Goal: Information Seeking & Learning: Learn about a topic

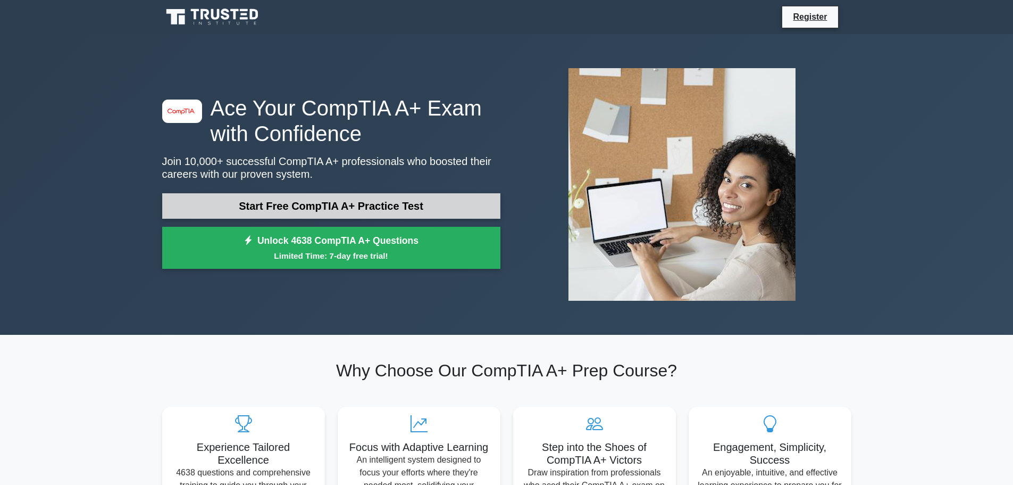
click at [215, 206] on link "Start Free CompTIA A+ Practice Test" at bounding box center [331, 206] width 338 height 26
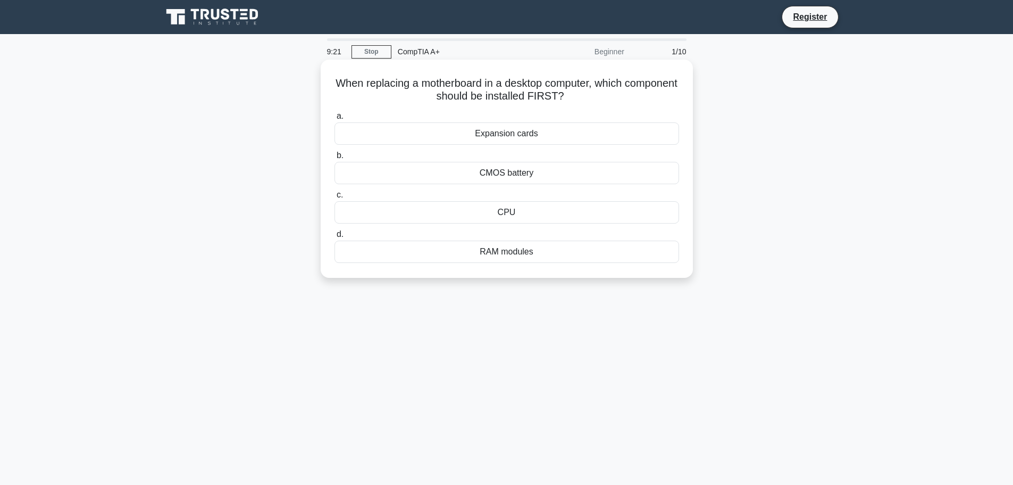
click at [369, 219] on div "CPU" at bounding box center [507, 212] width 345 height 22
click at [335, 198] on input "c. CPU" at bounding box center [335, 195] width 0 height 7
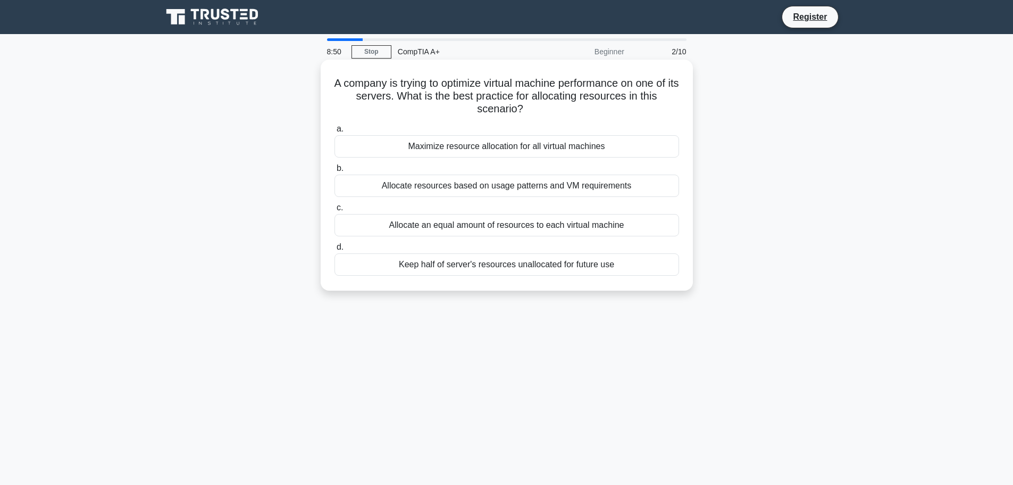
click at [380, 192] on div "Allocate resources based on usage patterns and VM requirements" at bounding box center [507, 185] width 345 height 22
click at [335, 172] on input "b. Allocate resources based on usage patterns and VM requirements" at bounding box center [335, 168] width 0 height 7
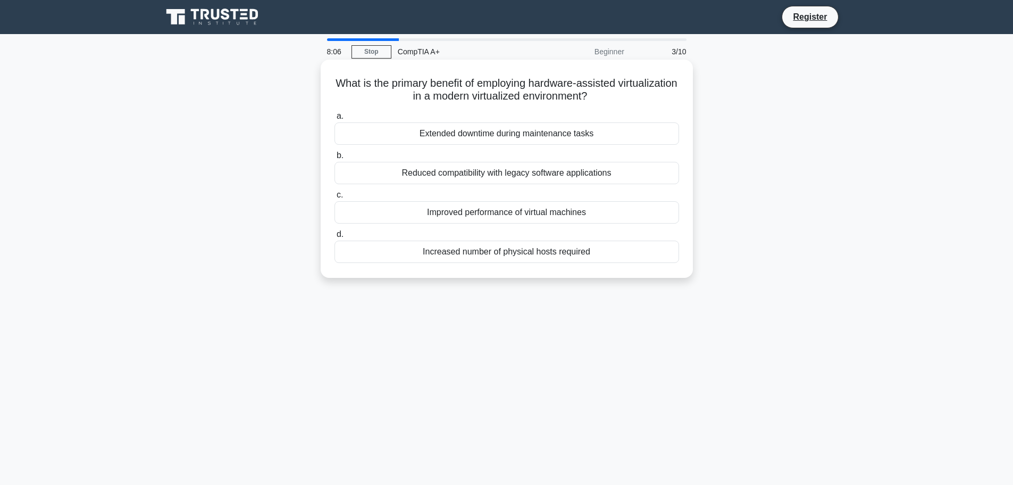
click at [420, 205] on div "Improved performance of virtual machines" at bounding box center [507, 212] width 345 height 22
click at [335, 198] on input "c. Improved performance of virtual machines" at bounding box center [335, 195] width 0 height 7
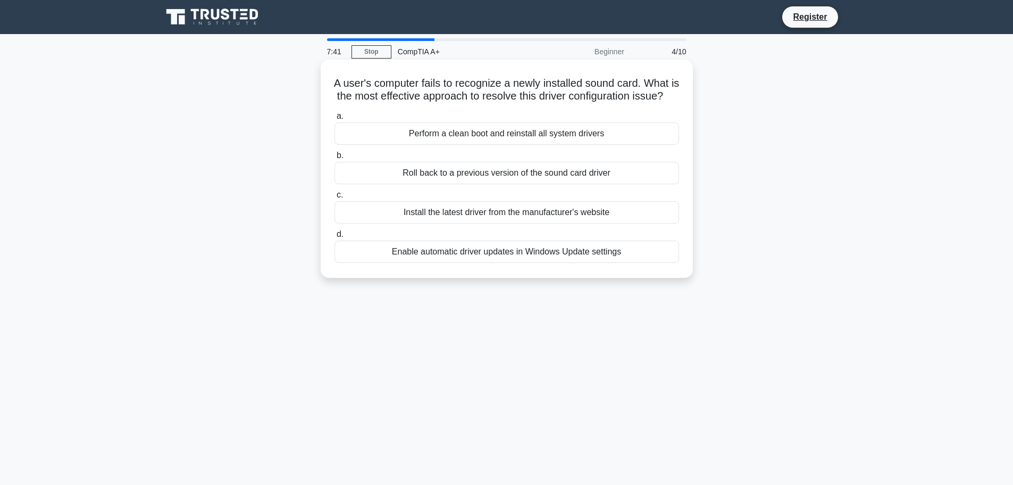
click at [411, 223] on div "Install the latest driver from the manufacturer's website" at bounding box center [507, 212] width 345 height 22
click at [335, 198] on input "c. Install the latest driver from the manufacturer's website" at bounding box center [335, 195] width 0 height 7
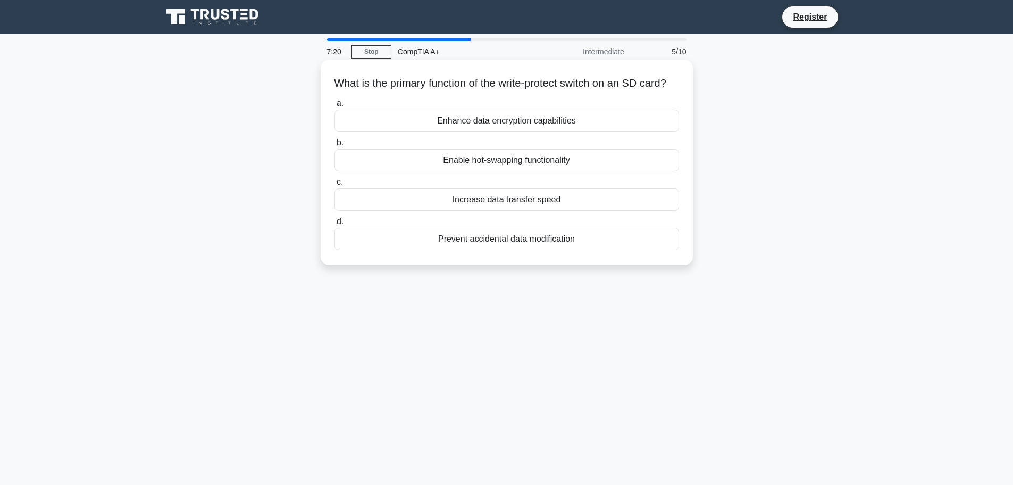
click at [420, 132] on div "Enhance data encryption capabilities" at bounding box center [507, 121] width 345 height 22
click at [335, 107] on input "a. Enhance data encryption capabilities" at bounding box center [335, 103] width 0 height 7
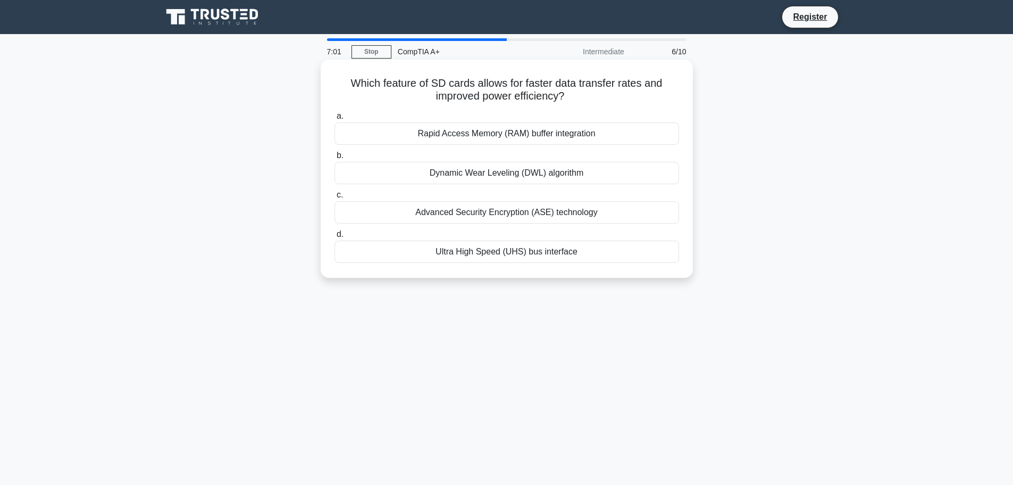
click at [400, 259] on div "Ultra High Speed (UHS) bus interface" at bounding box center [507, 251] width 345 height 22
click at [335, 238] on input "d. Ultra High Speed (UHS) bus interface" at bounding box center [335, 234] width 0 height 7
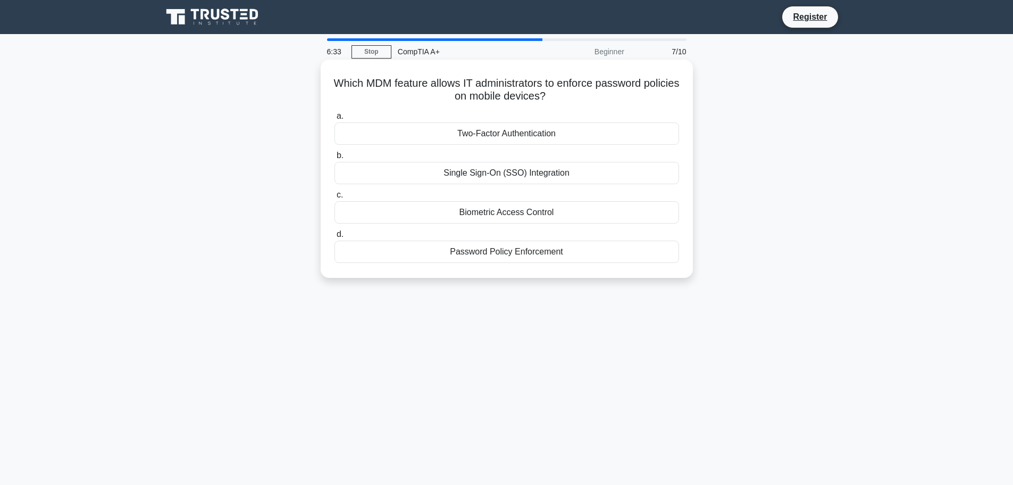
click at [424, 252] on div "Password Policy Enforcement" at bounding box center [507, 251] width 345 height 22
click at [335, 238] on input "d. Password Policy Enforcement" at bounding box center [335, 234] width 0 height 7
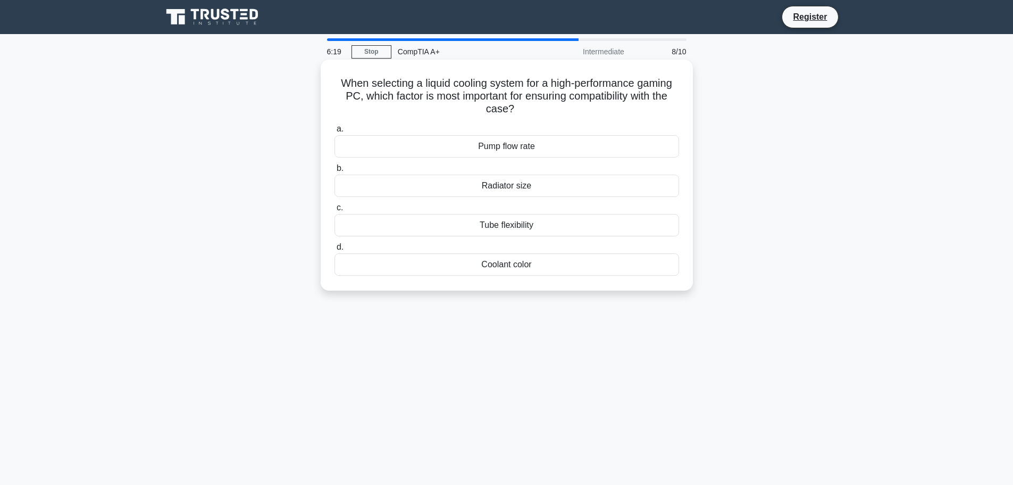
click at [411, 182] on div "Radiator size" at bounding box center [507, 185] width 345 height 22
click at [335, 172] on input "b. Radiator size" at bounding box center [335, 168] width 0 height 7
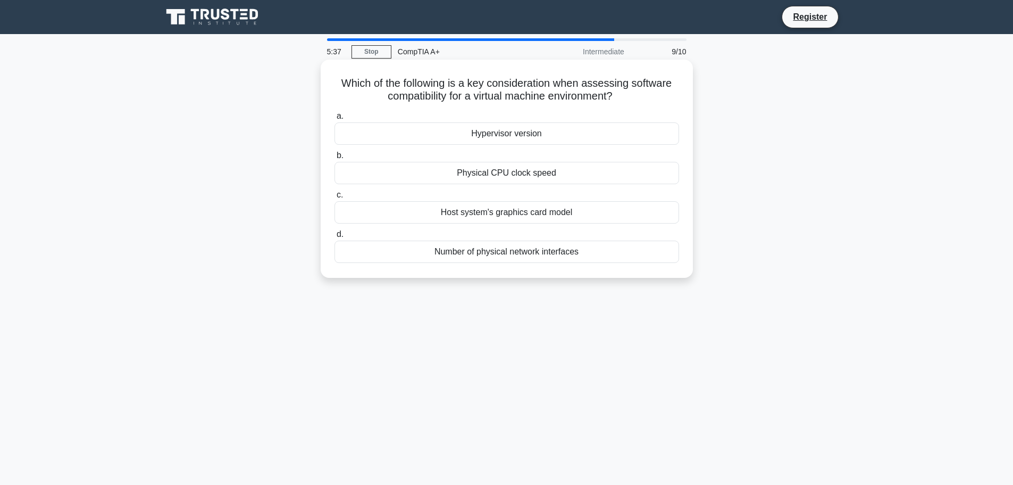
click at [435, 135] on div "Hypervisor version" at bounding box center [507, 133] width 345 height 22
click at [335, 120] on input "a. Hypervisor version" at bounding box center [335, 116] width 0 height 7
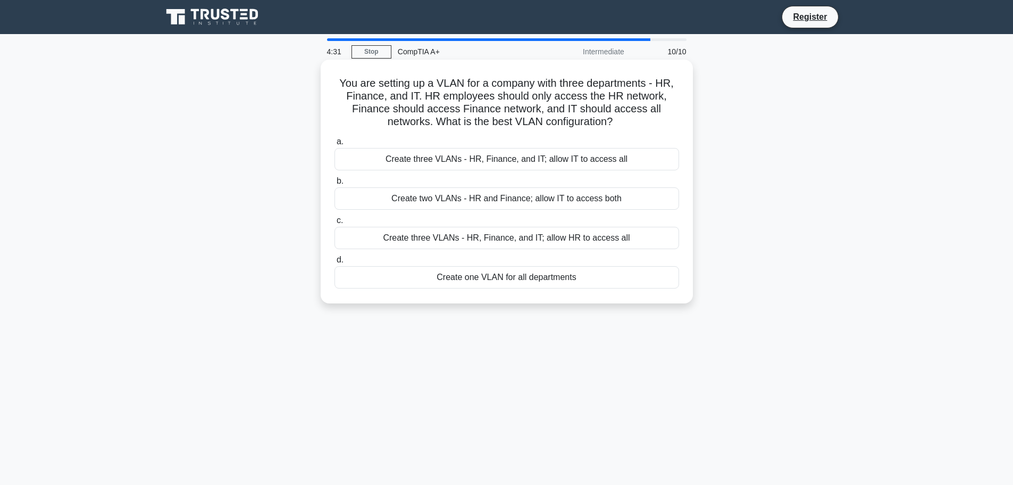
click at [430, 196] on div "Create two VLANs - HR and Finance; allow IT to access both" at bounding box center [507, 198] width 345 height 22
click at [335, 185] on input "b. Create two VLANs - HR and Finance; allow IT to access both" at bounding box center [335, 181] width 0 height 7
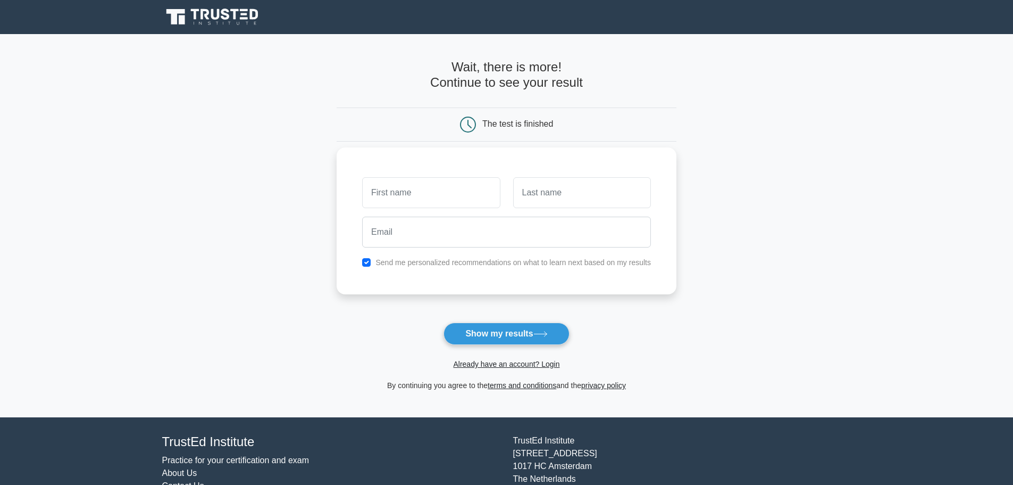
click at [398, 193] on input "text" at bounding box center [431, 192] width 138 height 31
type input "kyle"
type input "wittwer"
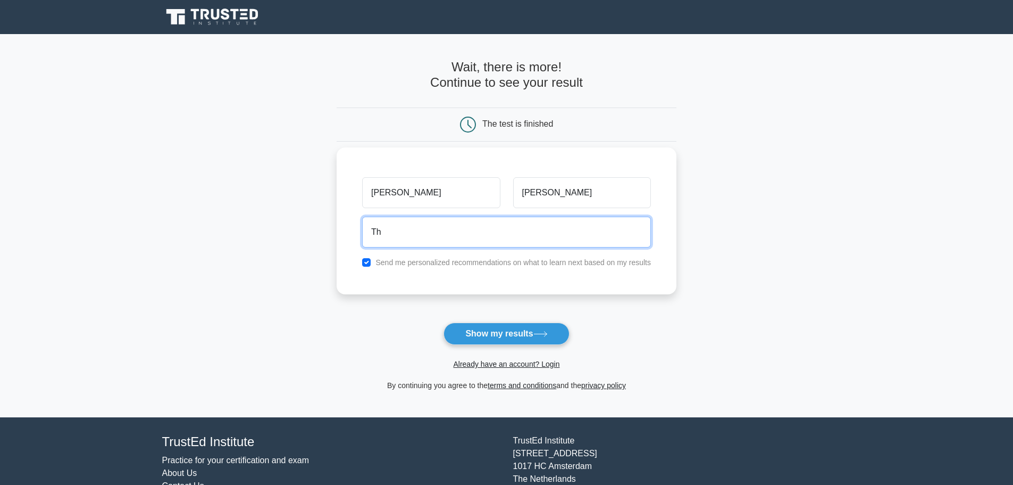
type input "T"
type input "kyle.wittwer1234@gmail.com"
click at [444, 322] on button "Show my results" at bounding box center [507, 333] width 126 height 22
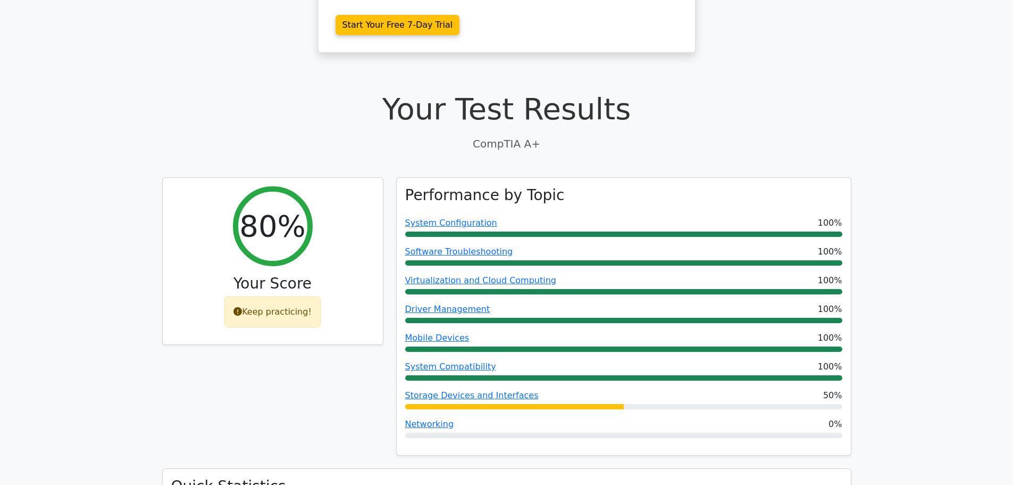
scroll to position [266, 0]
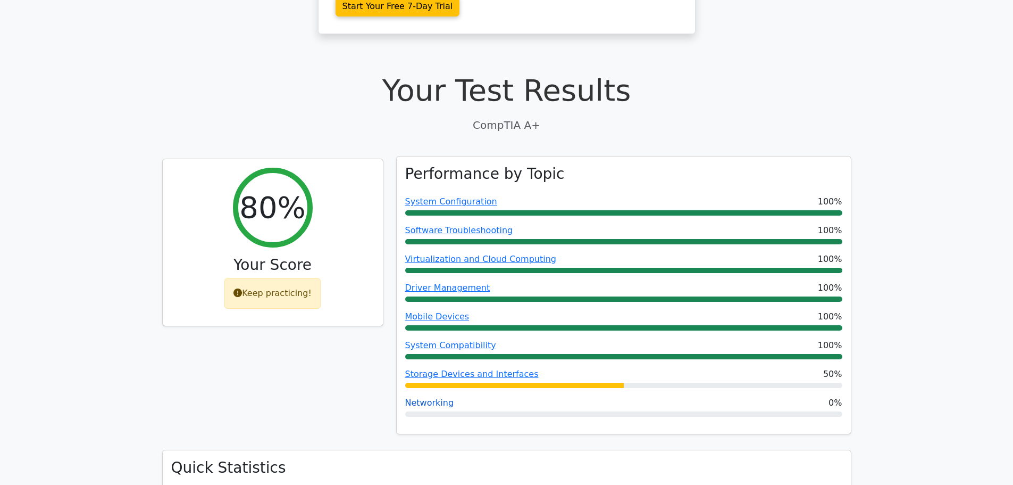
click at [420, 397] on link "Networking" at bounding box center [429, 402] width 49 height 10
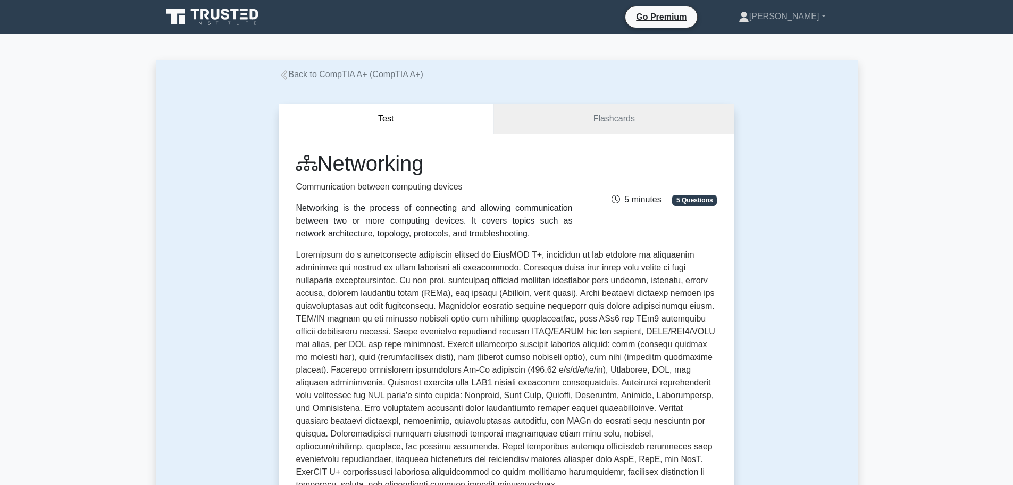
click at [565, 118] on link "Flashcards" at bounding box center [614, 119] width 240 height 30
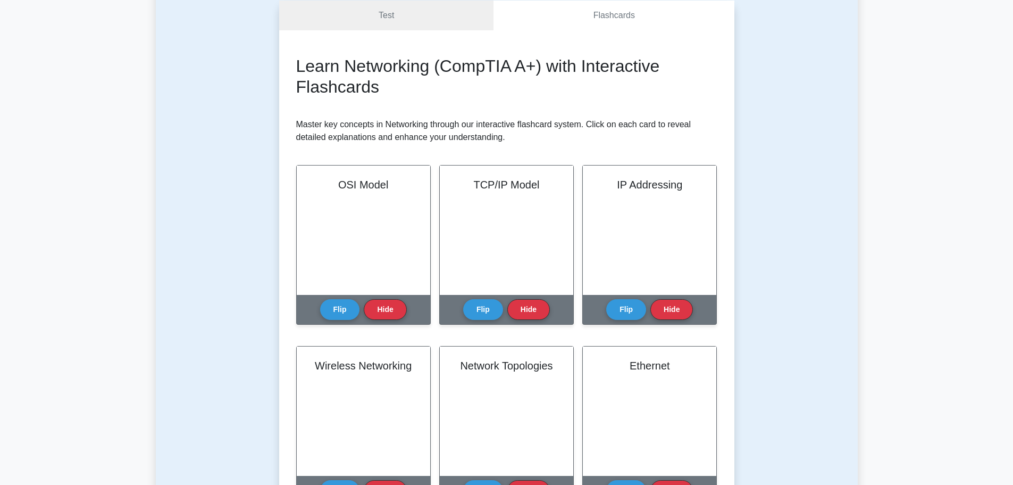
scroll to position [106, 0]
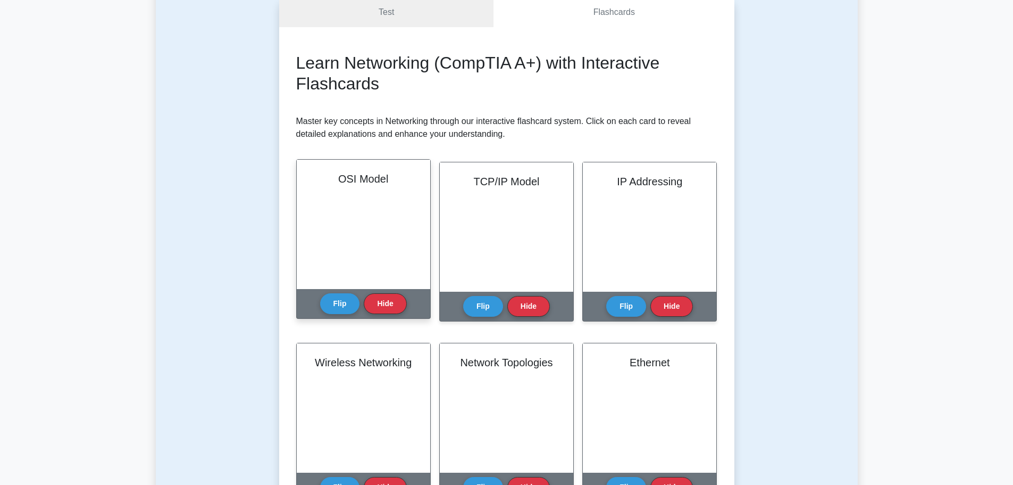
click at [375, 228] on div "OSI Model" at bounding box center [364, 224] width 134 height 129
click at [339, 301] on button "Flip" at bounding box center [340, 303] width 40 height 21
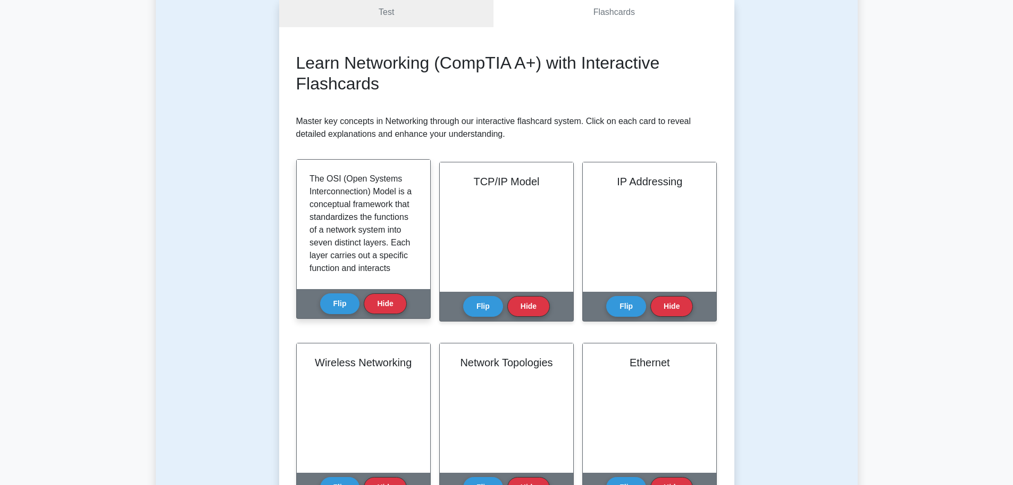
scroll to position [53, 0]
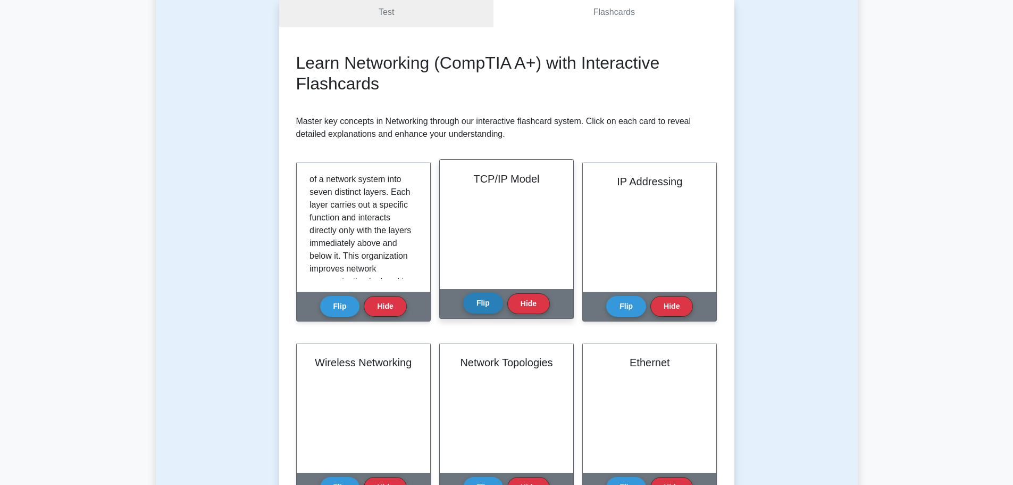
click at [484, 300] on button "Flip" at bounding box center [483, 303] width 40 height 21
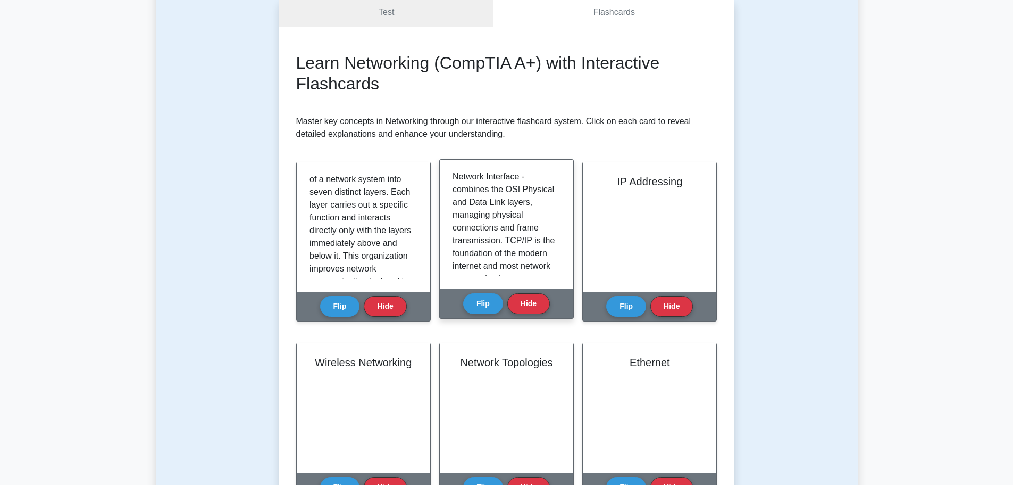
scroll to position [415, 0]
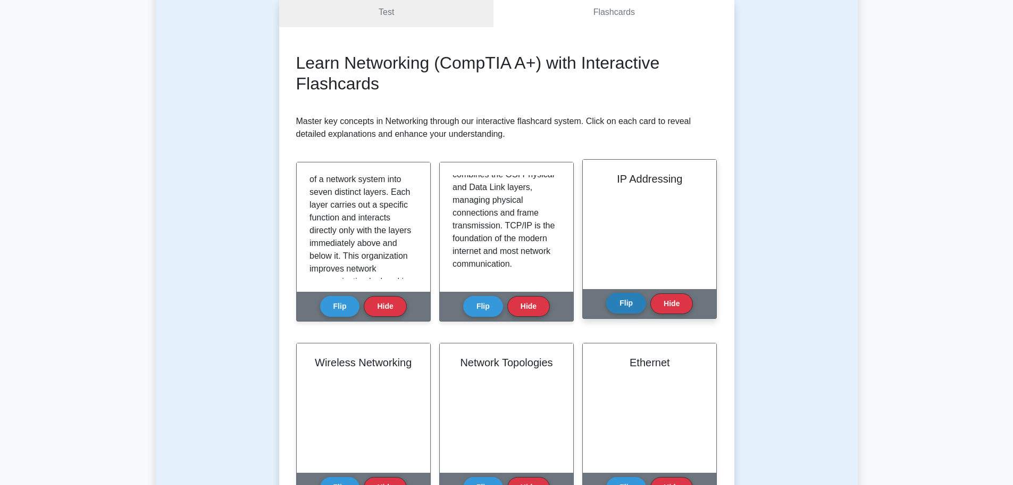
click at [625, 300] on button "Flip" at bounding box center [626, 303] width 40 height 21
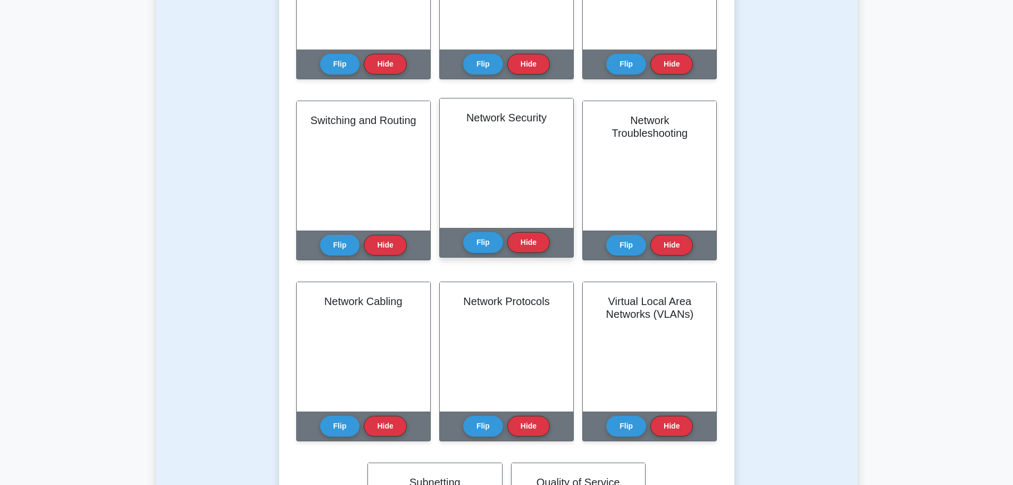
scroll to position [532, 0]
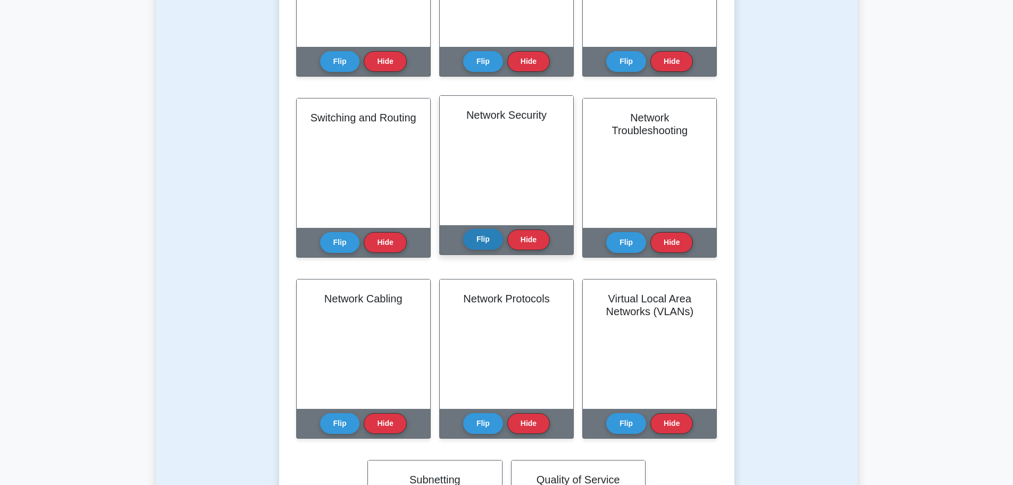
click at [489, 245] on button "Flip" at bounding box center [483, 239] width 40 height 21
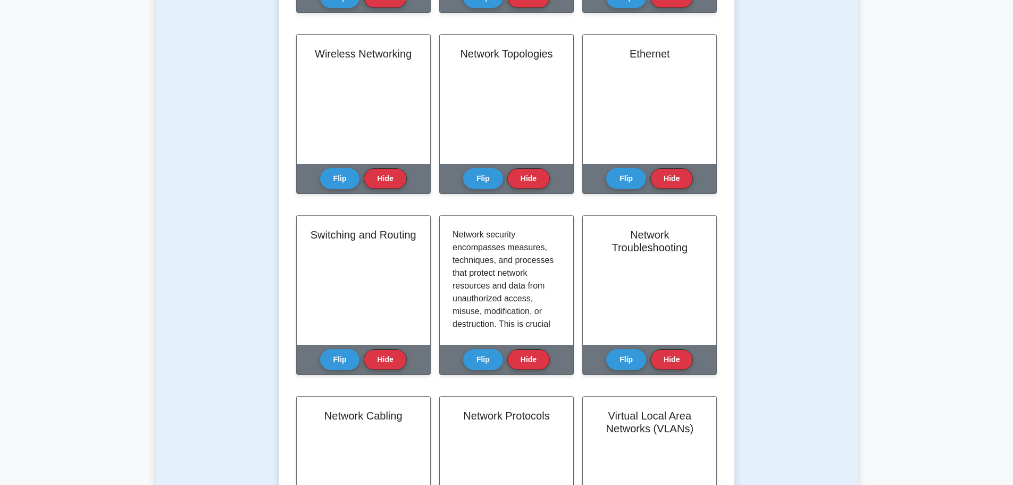
scroll to position [0, 0]
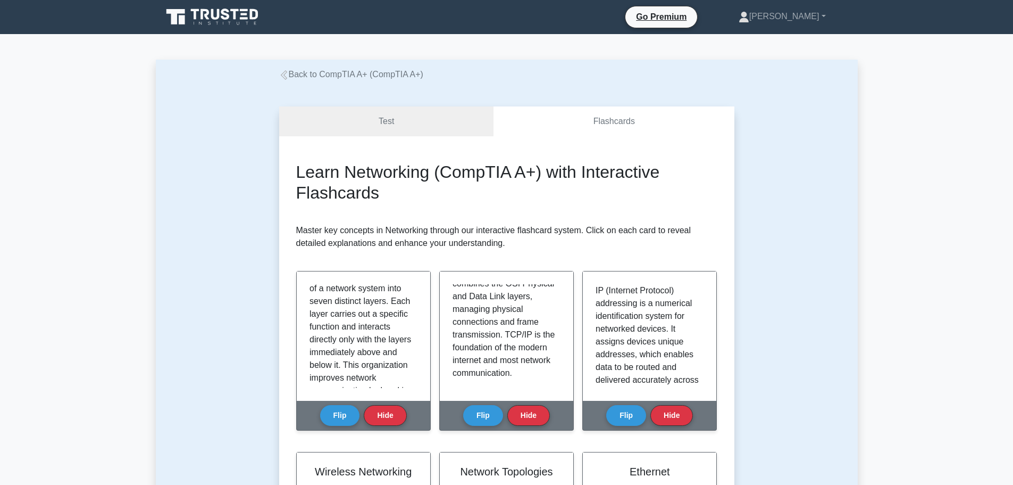
click at [308, 76] on link "Back to CompTIA A+ (CompTIA A+)" at bounding box center [351, 74] width 144 height 9
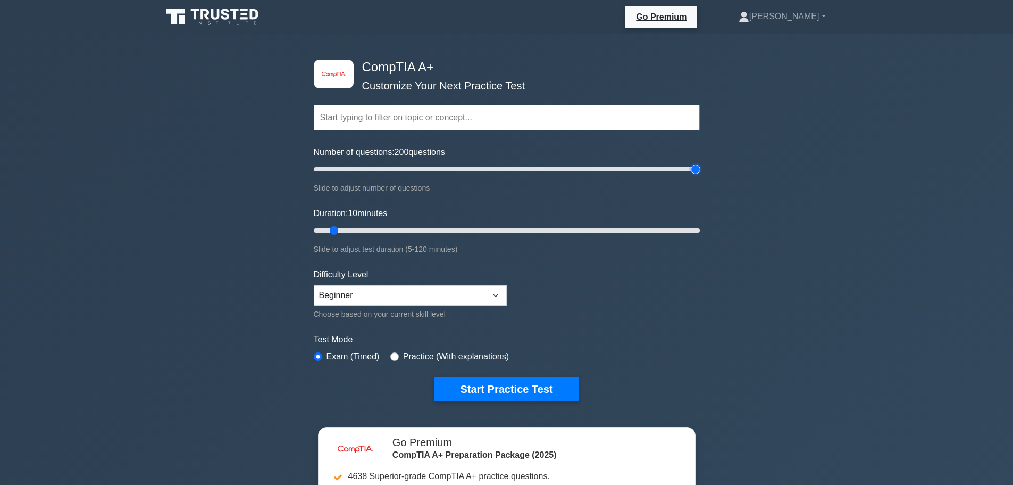
drag, startPoint x: 330, startPoint y: 169, endPoint x: 817, endPoint y: 167, distance: 486.8
click at [700, 167] on input "Number of questions: 200 questions" at bounding box center [507, 169] width 386 height 13
drag, startPoint x: 532, startPoint y: 172, endPoint x: 487, endPoint y: 171, distance: 45.2
click at [487, 171] on input "Number of questions: 90 questions" at bounding box center [507, 169] width 386 height 13
drag, startPoint x: 483, startPoint y: 167, endPoint x: 467, endPoint y: 168, distance: 16.0
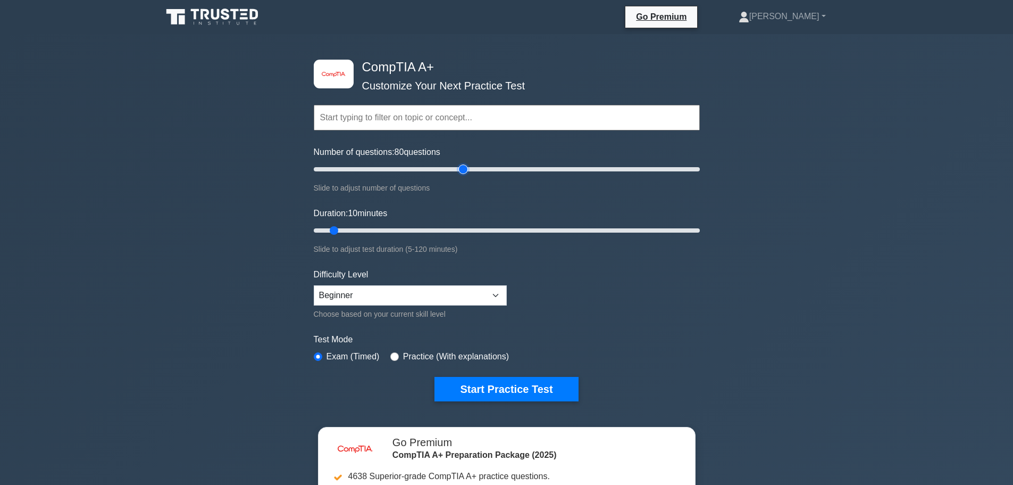
type input "80"
click at [467, 168] on input "Number of questions: 80 questions" at bounding box center [507, 169] width 386 height 13
drag, startPoint x: 334, startPoint y: 229, endPoint x: 593, endPoint y: 223, distance: 259.7
type input "90"
click at [593, 224] on input "Duration: 90 minutes" at bounding box center [507, 230] width 386 height 13
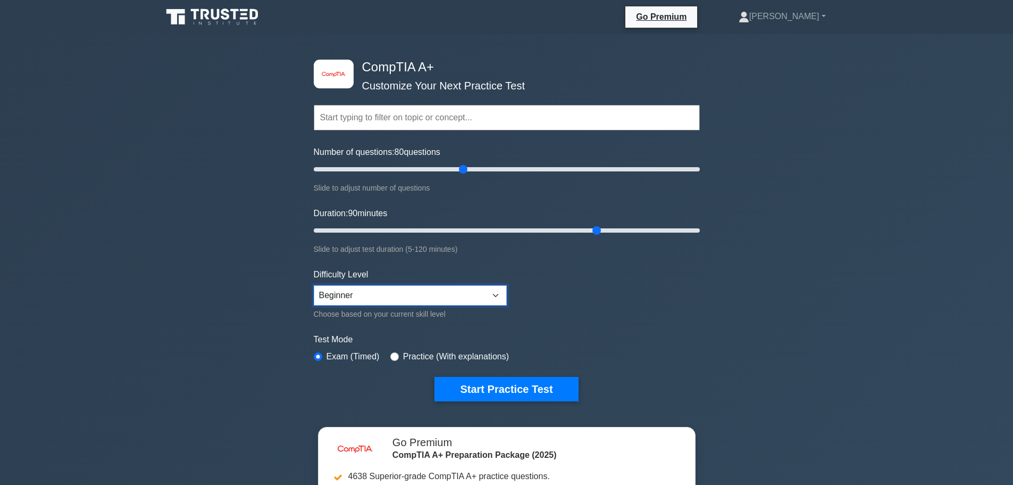
click at [462, 291] on select "Beginner Intermediate Expert" at bounding box center [410, 295] width 193 height 20
click at [630, 325] on form "Topics Hardware Operating Systems Networking Security Troubleshooting Mobile De…" at bounding box center [507, 236] width 386 height 329
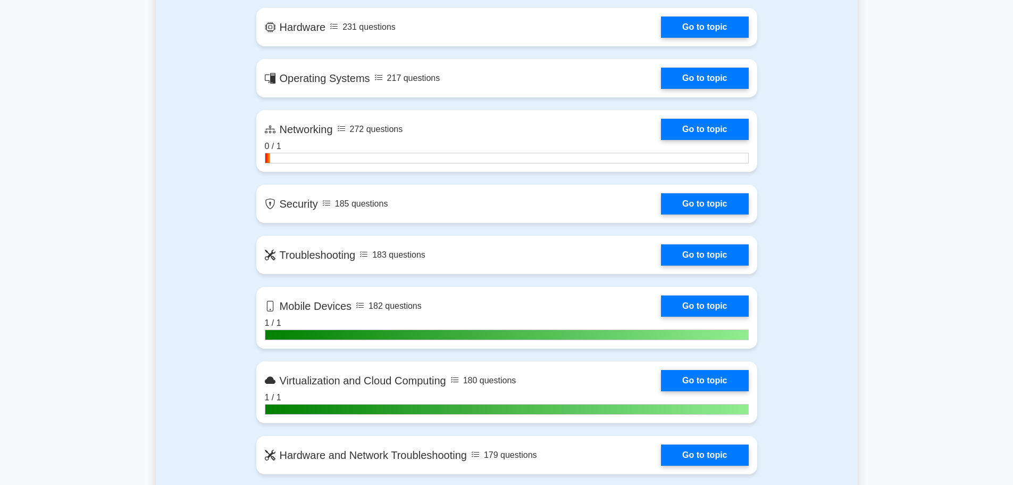
scroll to position [798, 0]
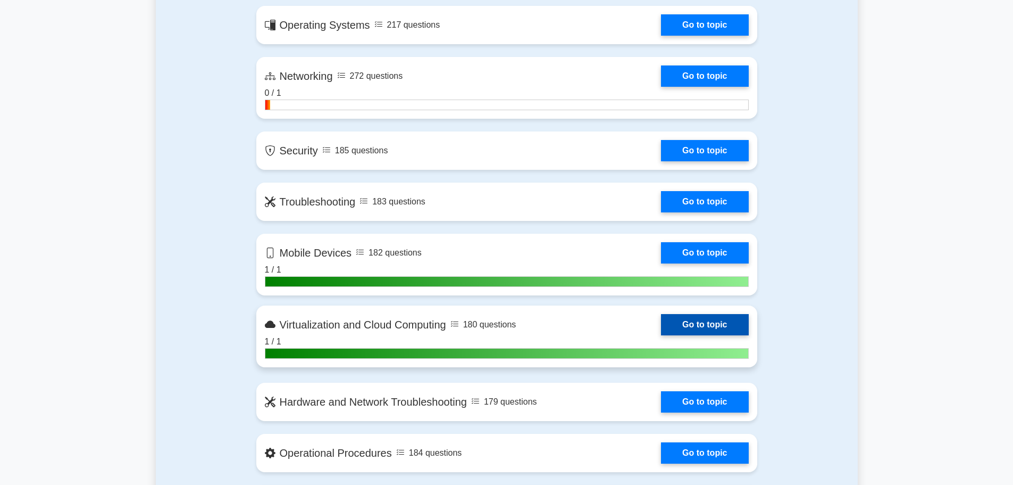
click at [661, 335] on link "Go to topic" at bounding box center [704, 324] width 87 height 21
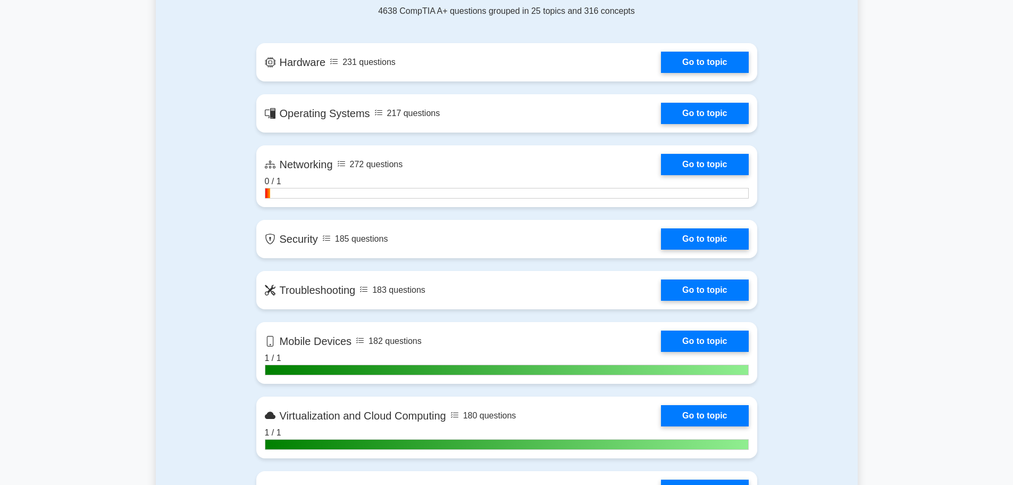
scroll to position [692, 0]
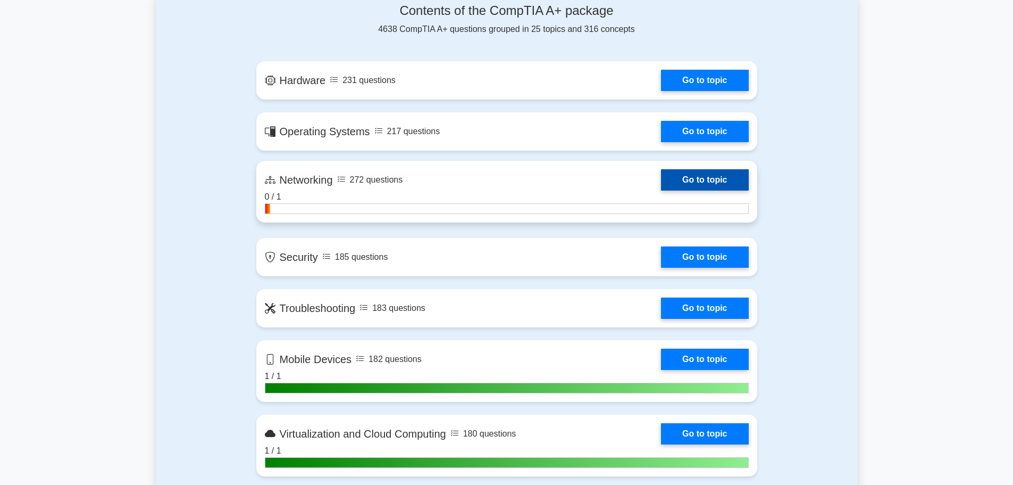
click at [661, 187] on link "Go to topic" at bounding box center [704, 179] width 87 height 21
click at [716, 176] on link "Go to topic" at bounding box center [704, 179] width 87 height 21
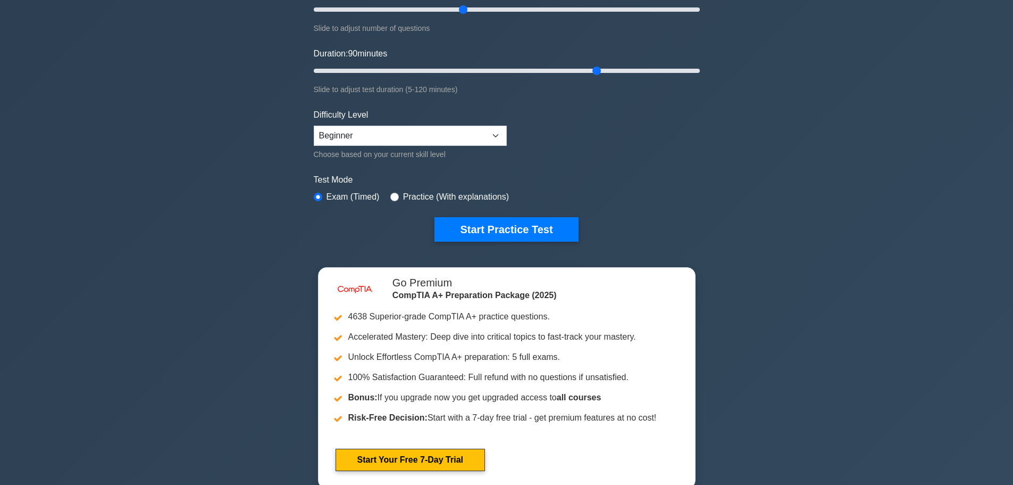
scroll to position [0, 0]
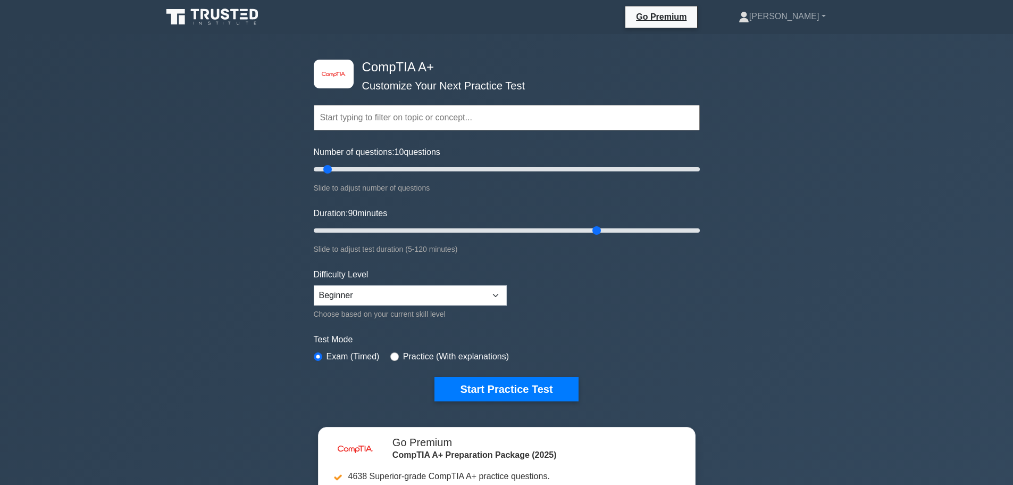
drag, startPoint x: 408, startPoint y: 168, endPoint x: 327, endPoint y: 167, distance: 81.4
type input "10"
click at [327, 167] on input "Number of questions: 10 questions" at bounding box center [507, 169] width 386 height 13
drag, startPoint x: 399, startPoint y: 227, endPoint x: 334, endPoint y: 228, distance: 65.4
type input "10"
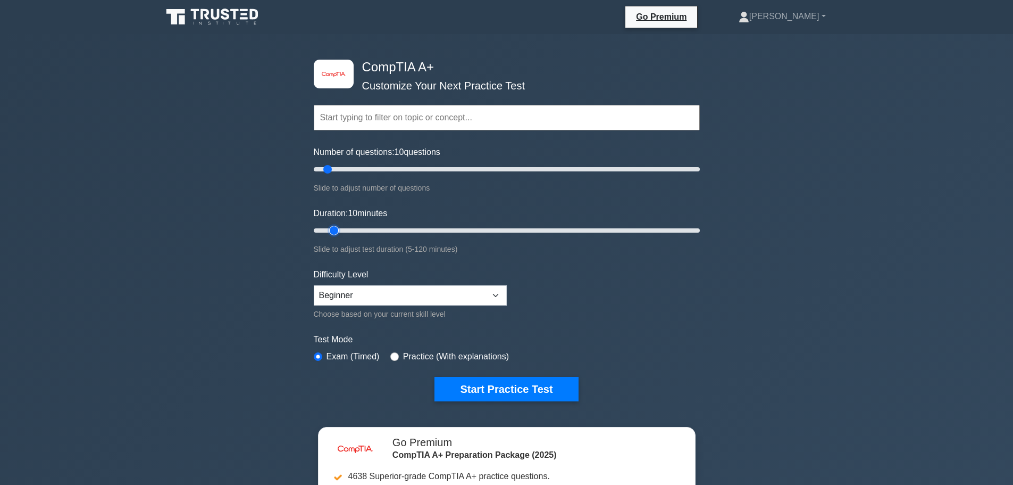
click at [334, 228] on input "Duration: 10 minutes" at bounding box center [507, 230] width 386 height 13
click at [474, 385] on button "Start Practice Test" at bounding box center [507, 389] width 144 height 24
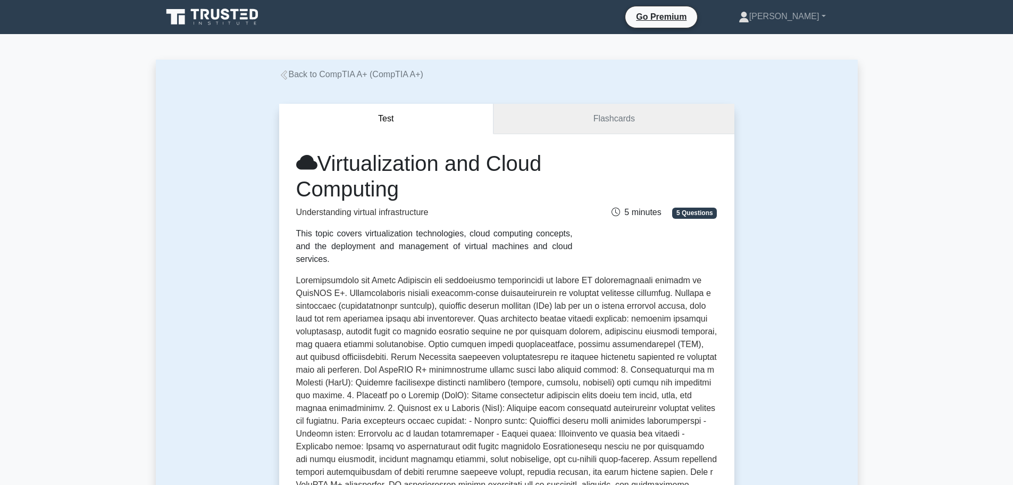
click at [572, 120] on link "Flashcards" at bounding box center [614, 119] width 240 height 30
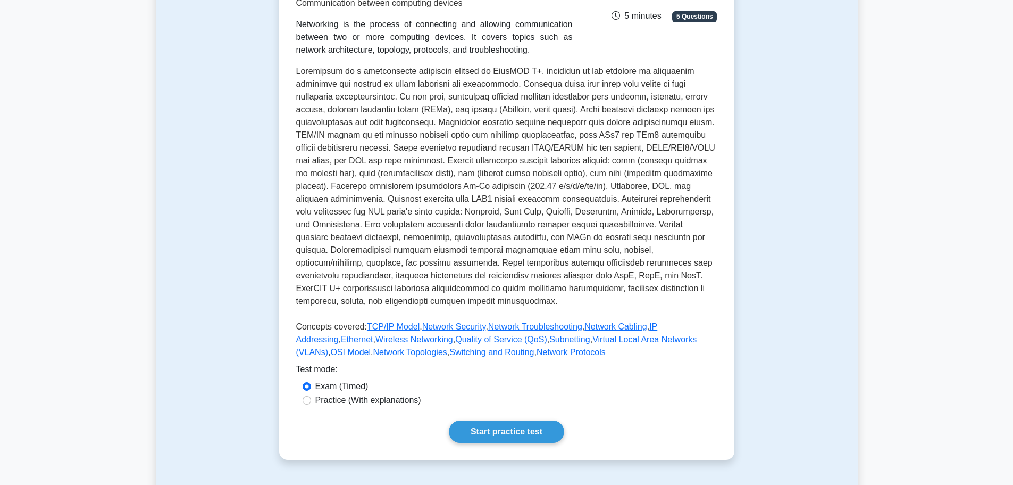
scroll to position [160, 0]
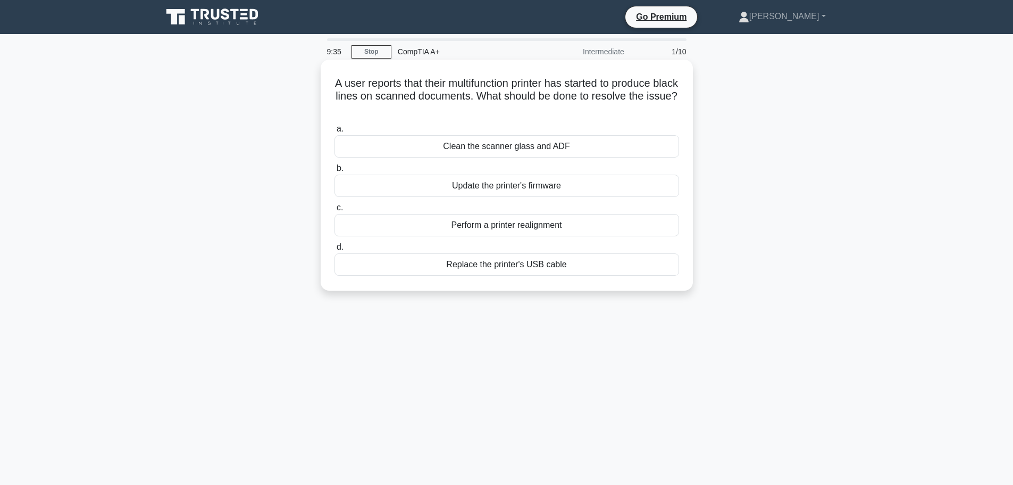
click at [417, 154] on div "Clean the scanner glass and ADF" at bounding box center [507, 146] width 345 height 22
click at [335, 132] on input "a. Clean the scanner glass and ADF" at bounding box center [335, 129] width 0 height 7
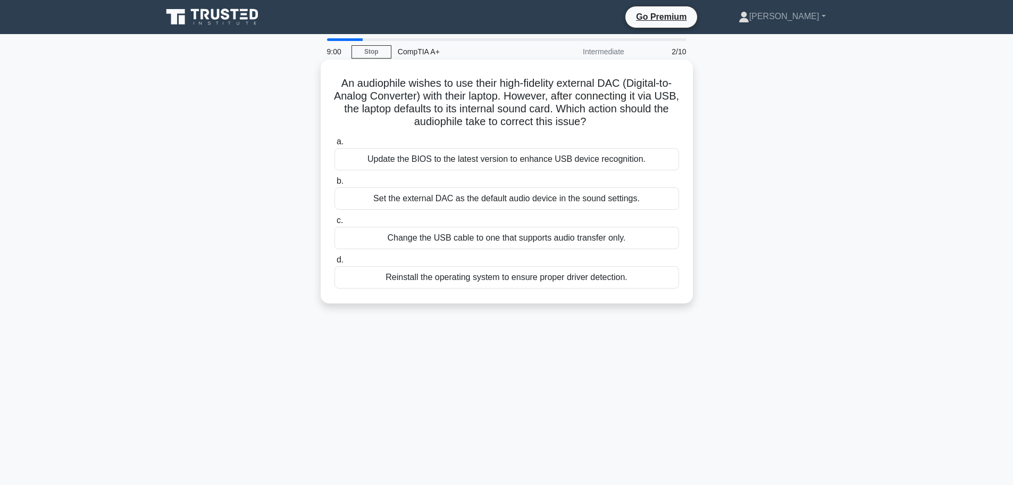
click at [401, 200] on div "Set the external DAC as the default audio device in the sound settings." at bounding box center [507, 198] width 345 height 22
click at [335, 185] on input "b. Set the external DAC as the default audio device in the sound settings." at bounding box center [335, 181] width 0 height 7
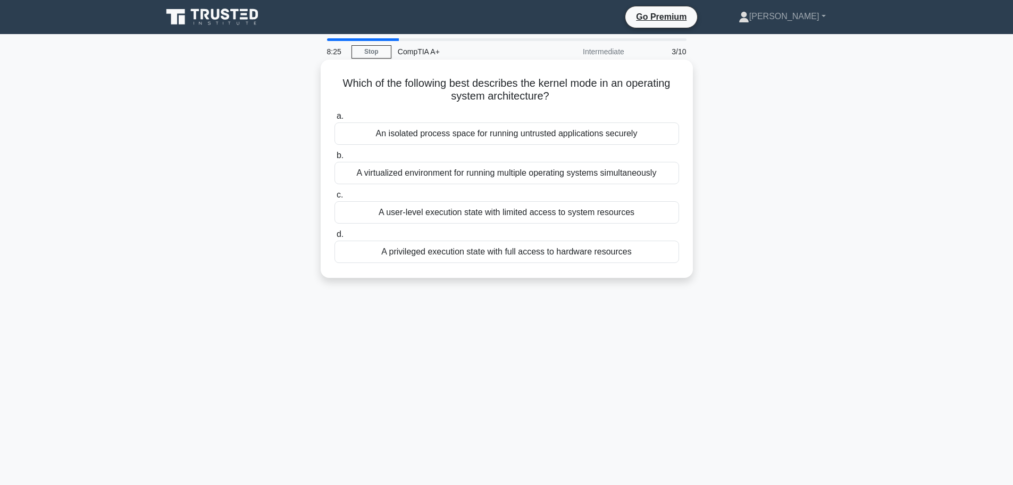
click at [352, 256] on div "A privileged execution state with full access to hardware resources" at bounding box center [507, 251] width 345 height 22
click at [335, 238] on input "d. A privileged execution state with full access to hardware resources" at bounding box center [335, 234] width 0 height 7
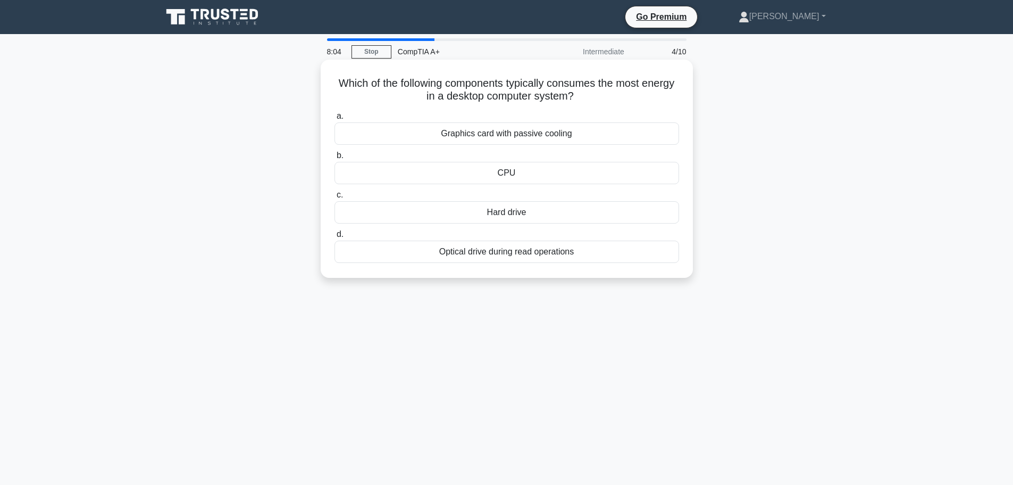
click at [372, 132] on div "Graphics card with passive cooling" at bounding box center [507, 133] width 345 height 22
click at [335, 120] on input "a. Graphics card with passive cooling" at bounding box center [335, 116] width 0 height 7
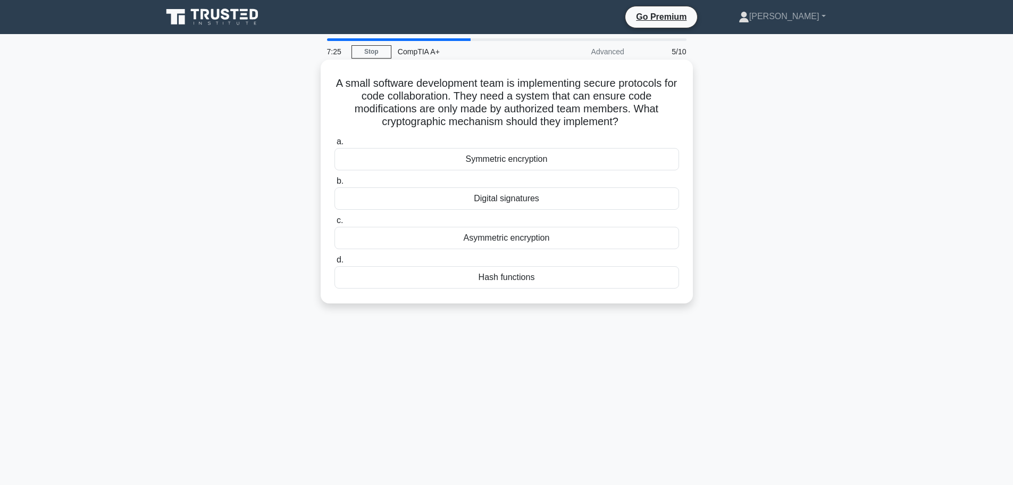
drag, startPoint x: 465, startPoint y: 162, endPoint x: 546, endPoint y: 163, distance: 80.9
click at [546, 163] on div "Symmetric encryption" at bounding box center [507, 159] width 345 height 22
copy div "Symmetric encryption"
drag, startPoint x: 466, startPoint y: 240, endPoint x: 553, endPoint y: 239, distance: 87.8
click at [553, 239] on div "Asymmetric encryption" at bounding box center [507, 238] width 345 height 22
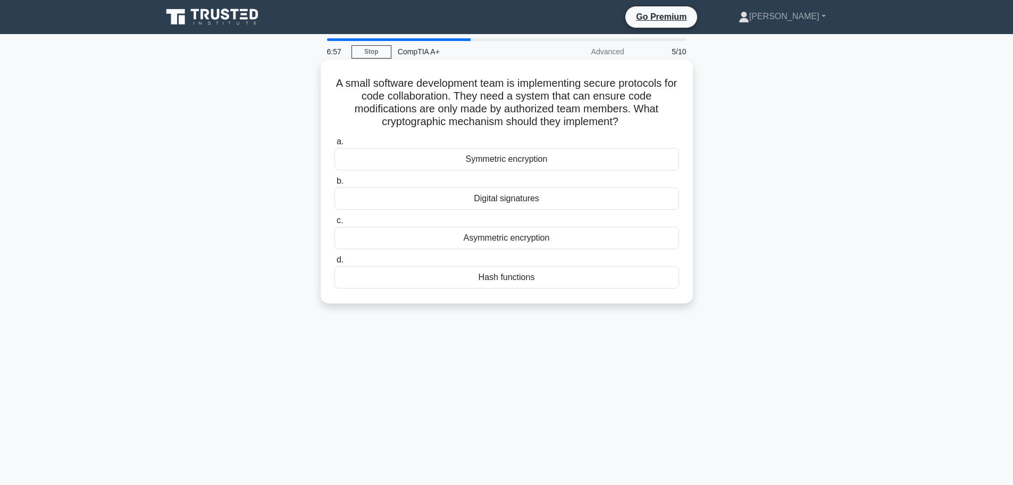
copy div "Asymmetric encryption"
drag, startPoint x: 475, startPoint y: 202, endPoint x: 539, endPoint y: 208, distance: 64.7
click at [539, 208] on div "Digital signatures" at bounding box center [507, 198] width 345 height 22
copy div "Digital signatures"
click at [514, 198] on div "Digital signatures" at bounding box center [507, 198] width 345 height 22
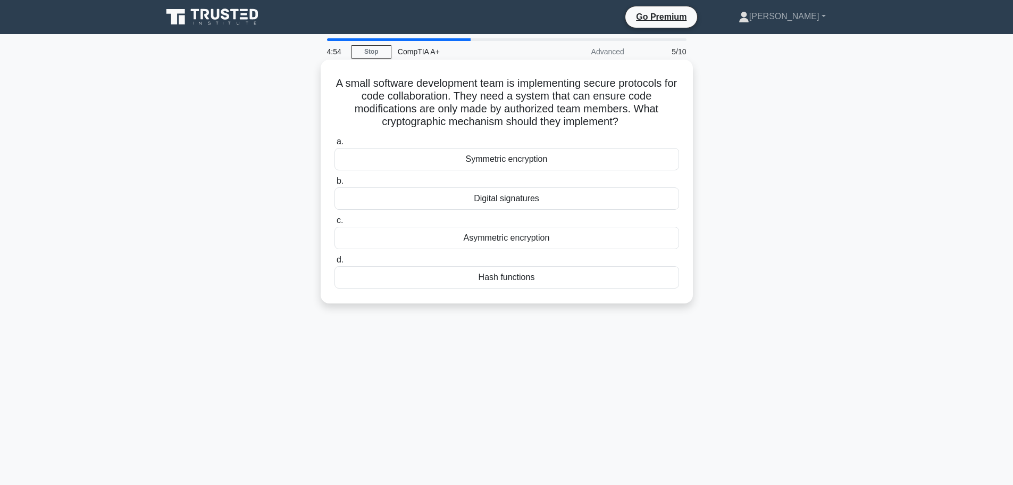
click at [335, 185] on input "b. Digital signatures" at bounding box center [335, 181] width 0 height 7
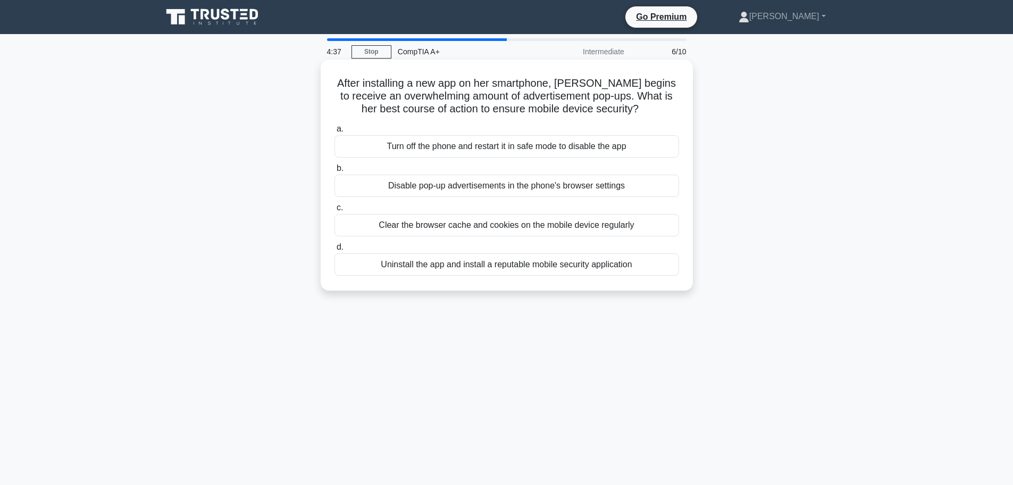
click at [527, 264] on div "Uninstall the app and install a reputable mobile security application" at bounding box center [507, 264] width 345 height 22
click at [335, 251] on input "d. Uninstall the app and install a reputable mobile security application" at bounding box center [335, 247] width 0 height 7
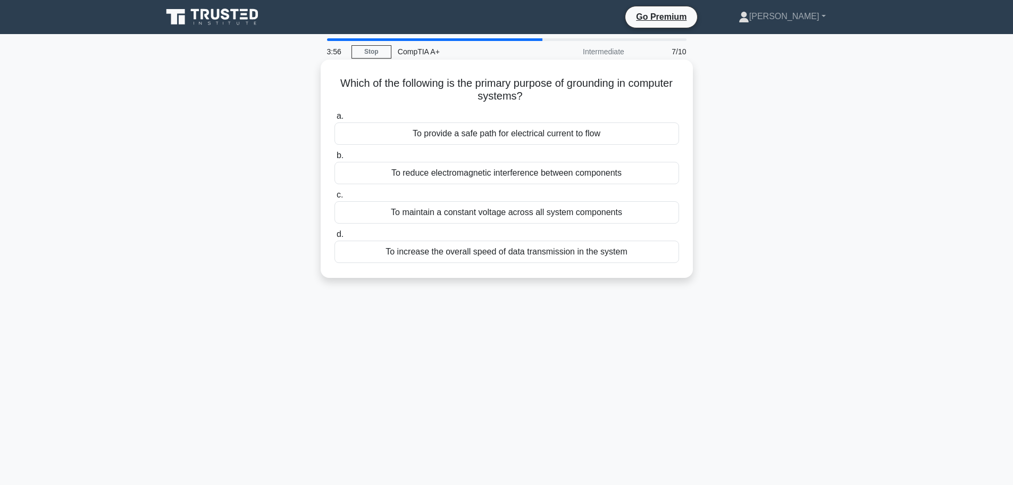
click at [406, 215] on div "To maintain a constant voltage across all system components" at bounding box center [507, 212] width 345 height 22
click at [335, 198] on input "c. To maintain a constant voltage across all system components" at bounding box center [335, 195] width 0 height 7
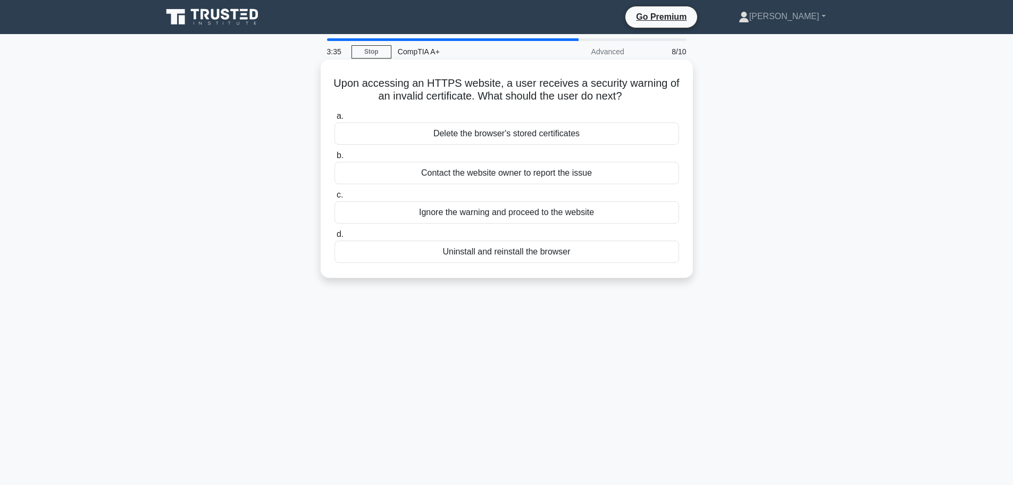
click at [419, 139] on div "Delete the browser's stored certificates" at bounding box center [507, 133] width 345 height 22
click at [335, 120] on input "a. Delete the browser's stored certificates" at bounding box center [335, 116] width 0 height 7
click at [450, 212] on div "Update all device drivers to the latest version available" at bounding box center [507, 212] width 345 height 22
click at [335, 198] on input "c. Update all device drivers to the latest version available" at bounding box center [335, 195] width 0 height 7
click at [436, 169] on div "Fuel storage capacity" at bounding box center [507, 173] width 345 height 22
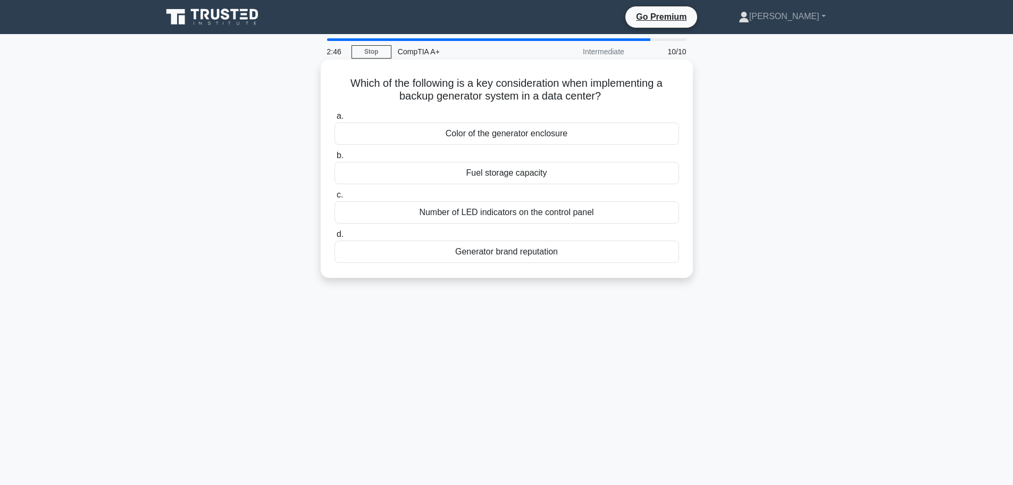
click at [335, 159] on input "b. Fuel storage capacity" at bounding box center [335, 155] width 0 height 7
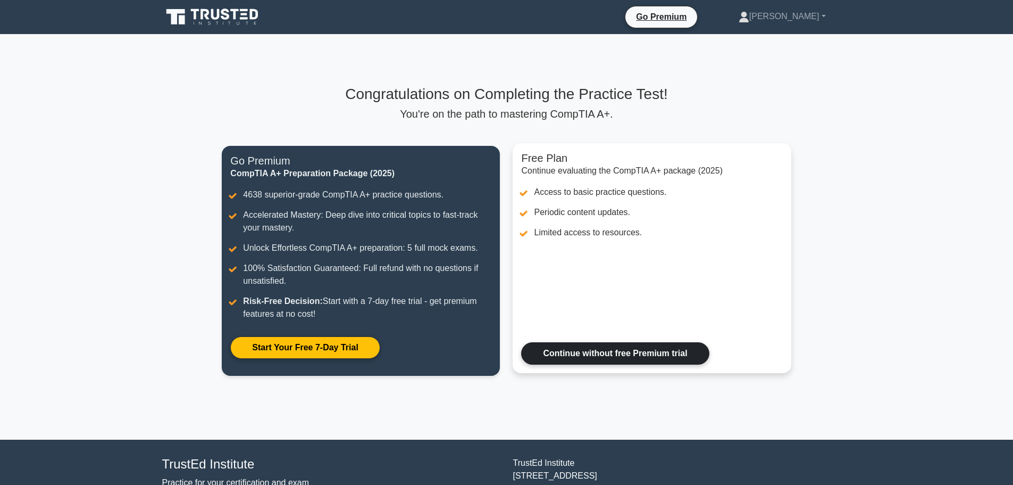
click at [574, 351] on link "Continue without free Premium trial" at bounding box center [615, 353] width 188 height 22
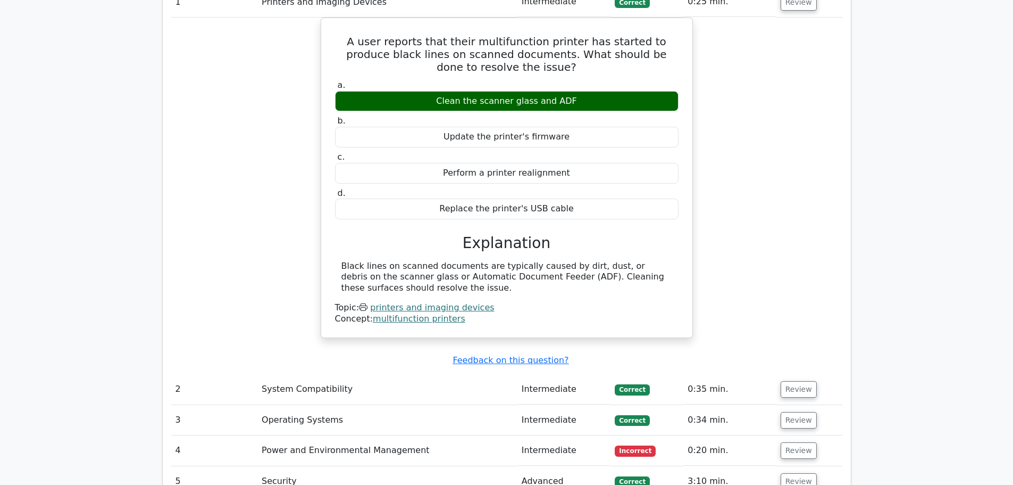
scroll to position [1064, 0]
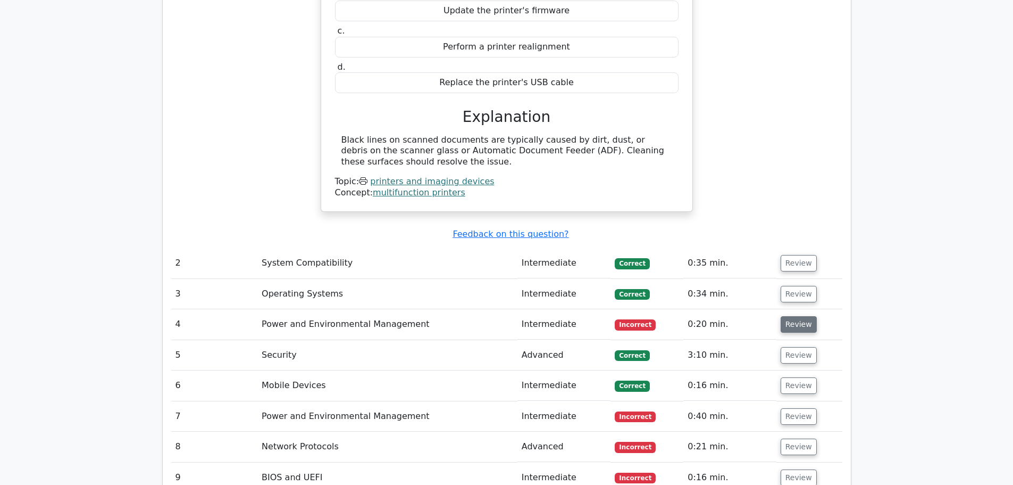
click at [792, 316] on button "Review" at bounding box center [799, 324] width 36 height 16
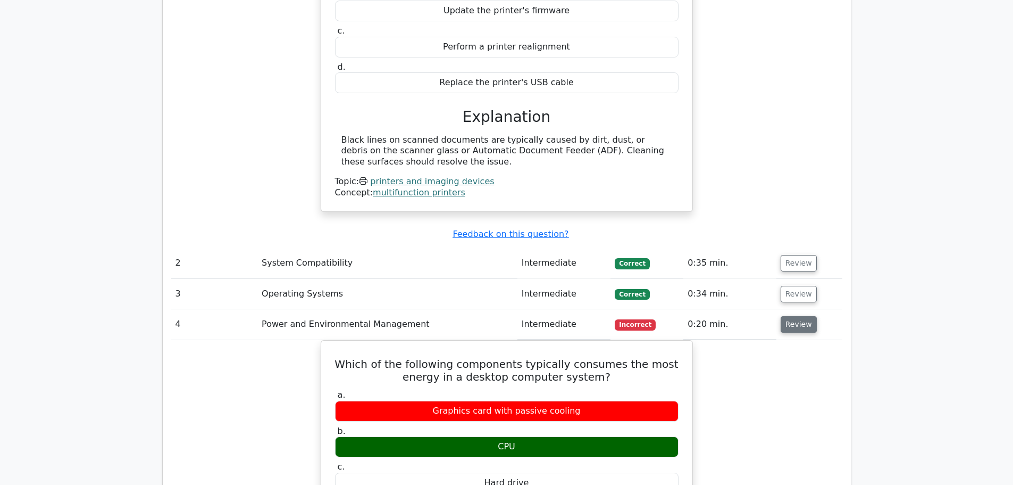
click at [795, 316] on button "Review" at bounding box center [799, 324] width 36 height 16
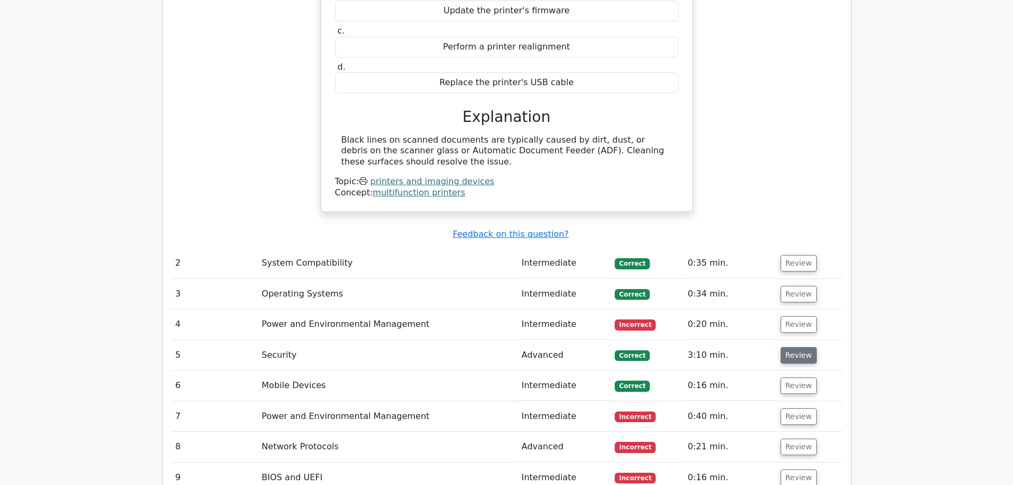
click at [795, 347] on button "Review" at bounding box center [799, 355] width 36 height 16
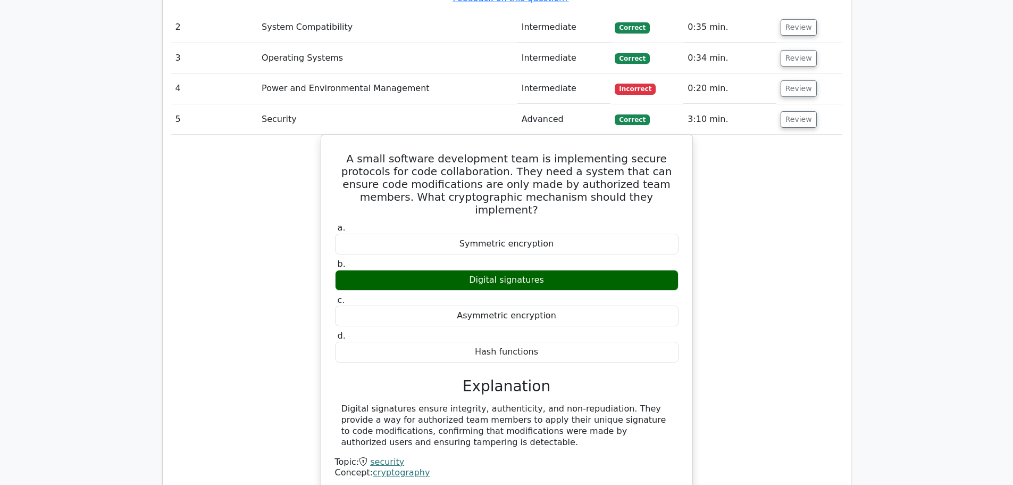
scroll to position [1277, 0]
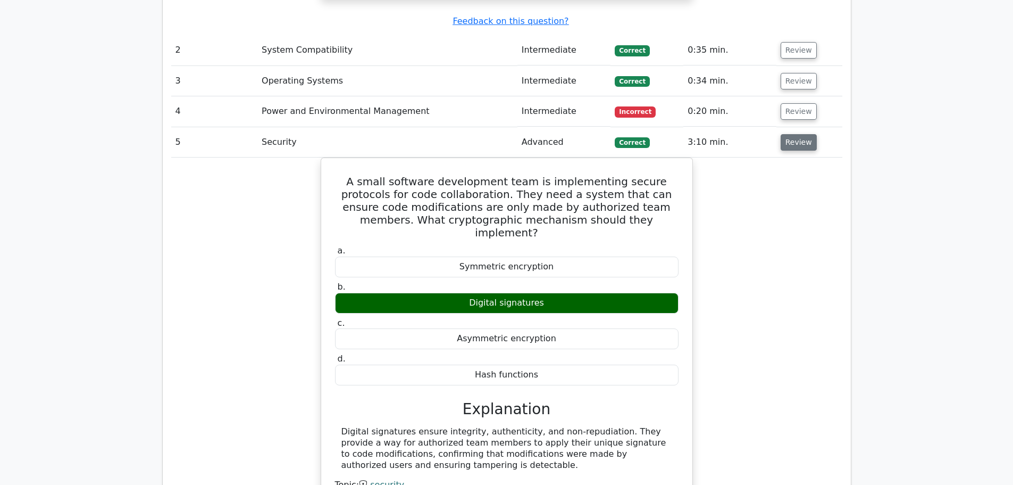
click at [796, 134] on button "Review" at bounding box center [799, 142] width 36 height 16
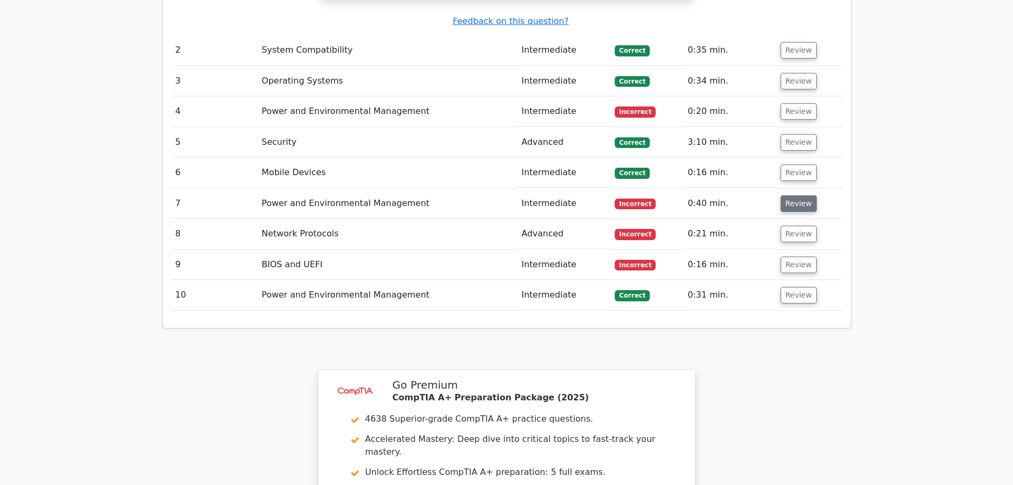
click at [793, 195] on button "Review" at bounding box center [799, 203] width 36 height 16
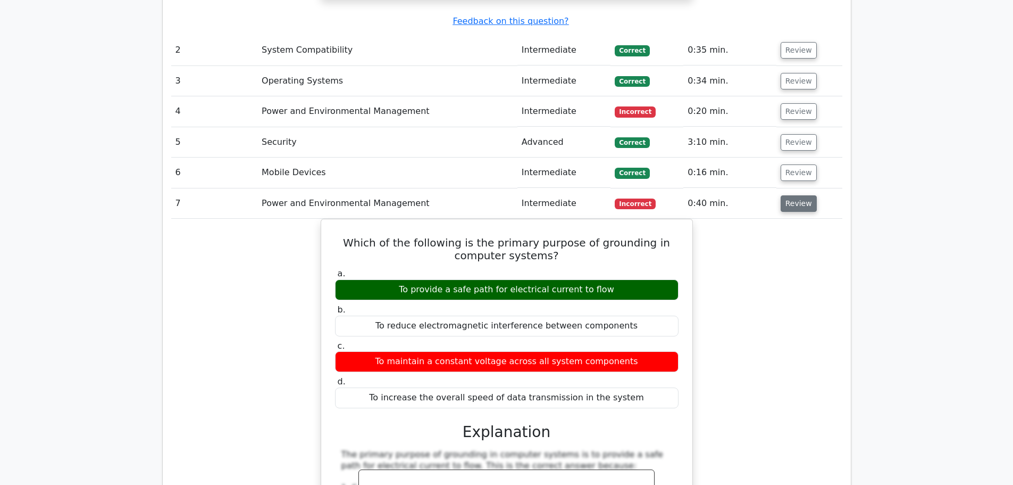
click at [800, 195] on button "Review" at bounding box center [799, 203] width 36 height 16
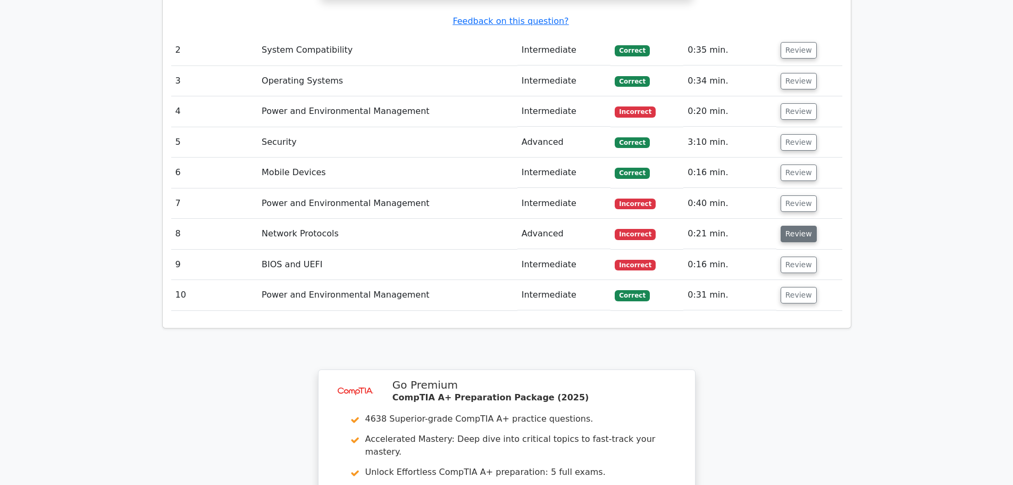
click at [797, 226] on button "Review" at bounding box center [799, 234] width 36 height 16
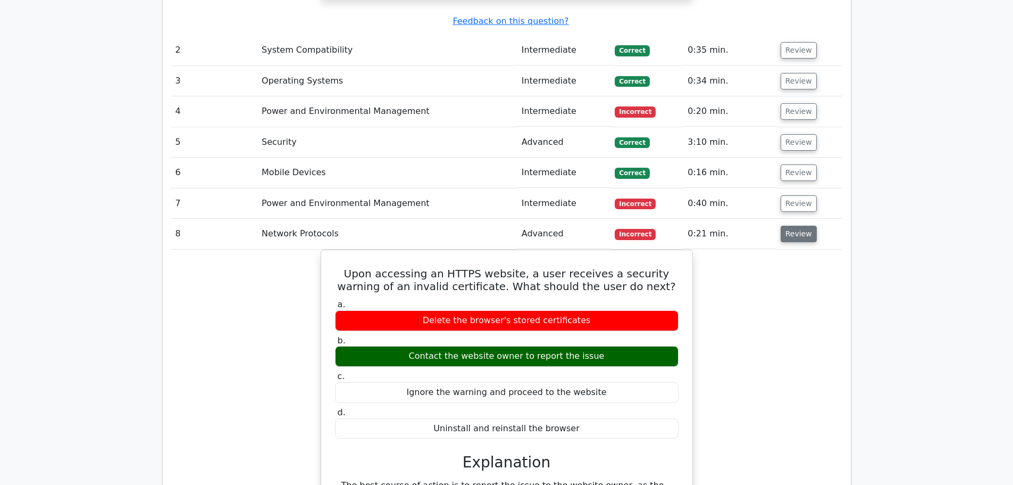
click at [797, 226] on button "Review" at bounding box center [799, 234] width 36 height 16
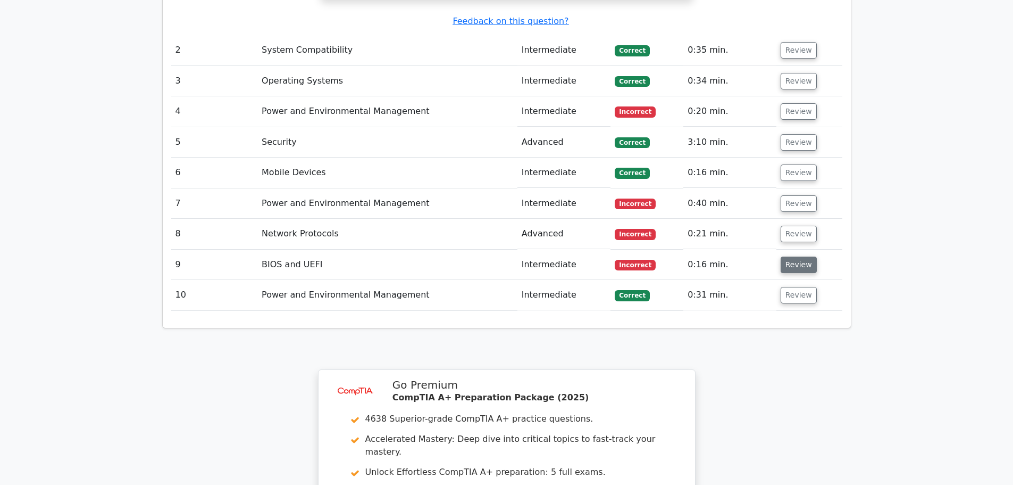
click at [788, 256] on button "Review" at bounding box center [799, 264] width 36 height 16
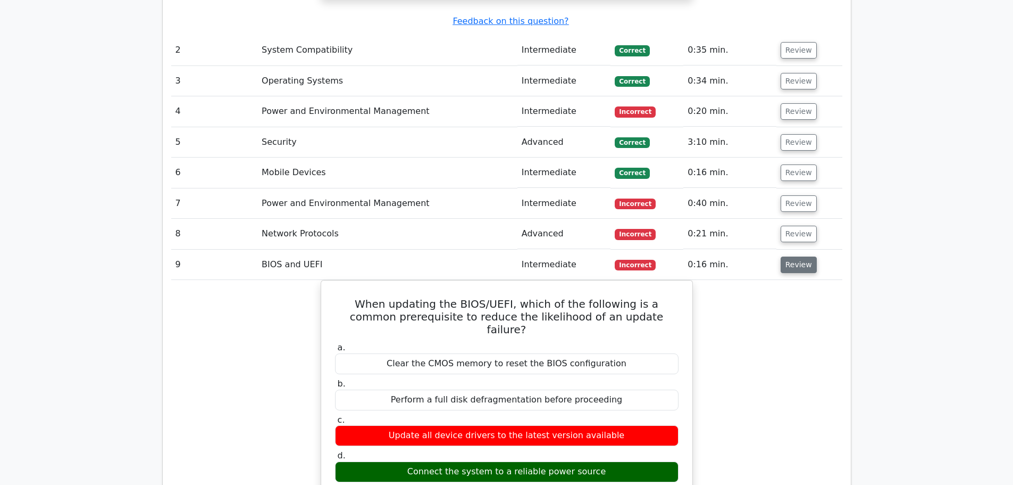
click at [788, 256] on button "Review" at bounding box center [799, 264] width 36 height 16
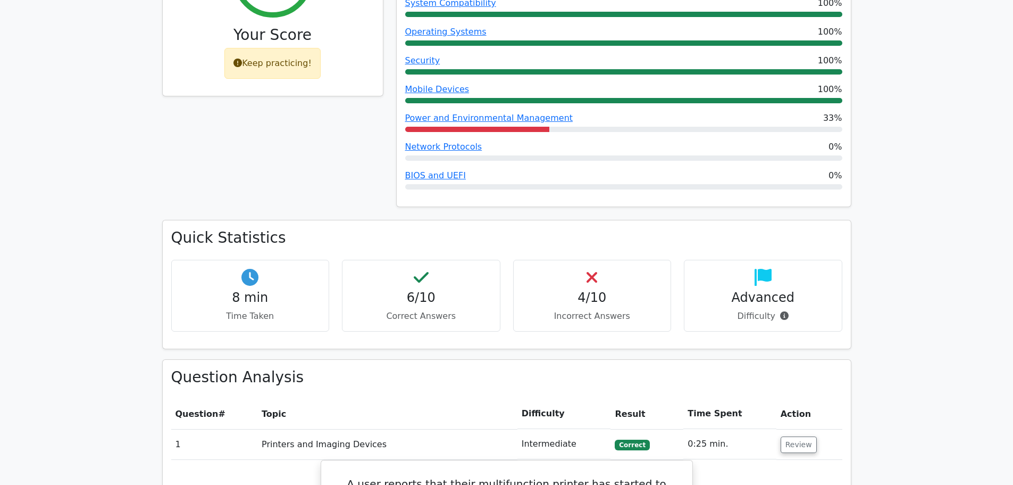
scroll to position [585, 0]
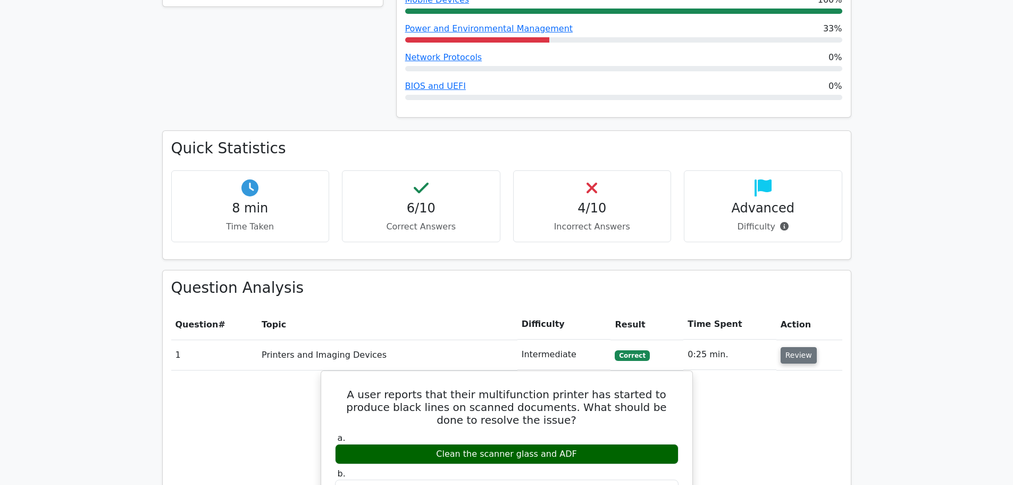
click at [790, 347] on button "Review" at bounding box center [799, 355] width 36 height 16
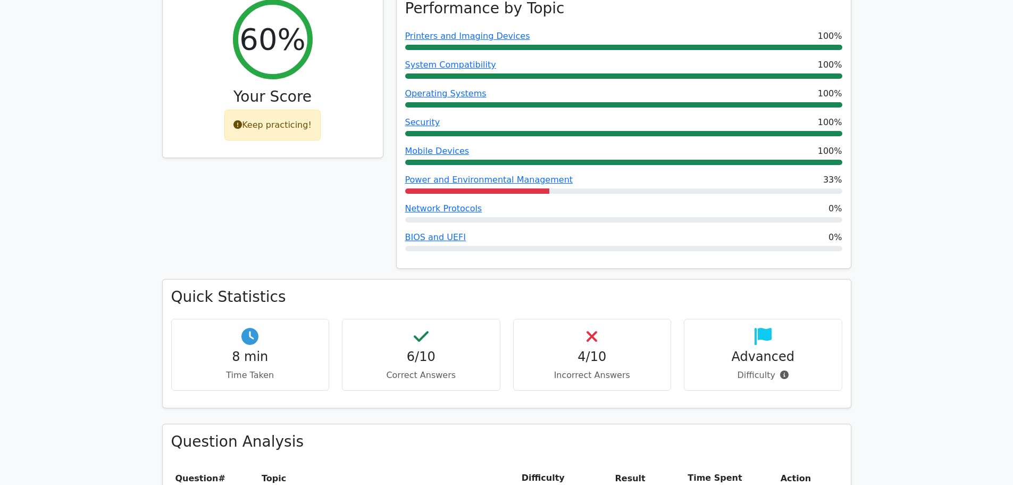
scroll to position [532, 0]
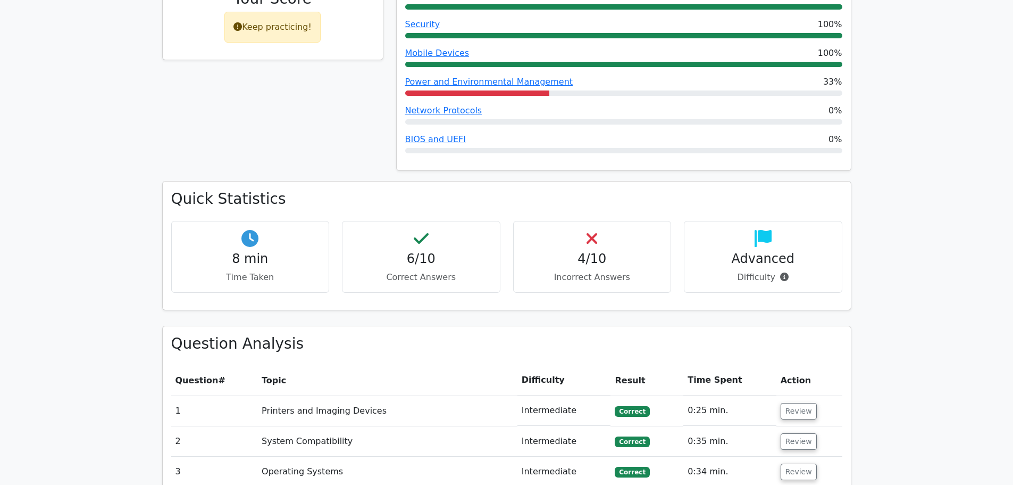
click at [222, 251] on h4 "8 min" at bounding box center [250, 258] width 140 height 15
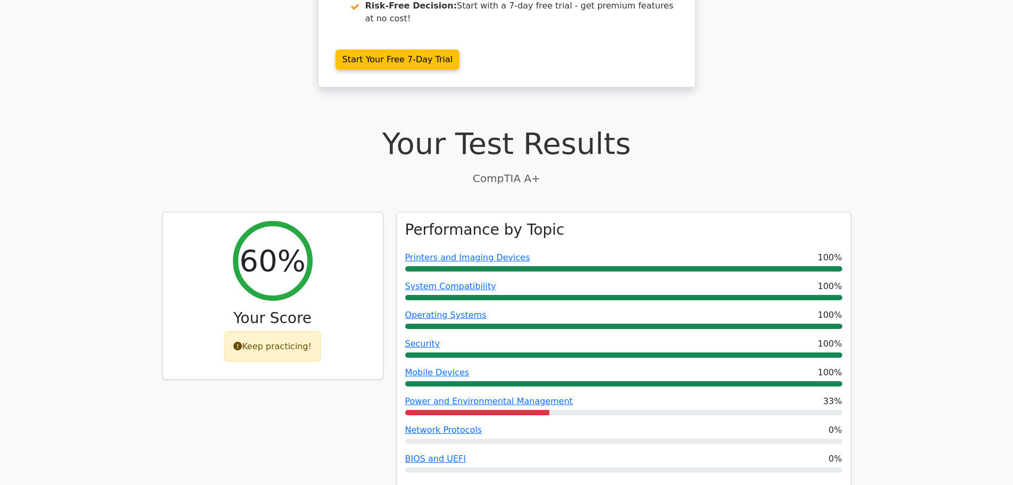
scroll to position [0, 0]
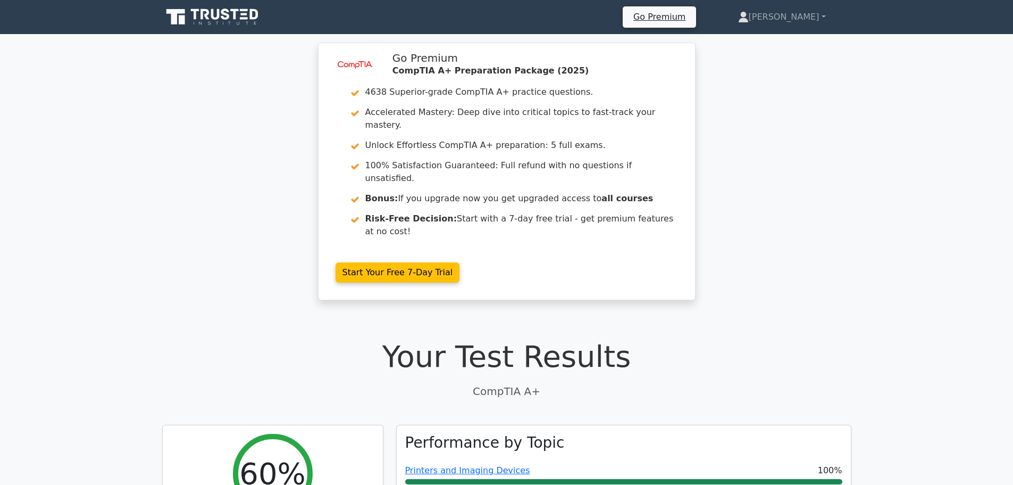
click at [492, 338] on h1 "Your Test Results" at bounding box center [506, 356] width 689 height 36
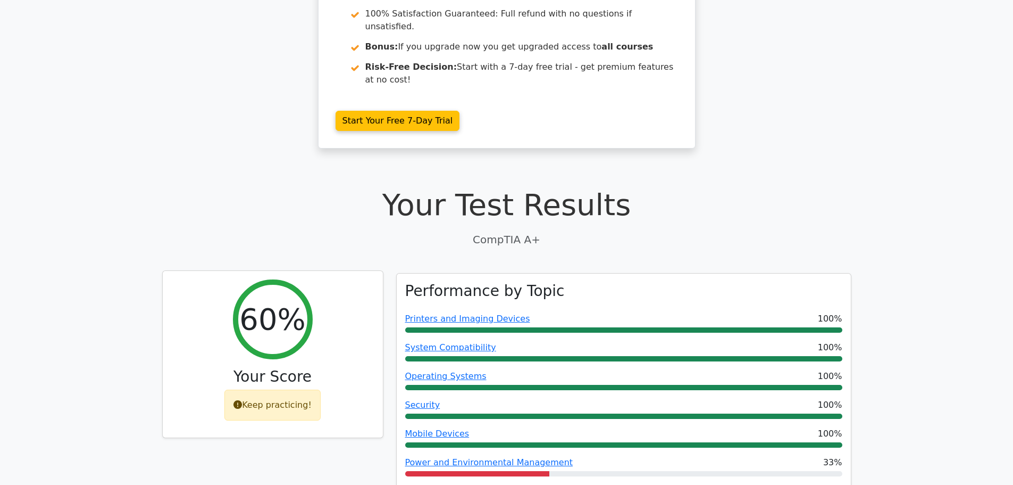
scroll to position [213, 0]
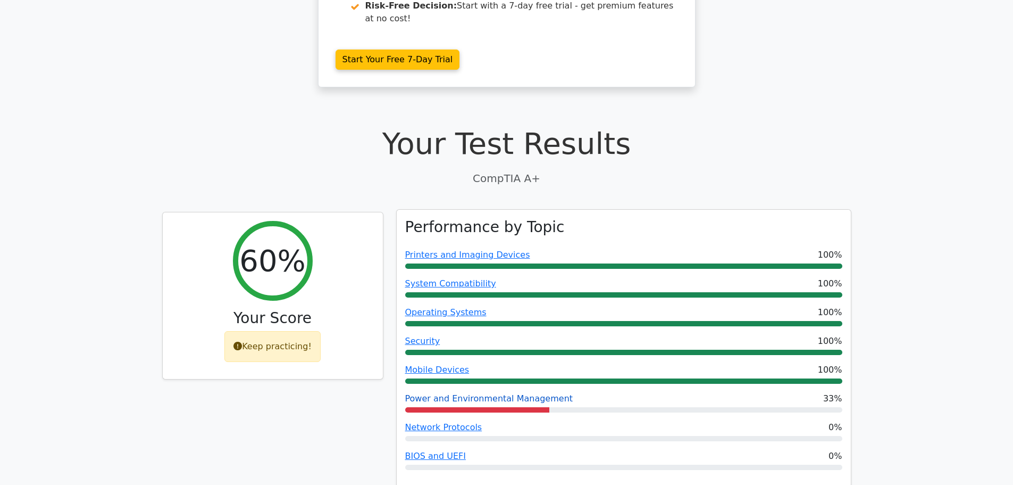
click at [422, 393] on link "Power and Environmental Management" at bounding box center [489, 398] width 168 height 10
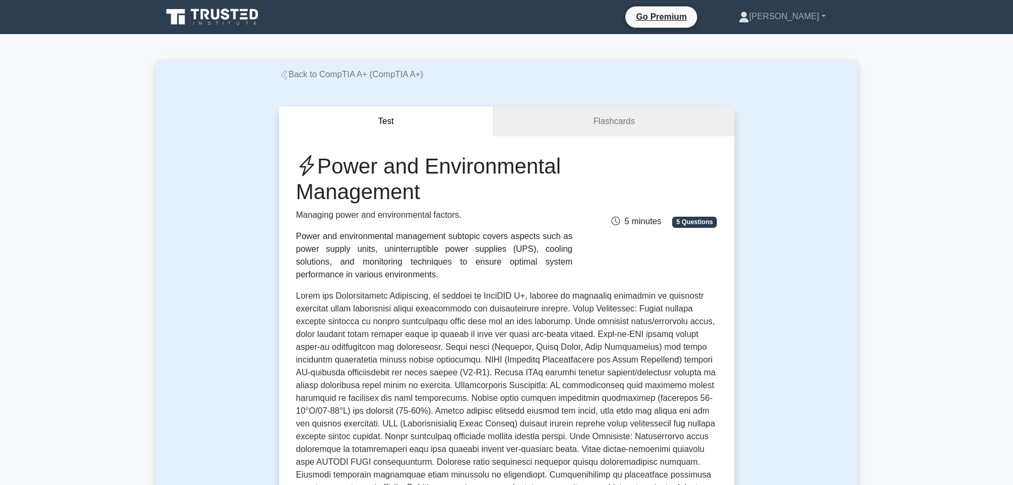
click at [280, 74] on icon at bounding box center [284, 75] width 10 height 10
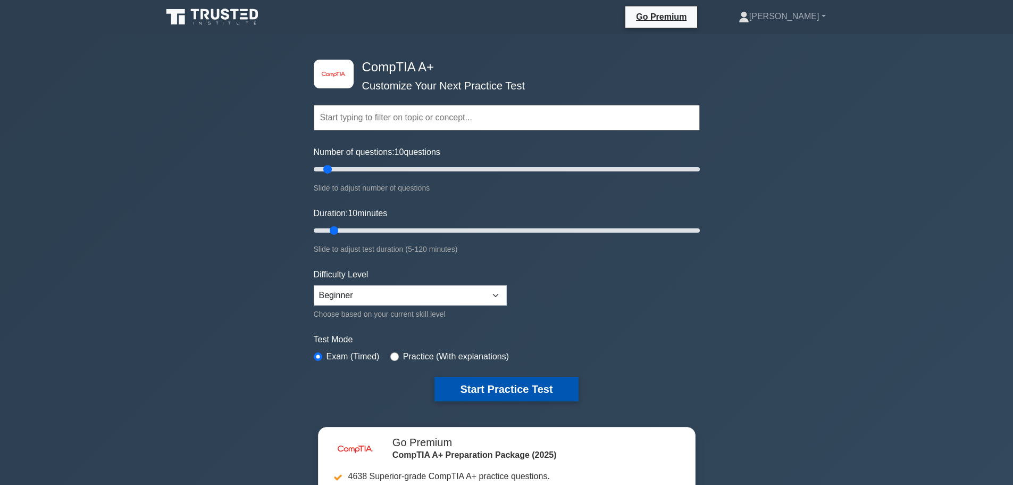
click at [520, 389] on button "Start Practice Test" at bounding box center [507, 389] width 144 height 24
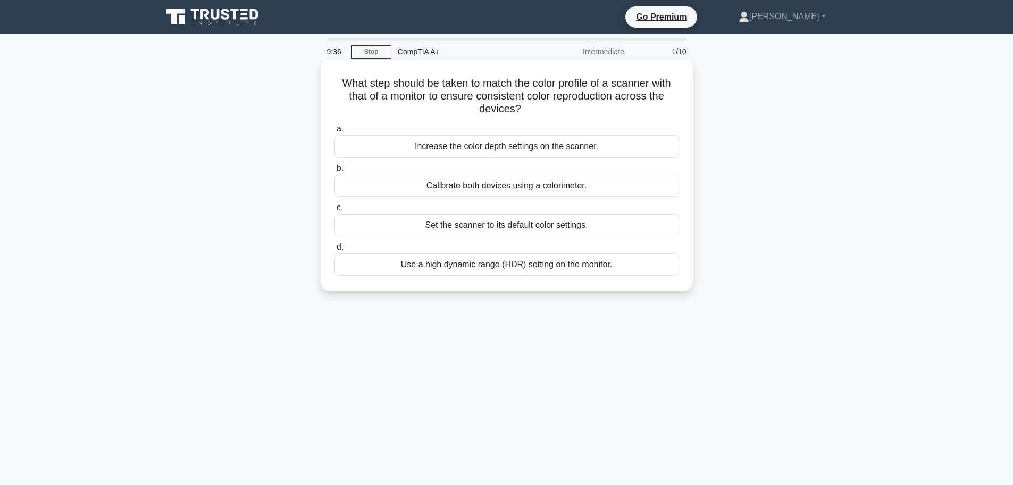
click at [364, 184] on div "Calibrate both devices using a colorimeter." at bounding box center [507, 185] width 345 height 22
click at [335, 172] on input "b. Calibrate both devices using a colorimeter." at bounding box center [335, 168] width 0 height 7
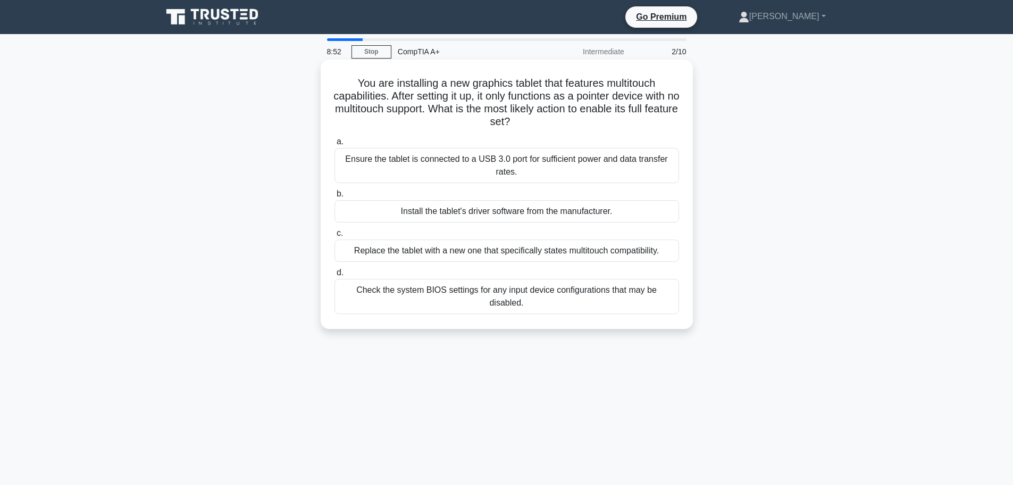
click at [416, 214] on div "Install the tablet's driver software from the manufacturer." at bounding box center [507, 211] width 345 height 22
click at [335, 197] on input "b. Install the tablet's driver software from the manufacturer." at bounding box center [335, 193] width 0 height 7
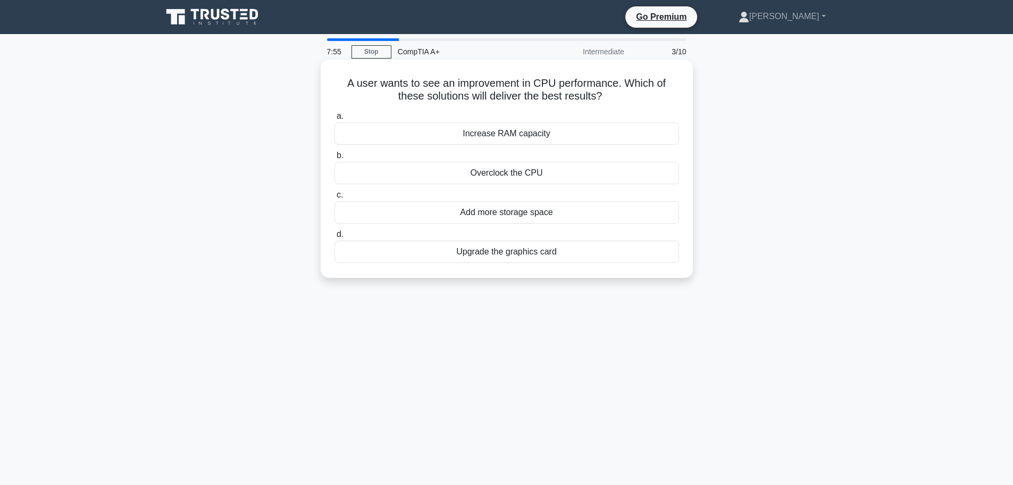
click at [397, 177] on div "Overclock the CPU" at bounding box center [507, 173] width 345 height 22
click at [335, 159] on input "b. Overclock the CPU" at bounding box center [335, 155] width 0 height 7
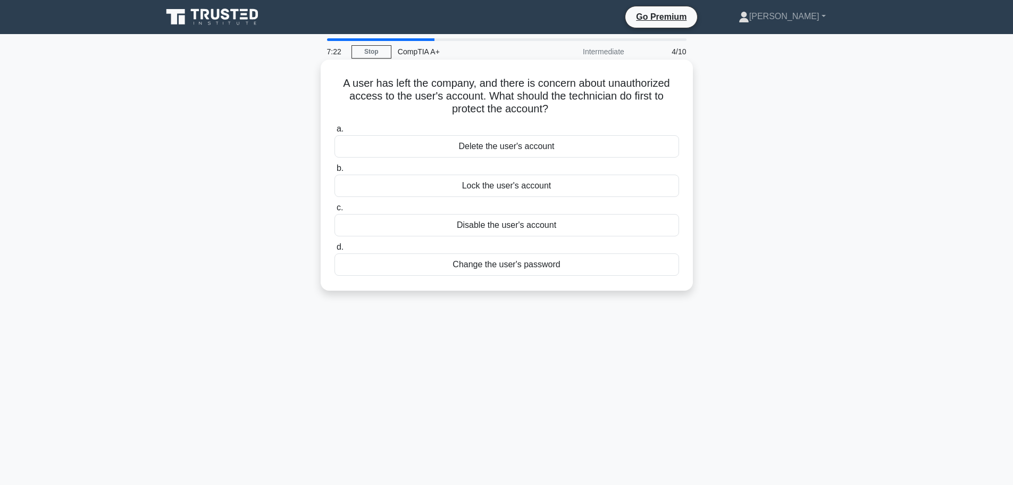
click at [449, 186] on div "Lock the user's account" at bounding box center [507, 185] width 345 height 22
click at [335, 172] on input "b. Lock the user's account" at bounding box center [335, 168] width 0 height 7
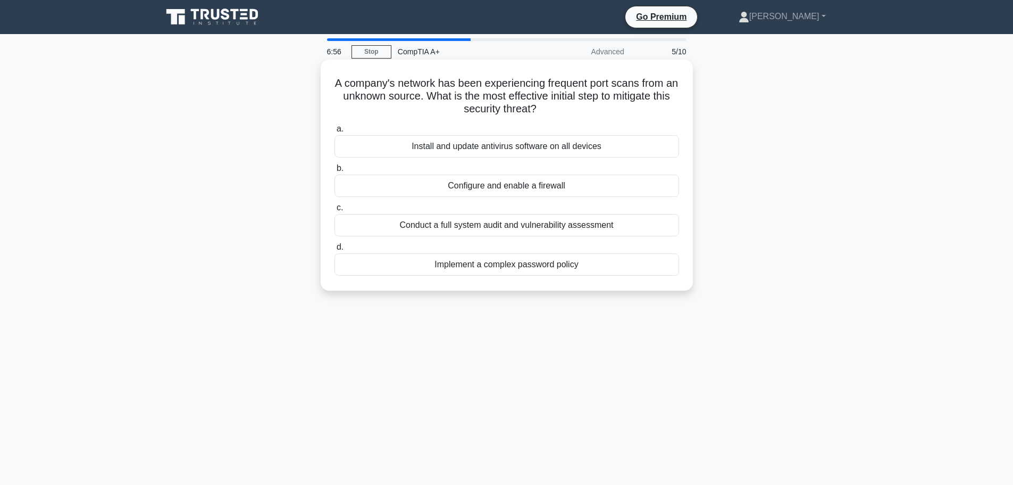
click at [393, 188] on div "Configure and enable a firewall" at bounding box center [507, 185] width 345 height 22
click at [335, 172] on input "b. Configure and enable a firewall" at bounding box center [335, 168] width 0 height 7
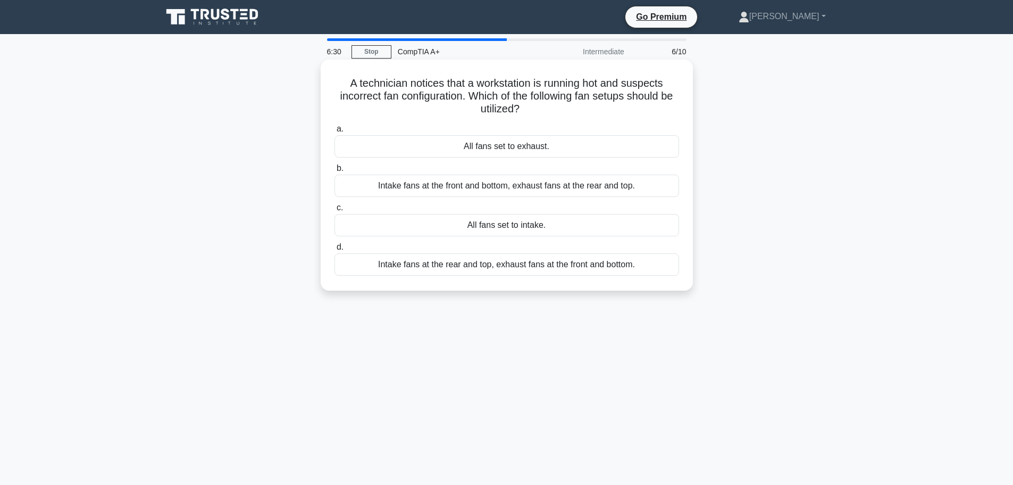
click at [385, 185] on div "Intake fans at the front and bottom, exhaust fans at the rear and top." at bounding box center [507, 185] width 345 height 22
click at [335, 172] on input "b. Intake fans at the front and bottom, exhaust fans at the rear and top." at bounding box center [335, 168] width 0 height 7
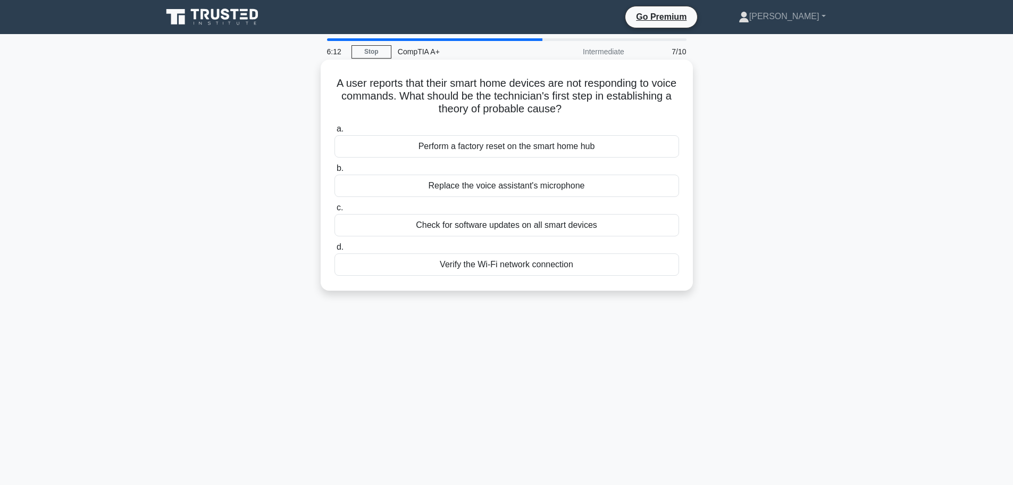
click at [421, 270] on div "Verify the Wi-Fi network connection" at bounding box center [507, 264] width 345 height 22
click at [335, 251] on input "d. Verify the Wi-Fi network connection" at bounding box center [335, 247] width 0 height 7
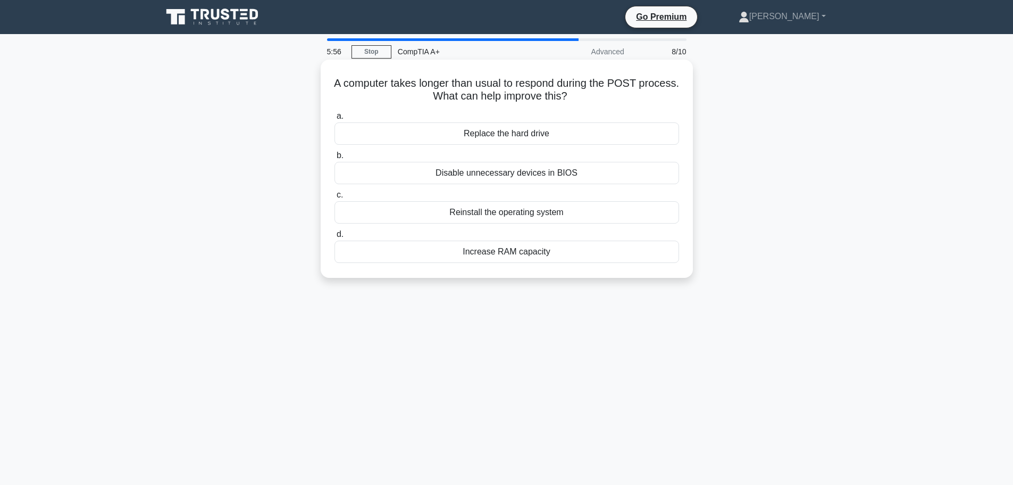
click at [371, 133] on div "Replace the hard drive" at bounding box center [507, 133] width 345 height 22
click at [335, 120] on input "a. Replace the hard drive" at bounding box center [335, 116] width 0 height 7
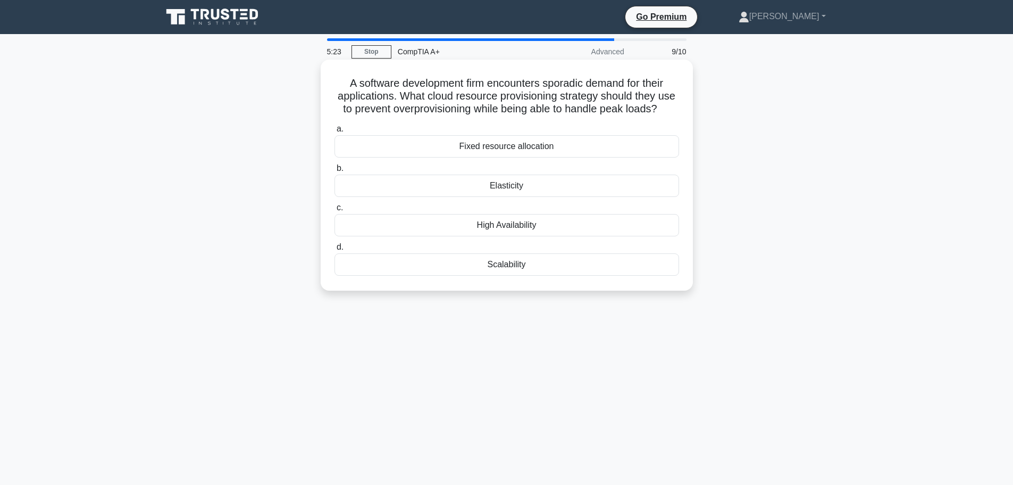
click at [450, 197] on div "Elasticity" at bounding box center [507, 185] width 345 height 22
click at [335, 172] on input "b. Elasticity" at bounding box center [335, 168] width 0 height 7
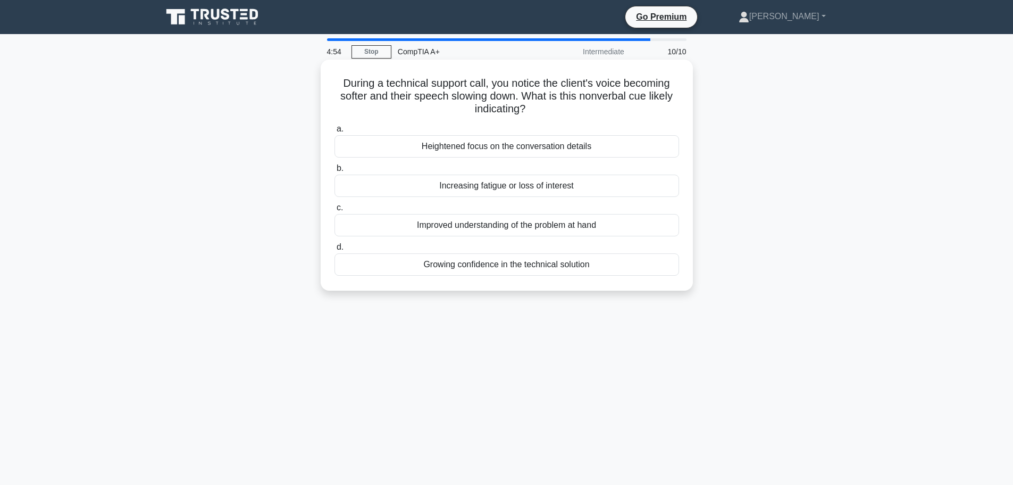
click at [414, 191] on div "Increasing fatigue or loss of interest" at bounding box center [507, 185] width 345 height 22
click at [335, 172] on input "b. Increasing fatigue or loss of interest" at bounding box center [335, 168] width 0 height 7
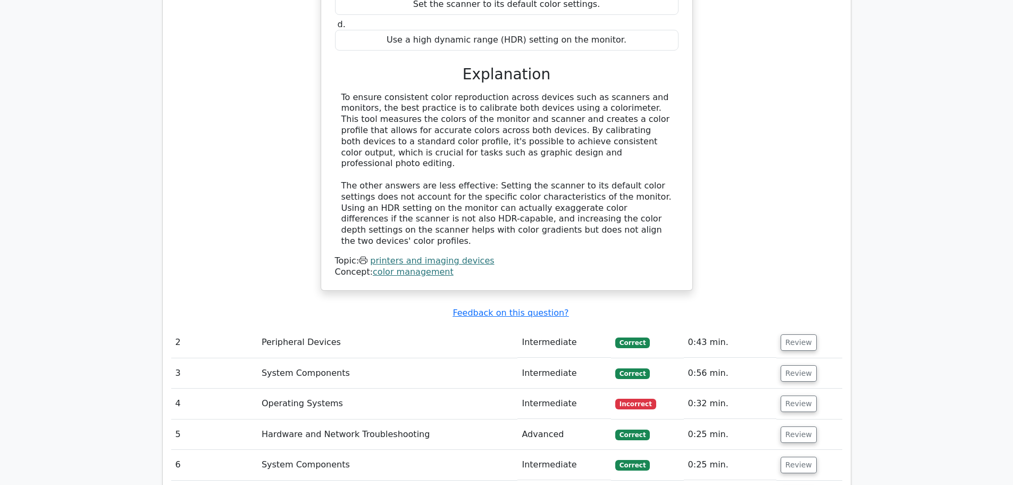
scroll to position [1170, 0]
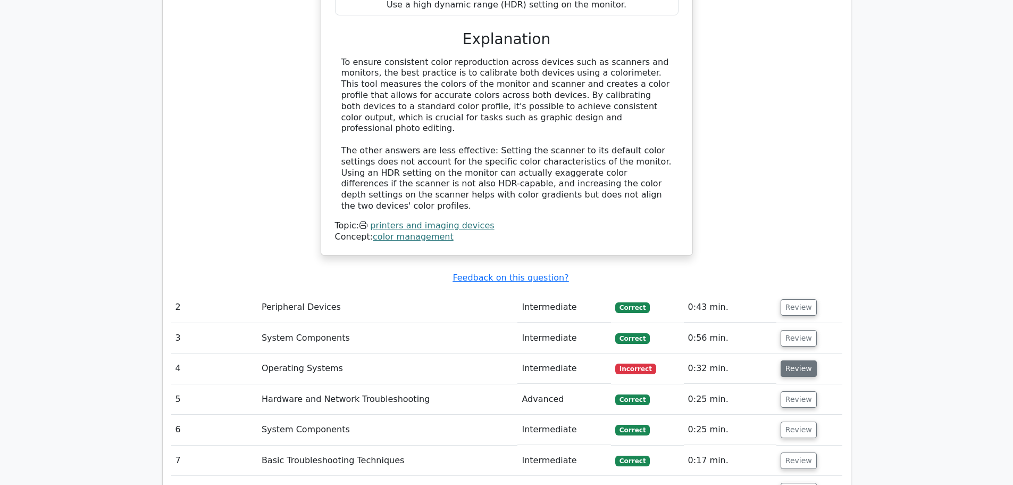
click at [796, 360] on button "Review" at bounding box center [799, 368] width 36 height 16
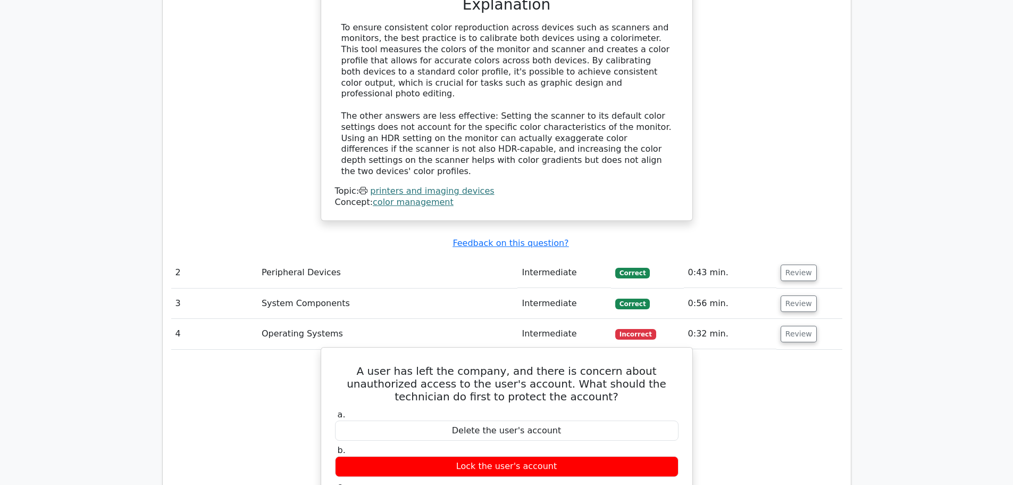
scroll to position [1224, 0]
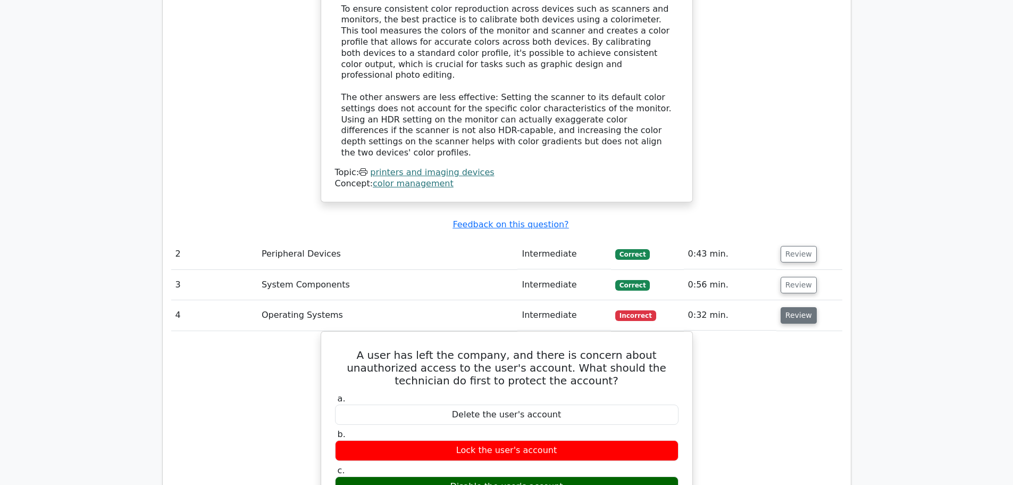
click at [782, 307] on button "Review" at bounding box center [799, 315] width 36 height 16
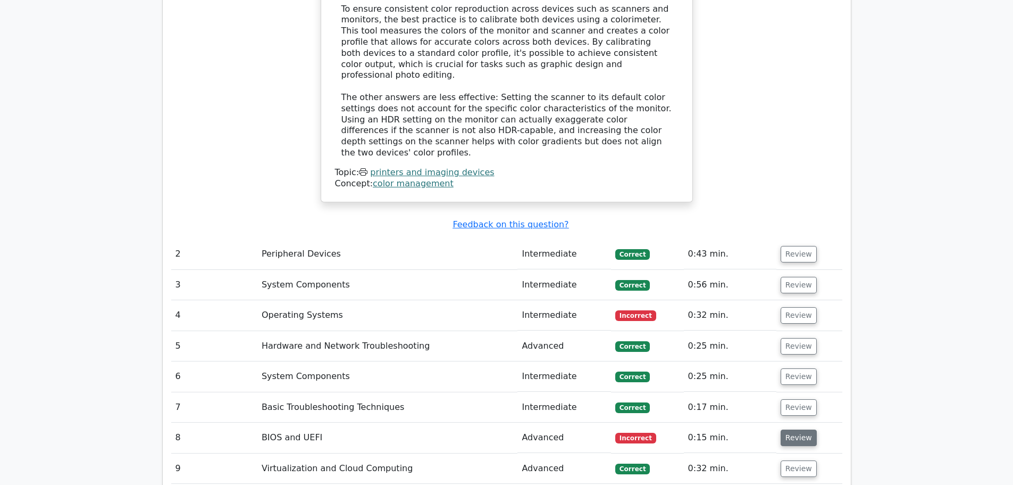
click at [791, 429] on button "Review" at bounding box center [799, 437] width 36 height 16
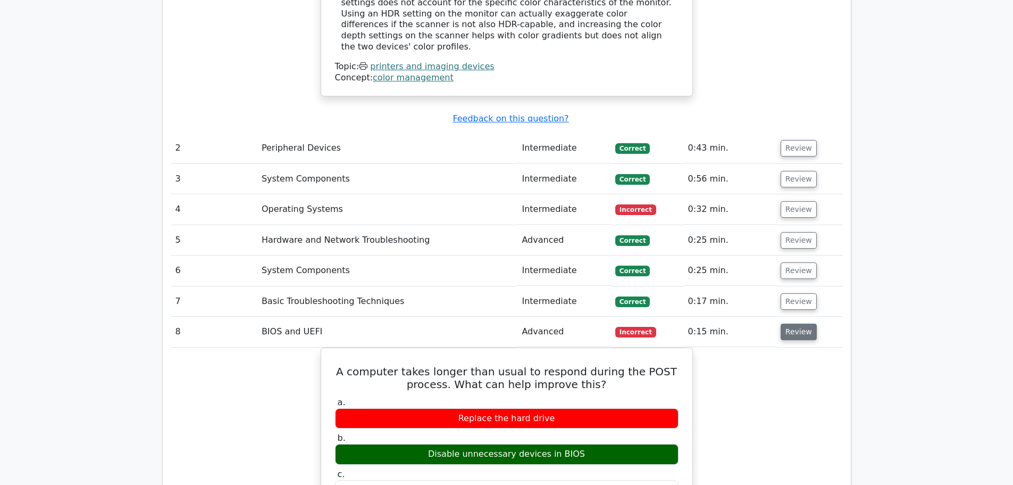
scroll to position [1330, 0]
click at [800, 323] on button "Review" at bounding box center [799, 331] width 36 height 16
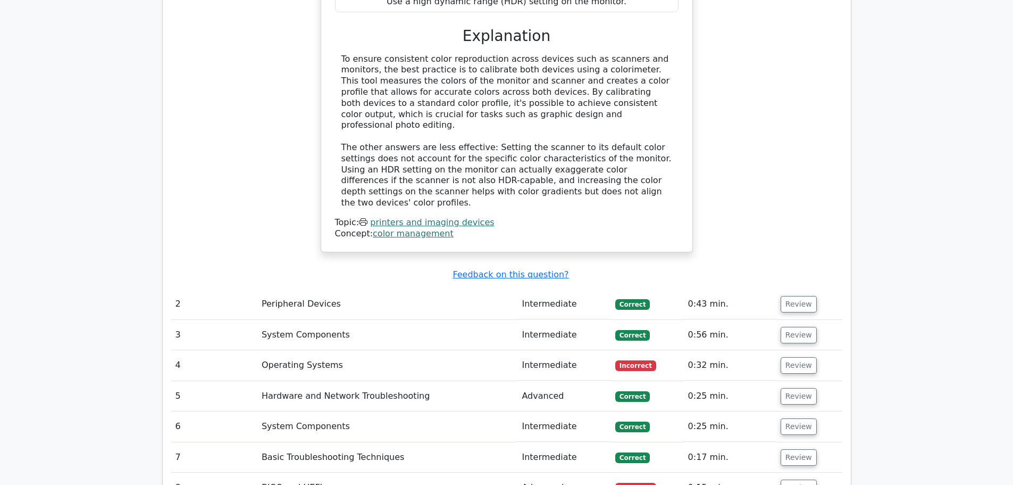
scroll to position [1224, 0]
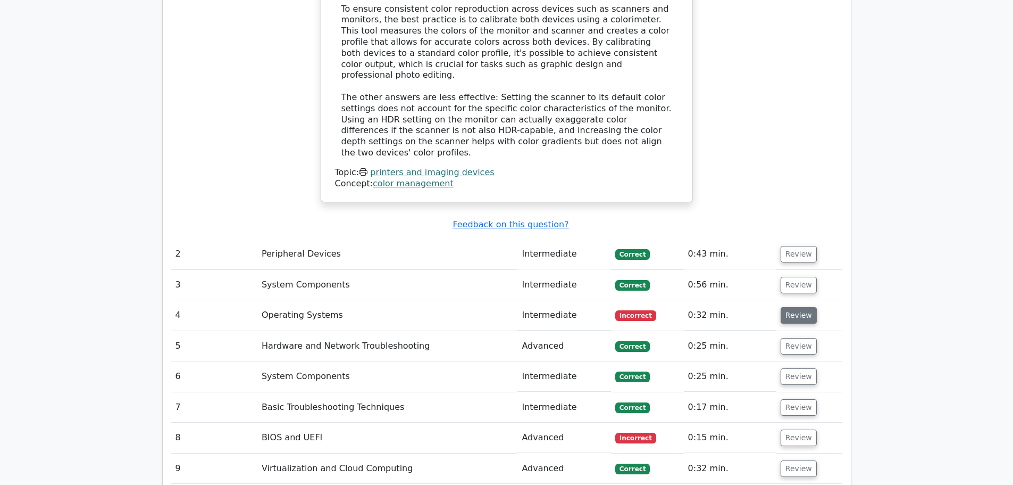
click at [798, 307] on button "Review" at bounding box center [799, 315] width 36 height 16
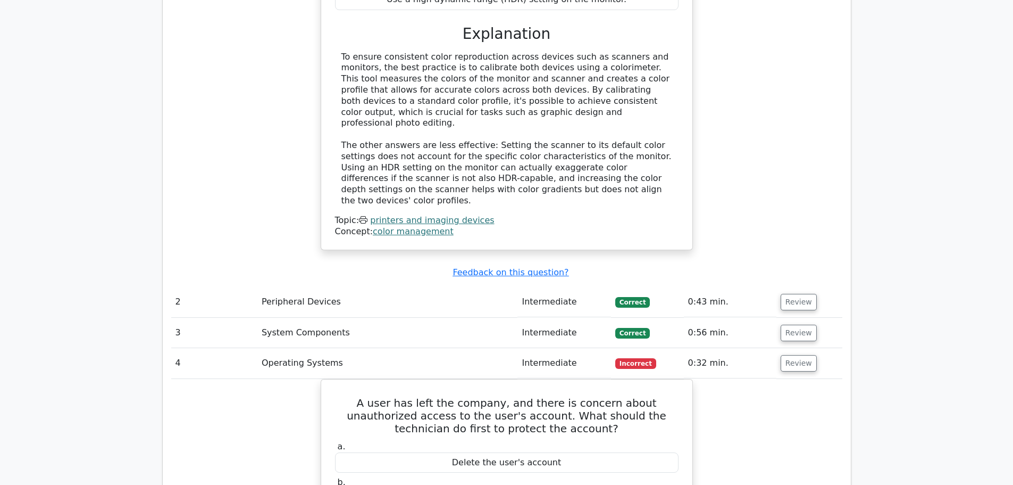
scroll to position [1170, 0]
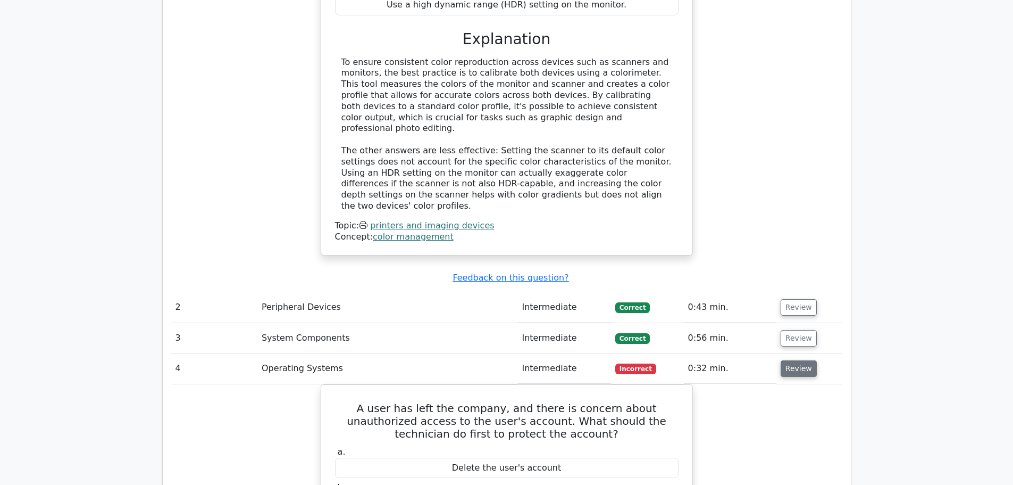
click at [794, 360] on button "Review" at bounding box center [799, 368] width 36 height 16
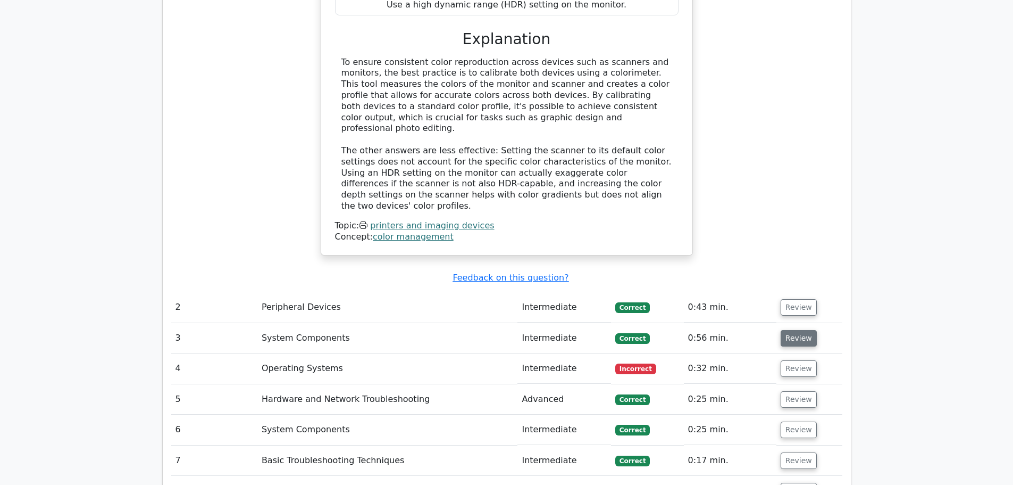
click at [793, 330] on button "Review" at bounding box center [799, 338] width 36 height 16
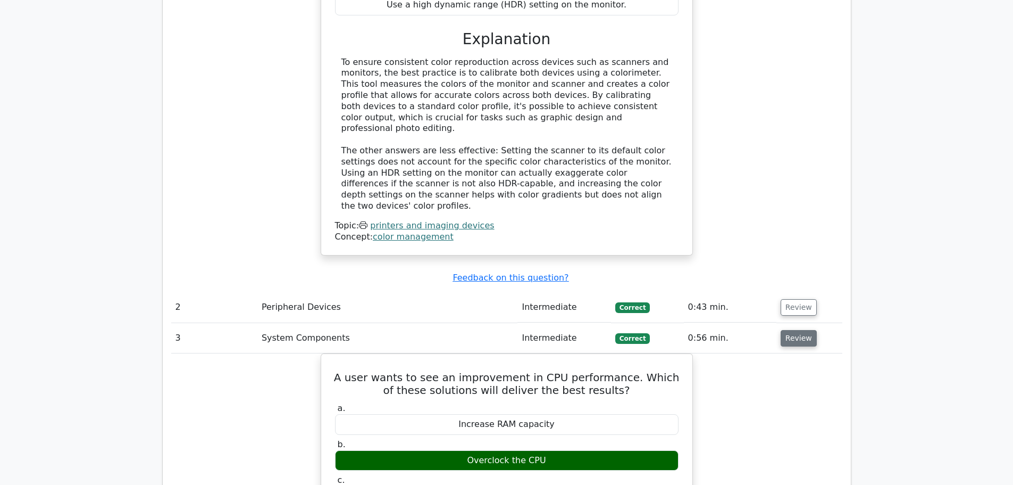
click at [793, 330] on button "Review" at bounding box center [799, 338] width 36 height 16
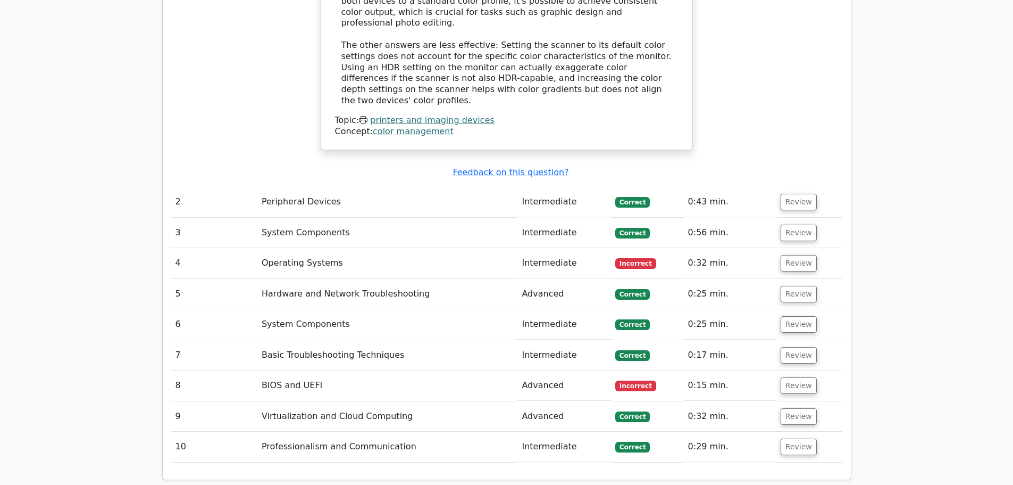
scroll to position [1277, 0]
click at [790, 376] on button "Review" at bounding box center [799, 384] width 36 height 16
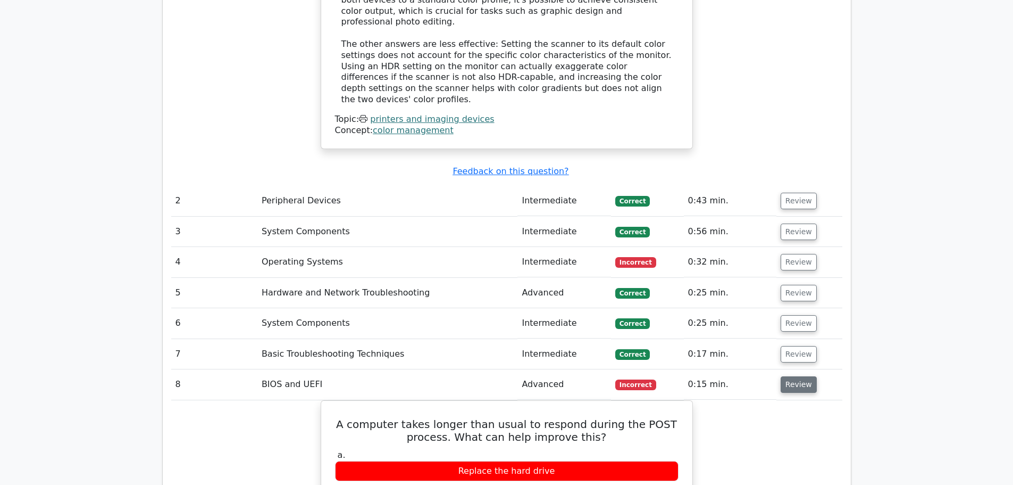
click at [790, 376] on button "Review" at bounding box center [799, 384] width 36 height 16
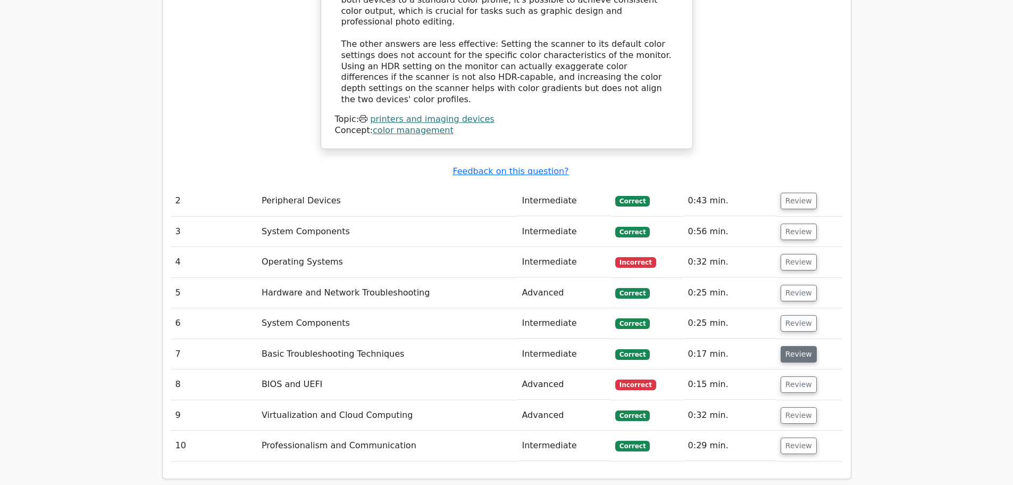
click at [803, 346] on button "Review" at bounding box center [799, 354] width 36 height 16
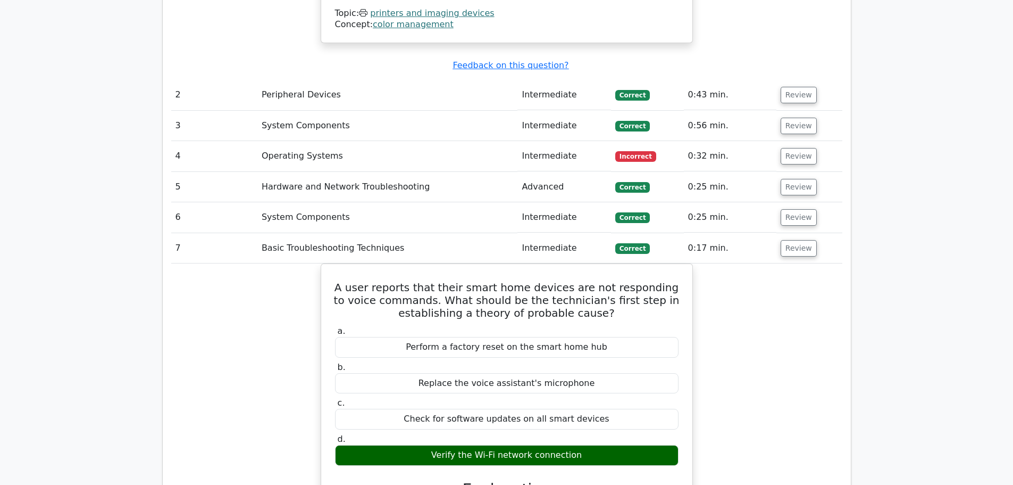
scroll to position [1383, 0]
click at [804, 239] on button "Review" at bounding box center [799, 247] width 36 height 16
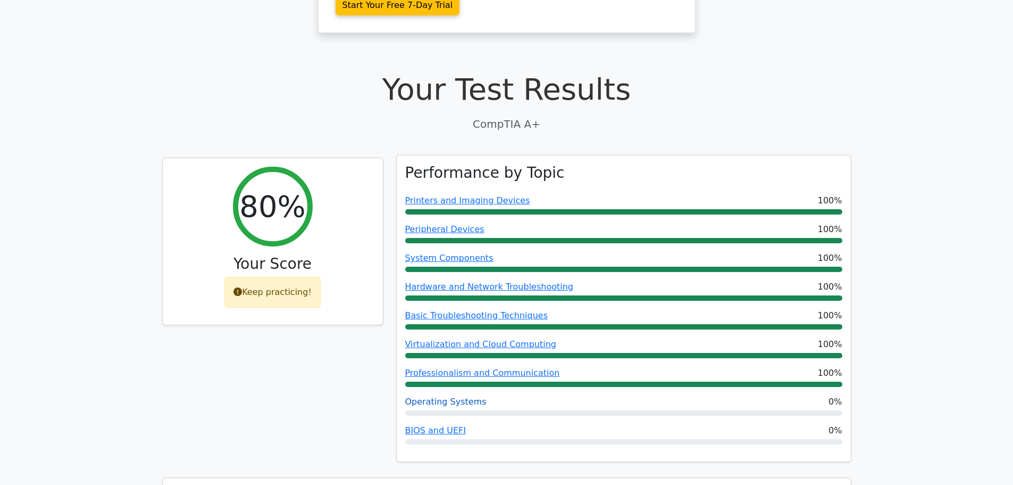
scroll to position [266, 0]
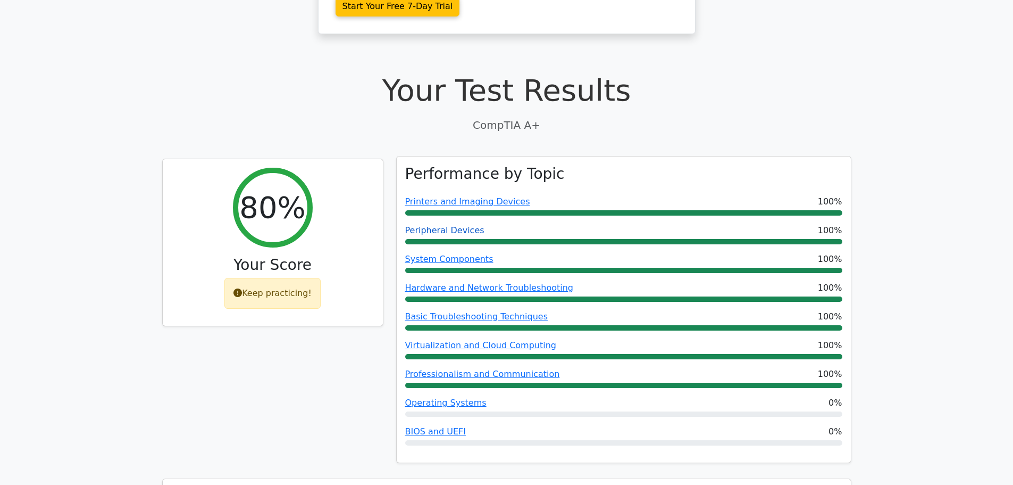
click at [432, 225] on link "Peripheral Devices" at bounding box center [444, 230] width 79 height 10
click at [440, 225] on link "Peripheral Devices" at bounding box center [444, 230] width 79 height 10
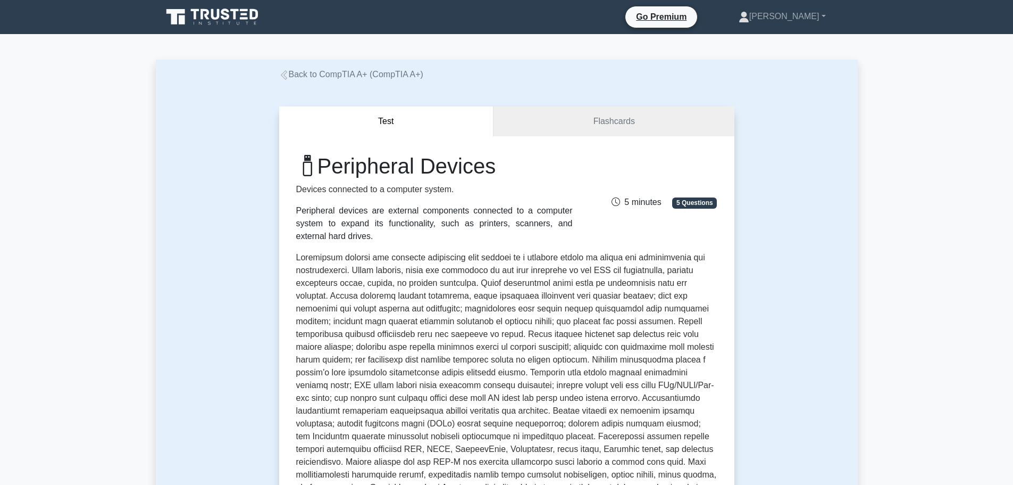
click at [353, 78] on link "Back to CompTIA A+ (CompTIA A+)" at bounding box center [351, 74] width 144 height 9
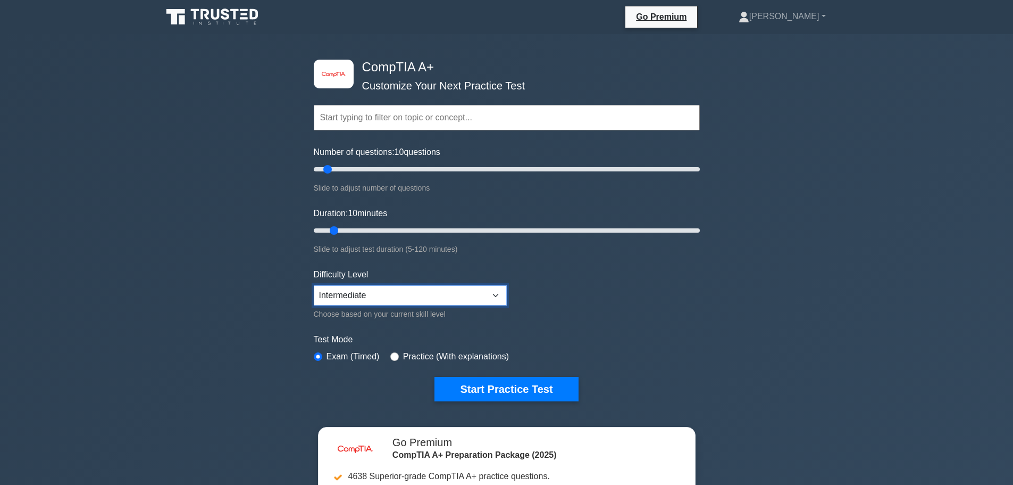
click at [348, 294] on select "Beginner Intermediate Expert" at bounding box center [410, 295] width 193 height 20
click at [294, 291] on div "image/svg+xml CompTIA A+ Customize Your Next Practice Test Topics Hardware Oper…" at bounding box center [506, 347] width 1013 height 627
click at [243, 13] on icon at bounding box center [213, 17] width 102 height 20
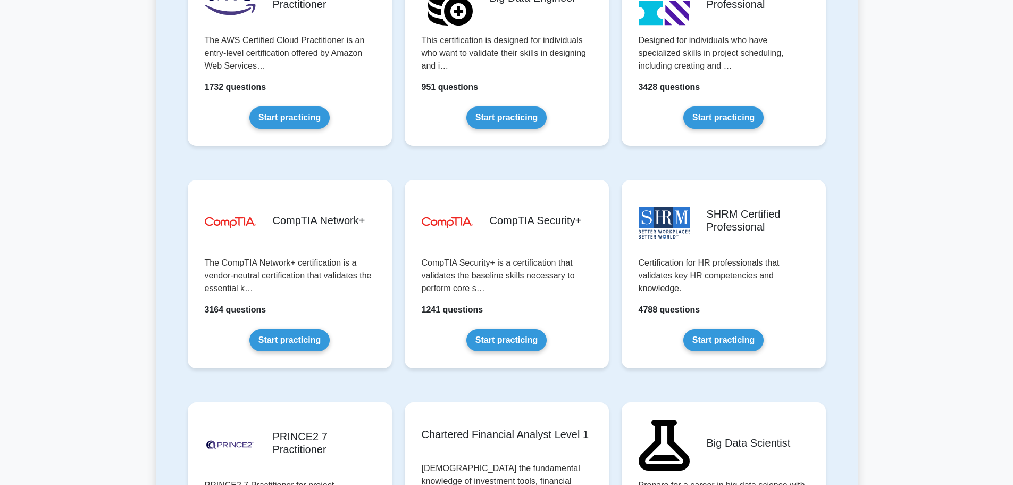
scroll to position [1756, 0]
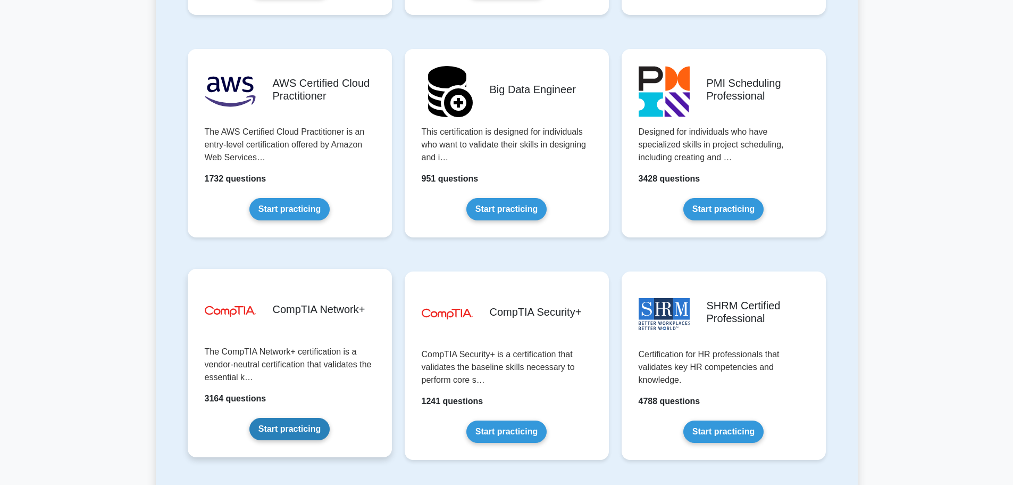
click at [271, 418] on link "Start practicing" at bounding box center [290, 429] width 80 height 22
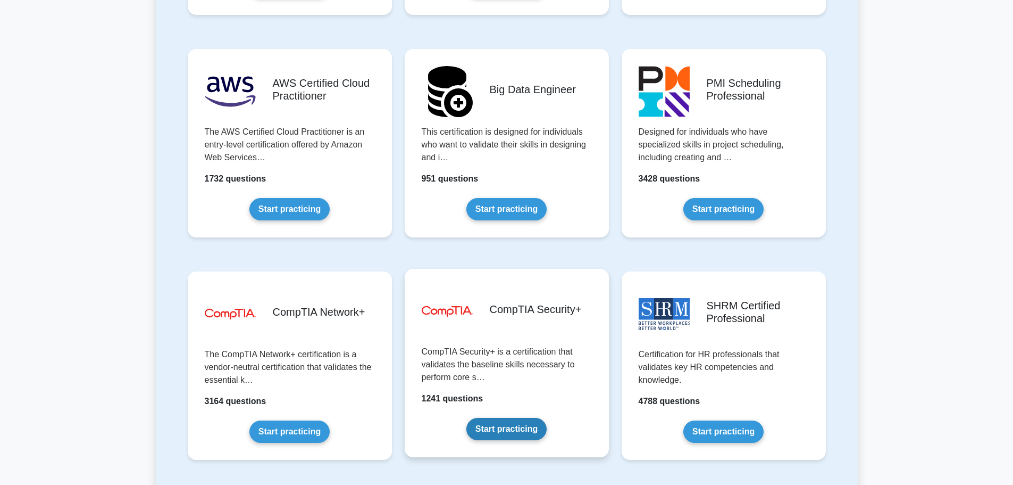
click at [516, 418] on link "Start practicing" at bounding box center [507, 429] width 80 height 22
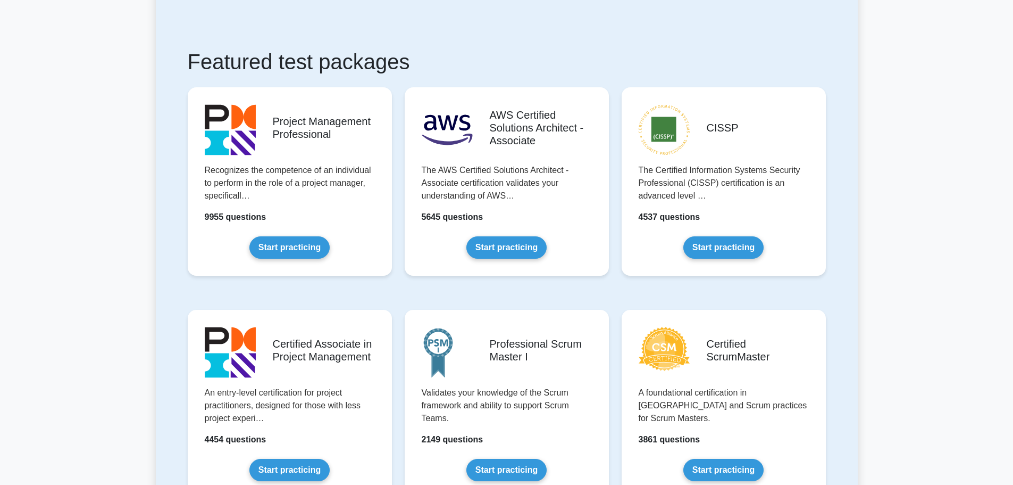
scroll to position [160, 0]
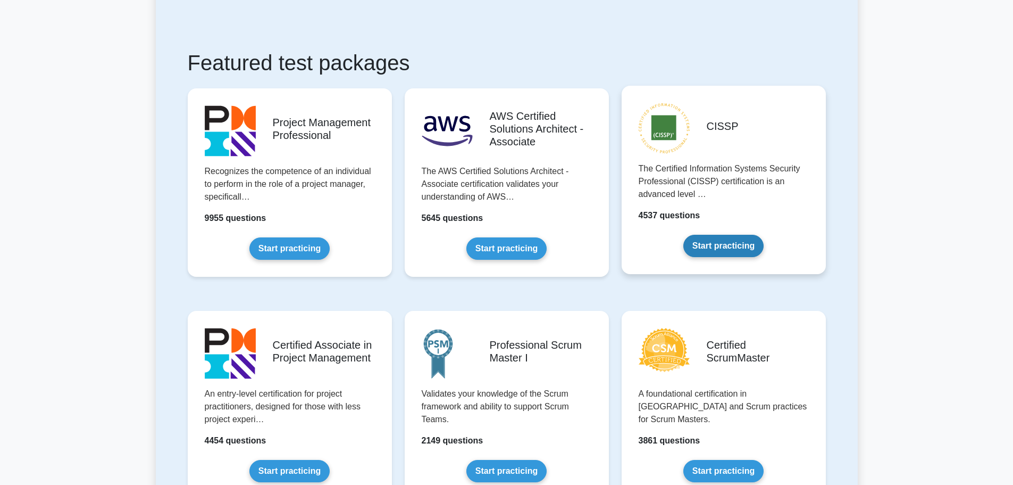
click at [717, 235] on link "Start practicing" at bounding box center [724, 246] width 80 height 22
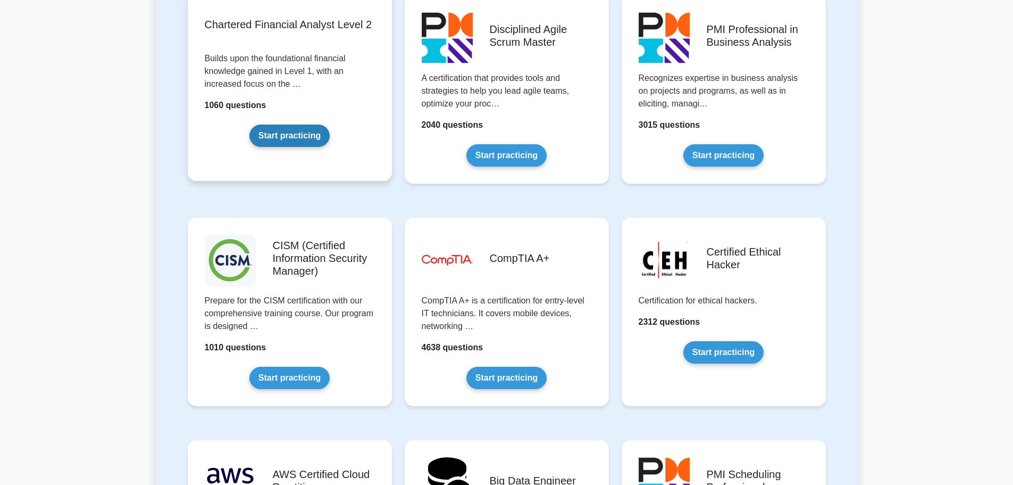
scroll to position [1383, 0]
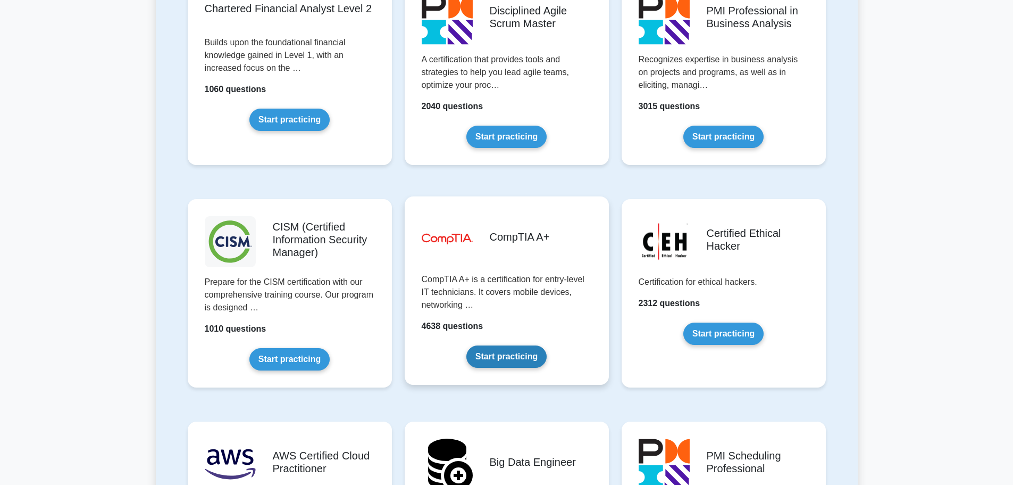
click at [493, 345] on link "Start practicing" at bounding box center [507, 356] width 80 height 22
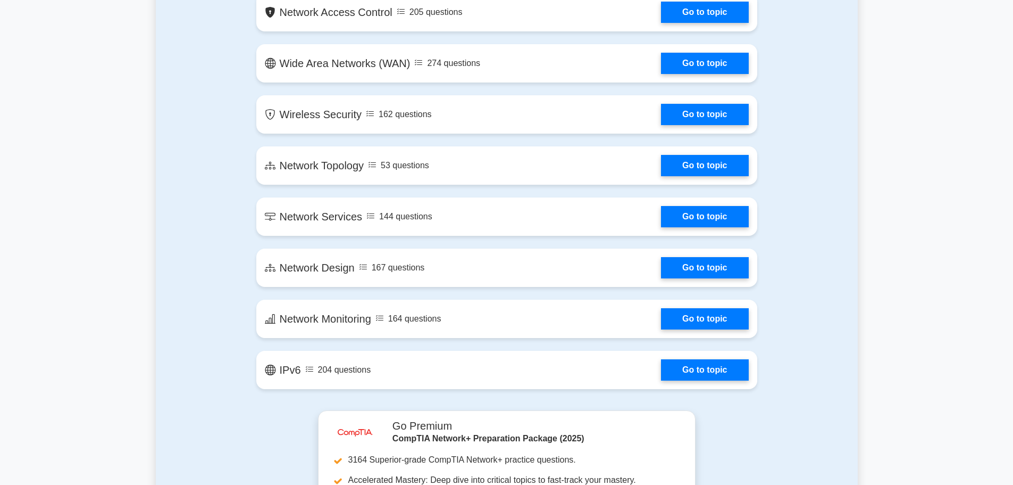
scroll to position [1649, 0]
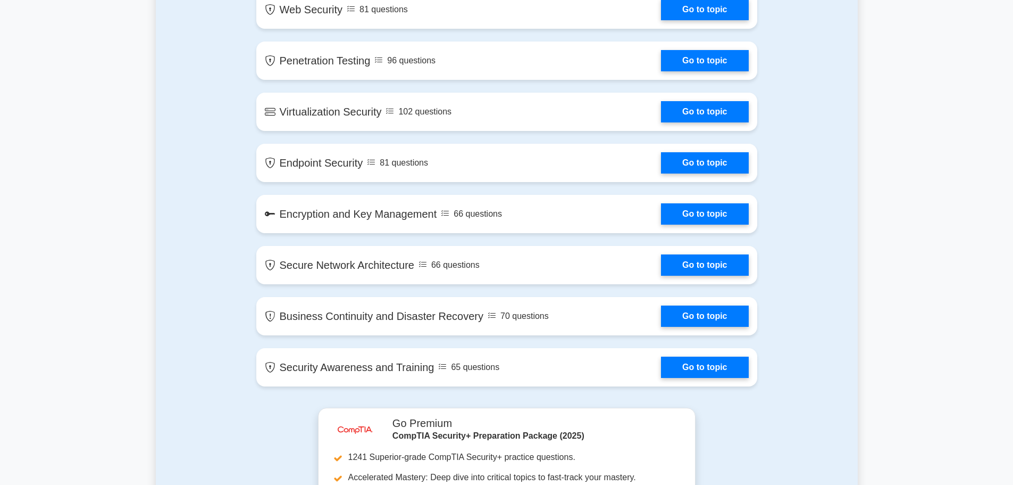
scroll to position [1702, 0]
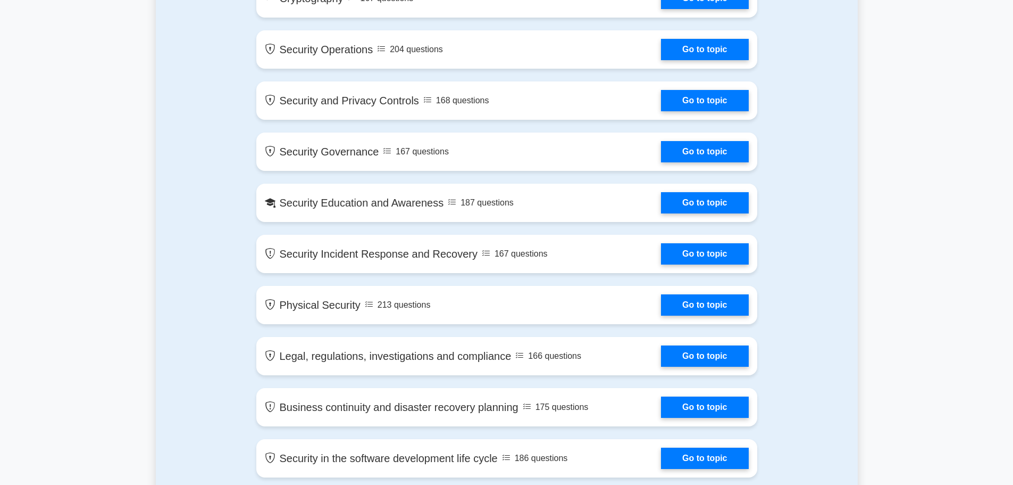
scroll to position [1170, 0]
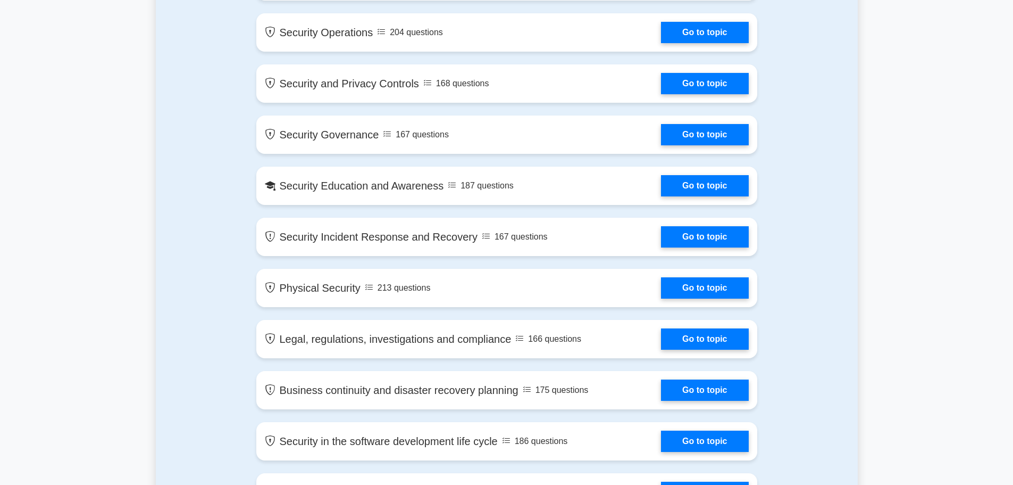
drag, startPoint x: 218, startPoint y: 295, endPoint x: 171, endPoint y: 323, distance: 53.9
click at [171, 323] on div "Contents of the CISSP package 4537 CISSP questions grouped in 29 topics and 334…" at bounding box center [507, 316] width 702 height 1556
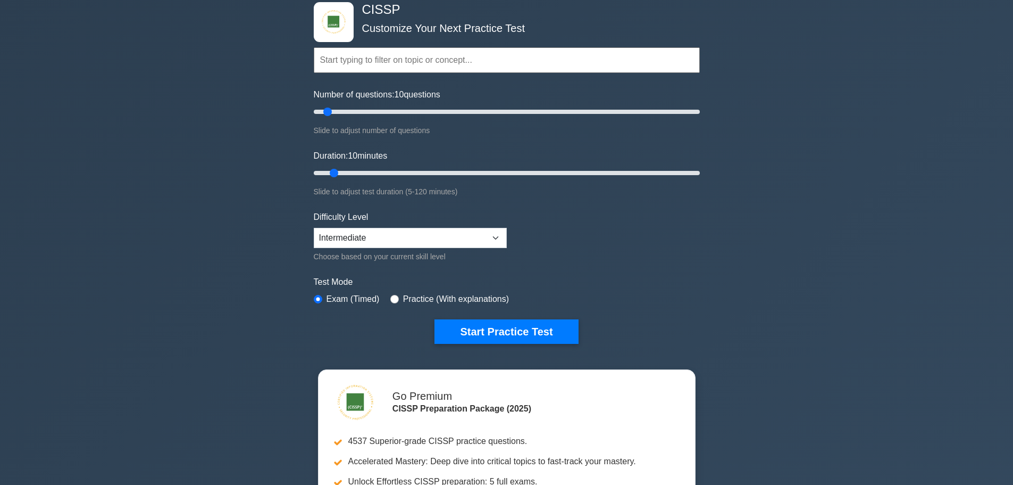
scroll to position [0, 0]
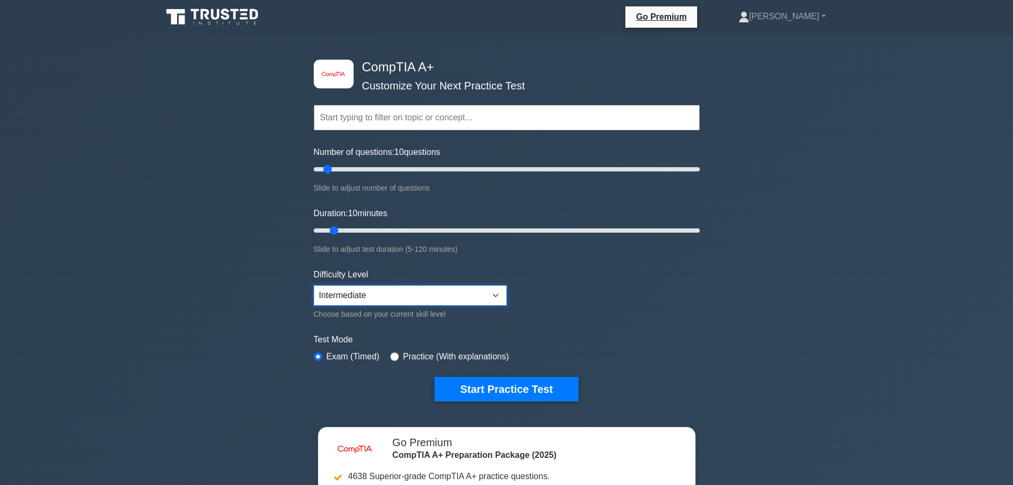
click at [373, 304] on select "Beginner Intermediate Expert" at bounding box center [410, 295] width 193 height 20
select select "expert"
click at [314, 285] on select "Beginner Intermediate Expert" at bounding box center [410, 295] width 193 height 20
click at [280, 340] on div "image/svg+xml CompTIA A+ Customize Your Next Practice Test Topics Hardware Oper…" at bounding box center [506, 347] width 1013 height 627
click at [475, 383] on button "Start Practice Test" at bounding box center [507, 389] width 144 height 24
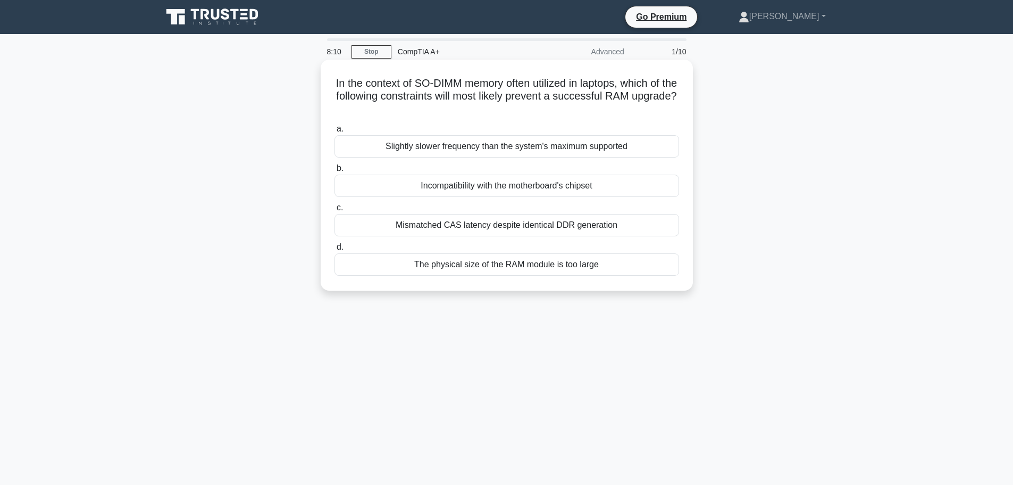
click at [431, 192] on div "Incompatibility with the motherboard's chipset" at bounding box center [507, 185] width 345 height 22
click at [335, 172] on input "b. Incompatibility with the motherboard's chipset" at bounding box center [335, 168] width 0 height 7
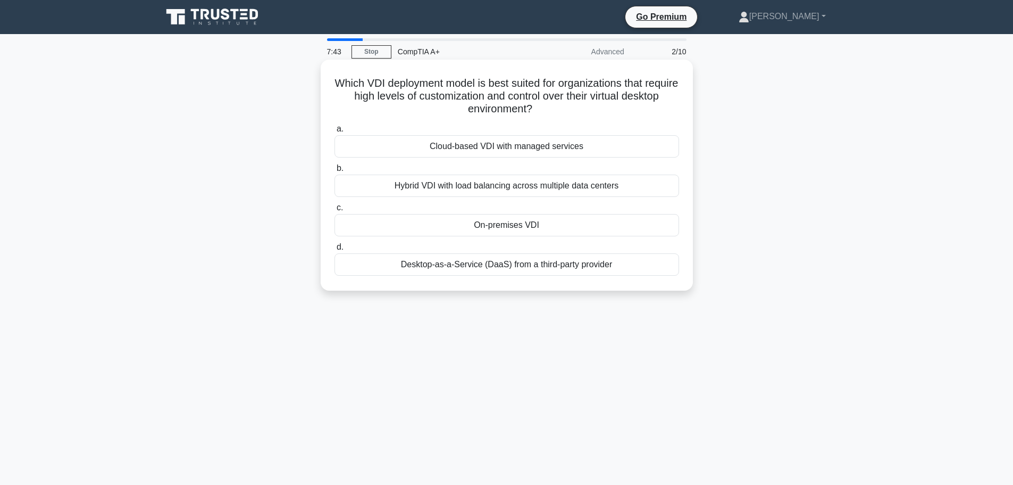
click at [421, 143] on div "Cloud-based VDI with managed services" at bounding box center [507, 146] width 345 height 22
click at [335, 132] on input "a. Cloud-based VDI with managed services" at bounding box center [335, 129] width 0 height 7
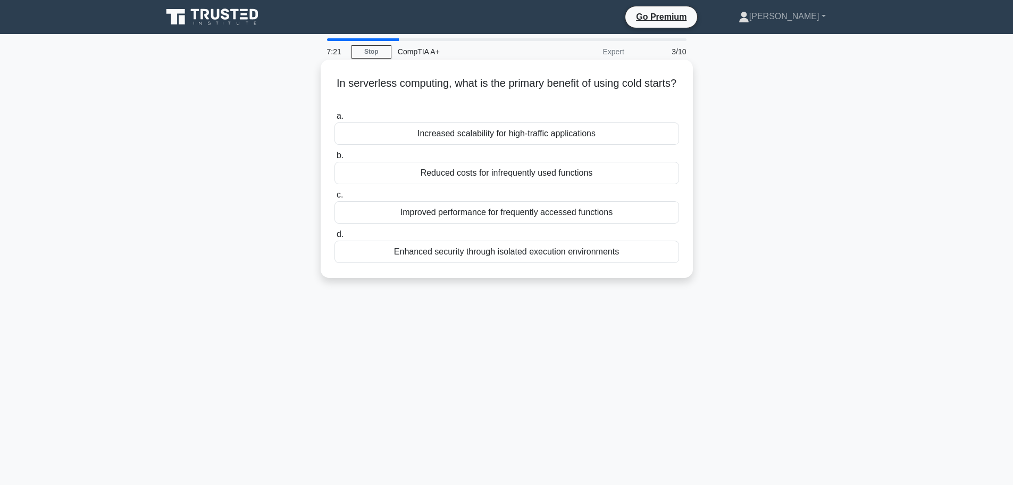
click at [371, 214] on div "Improved performance for frequently accessed functions" at bounding box center [507, 212] width 345 height 22
click at [335, 198] on input "c. Improved performance for frequently accessed functions" at bounding box center [335, 195] width 0 height 7
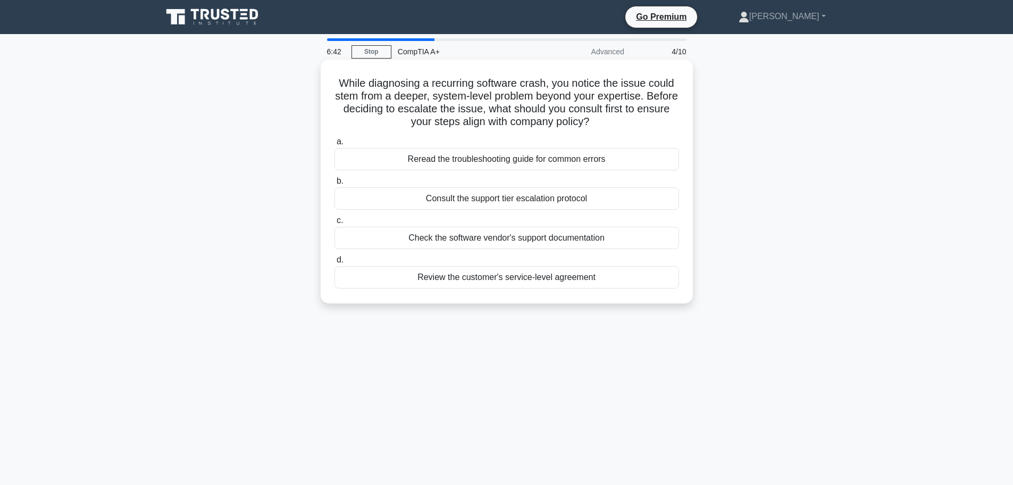
click at [394, 196] on div "Consult the support tier escalation protocol" at bounding box center [507, 198] width 345 height 22
click at [335, 185] on input "b. Consult the support tier escalation protocol" at bounding box center [335, 181] width 0 height 7
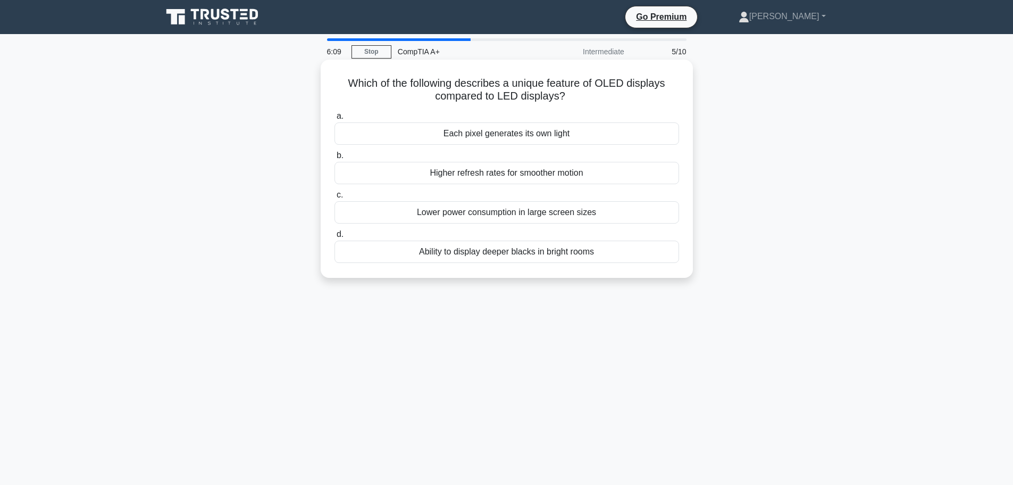
click at [384, 171] on div "Higher refresh rates for smoother motion" at bounding box center [507, 173] width 345 height 22
click at [335, 159] on input "b. Higher refresh rates for smoother motion" at bounding box center [335, 155] width 0 height 7
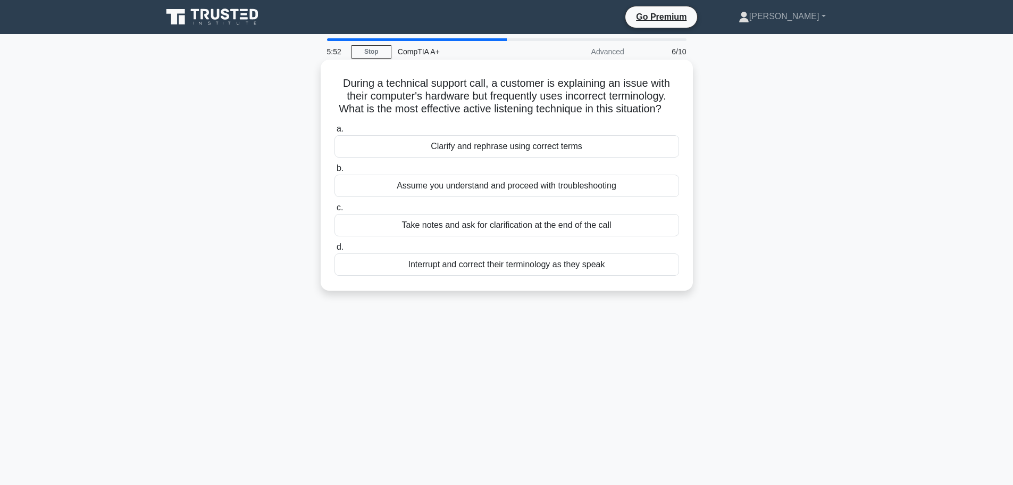
click at [372, 236] on div "Take notes and ask for clarification at the end of the call" at bounding box center [507, 225] width 345 height 22
click at [335, 211] on input "c. Take notes and ask for clarification at the end of the call" at bounding box center [335, 207] width 0 height 7
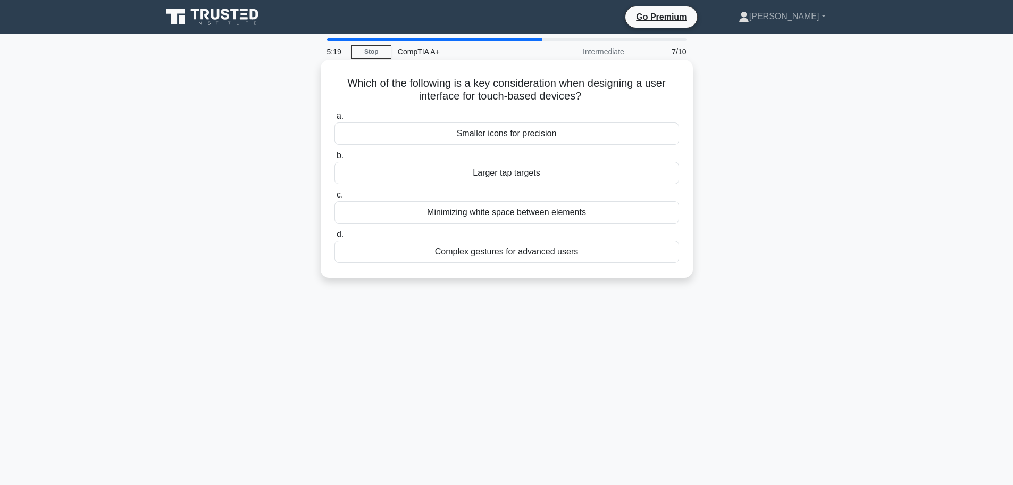
click at [455, 173] on div "Larger tap targets" at bounding box center [507, 173] width 345 height 22
click at [335, 159] on input "b. Larger tap targets" at bounding box center [335, 155] width 0 height 7
click at [477, 252] on div "HDMI Ethernet Channel (HEC)" at bounding box center [507, 251] width 345 height 22
click at [335, 238] on input "d. HDMI Ethernet Channel (HEC)" at bounding box center [335, 234] width 0 height 7
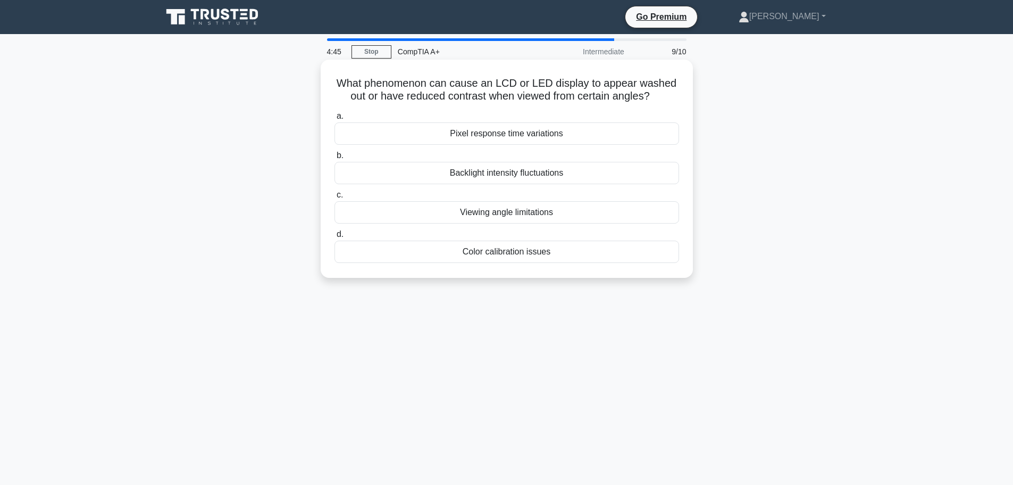
click at [429, 214] on div "Viewing angle limitations" at bounding box center [507, 212] width 345 height 22
click at [335, 198] on input "c. Viewing angle limitations" at bounding box center [335, 195] width 0 height 7
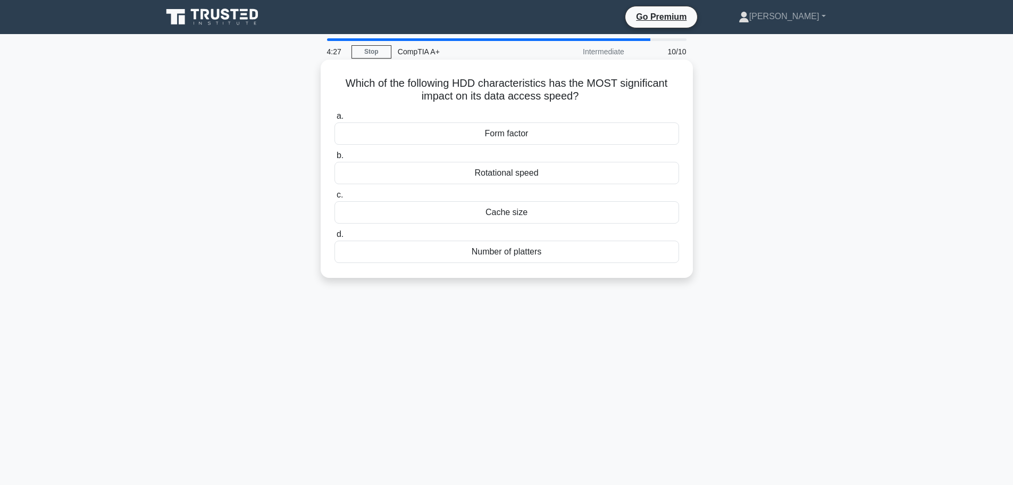
click at [392, 169] on div "Rotational speed" at bounding box center [507, 173] width 345 height 22
click at [335, 159] on input "b. Rotational speed" at bounding box center [335, 155] width 0 height 7
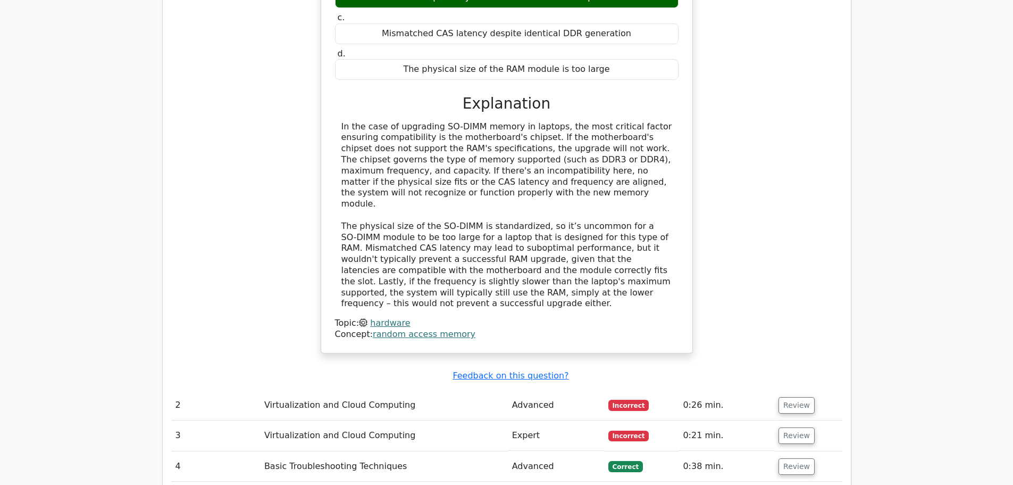
scroll to position [1117, 0]
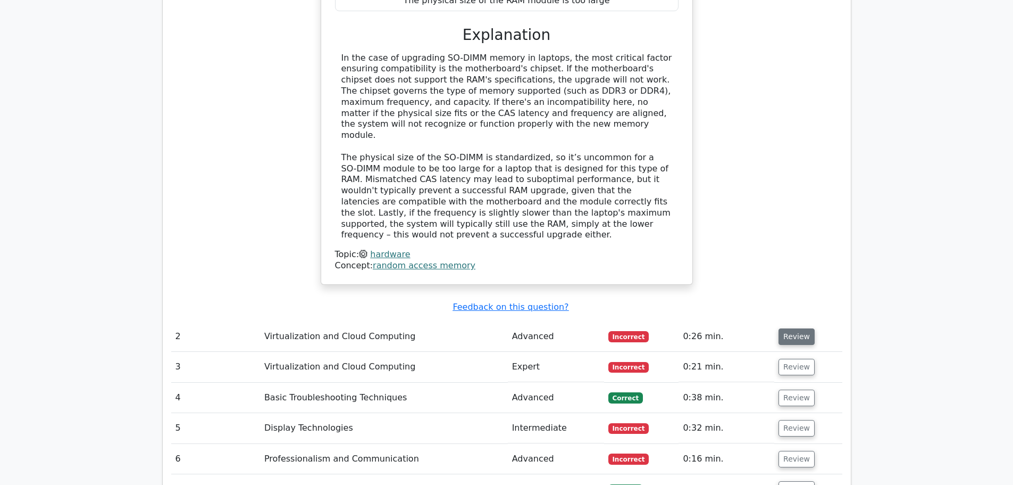
click at [790, 328] on button "Review" at bounding box center [797, 336] width 36 height 16
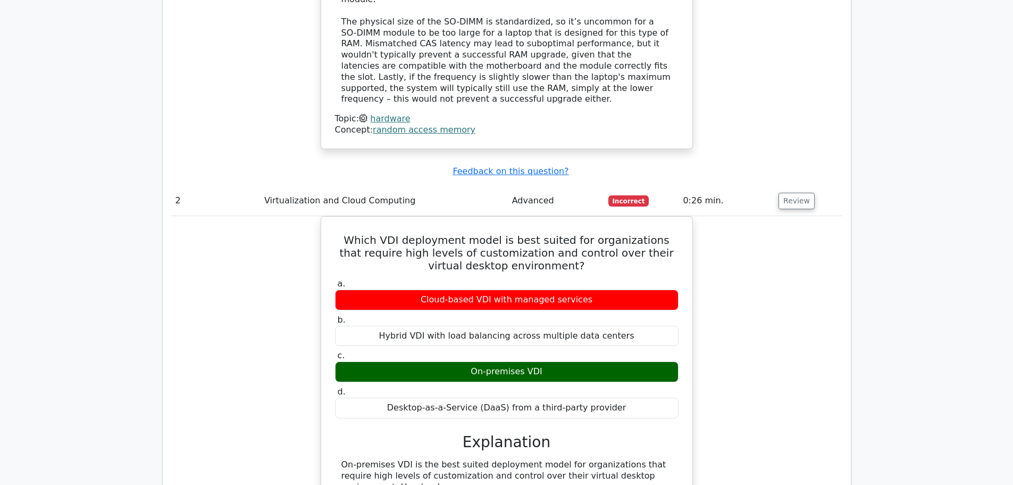
scroll to position [1277, 0]
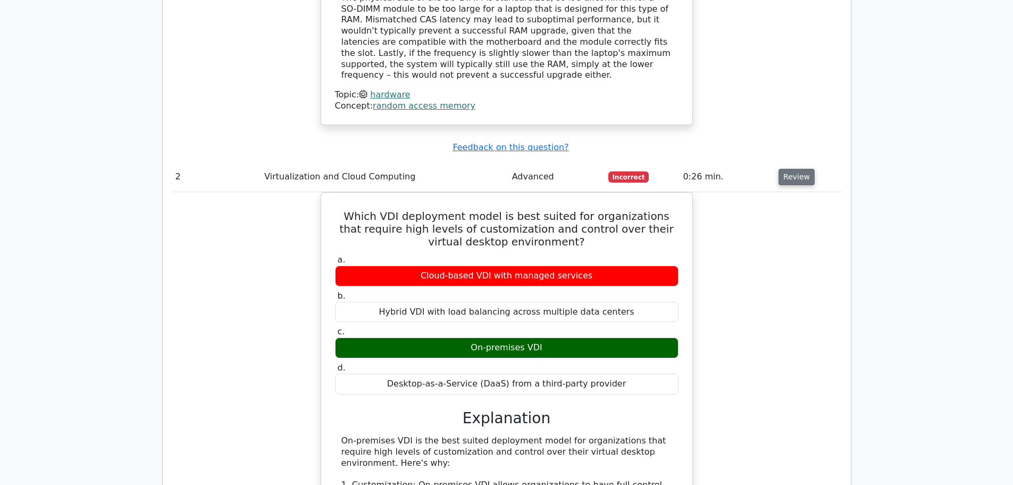
click at [792, 169] on button "Review" at bounding box center [797, 177] width 36 height 16
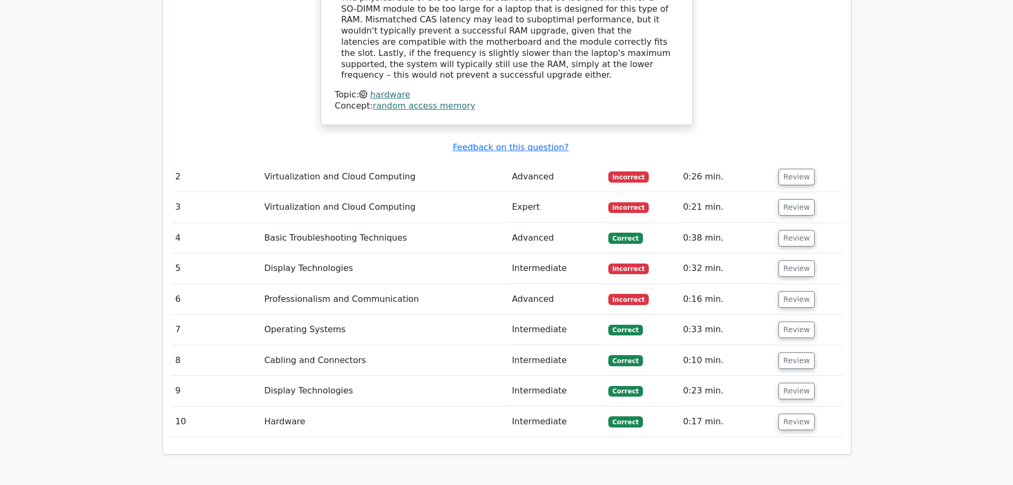
click at [803, 192] on td "Review" at bounding box center [809, 207] width 68 height 30
click at [802, 199] on button "Review" at bounding box center [797, 207] width 36 height 16
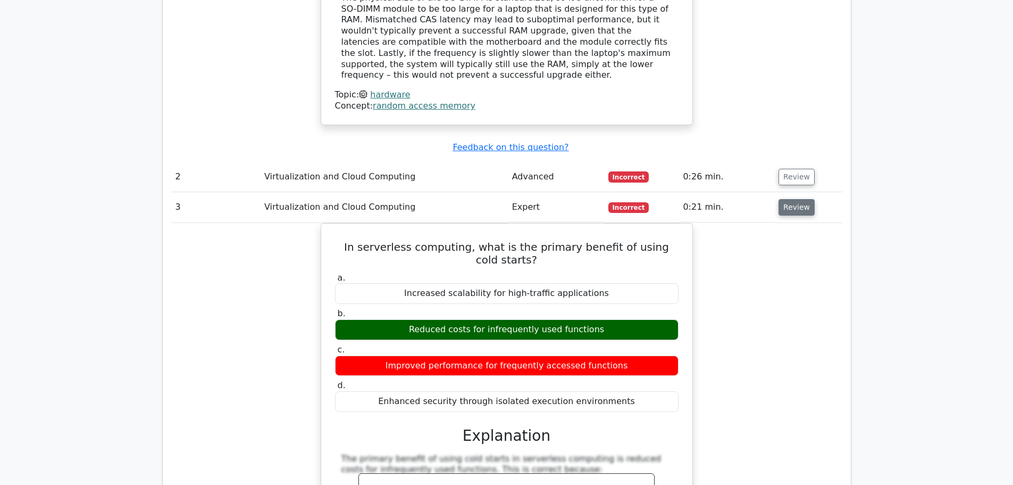
click at [802, 199] on button "Review" at bounding box center [797, 207] width 36 height 16
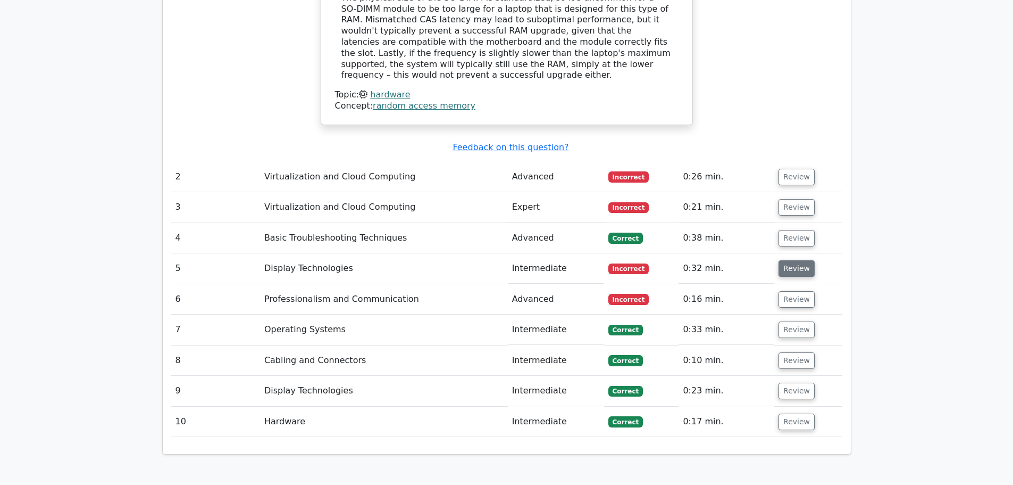
click at [799, 260] on button "Review" at bounding box center [797, 268] width 36 height 16
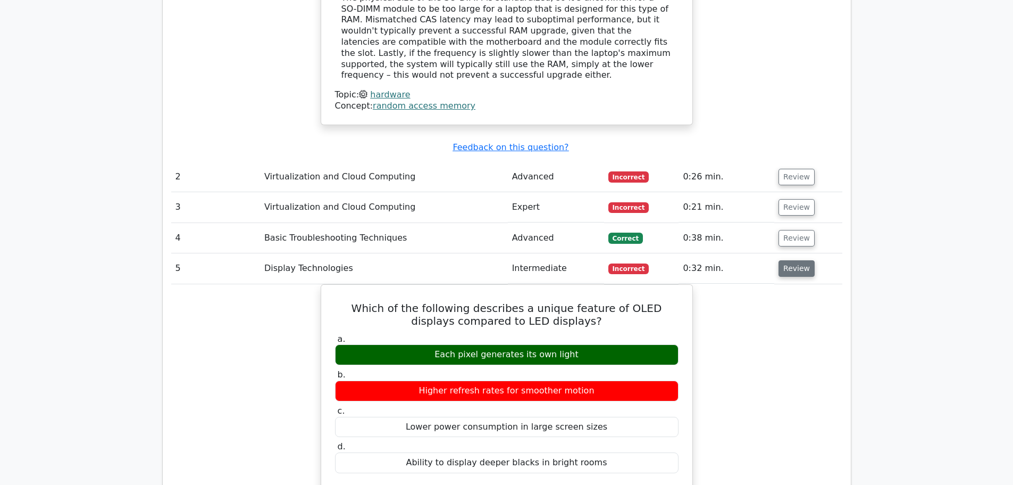
click at [799, 260] on button "Review" at bounding box center [797, 268] width 36 height 16
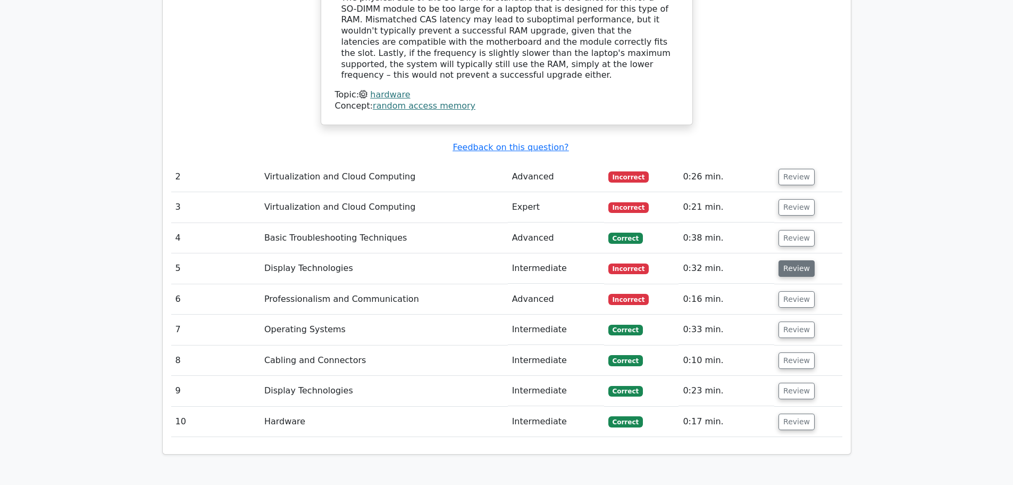
click at [799, 260] on button "Review" at bounding box center [797, 268] width 36 height 16
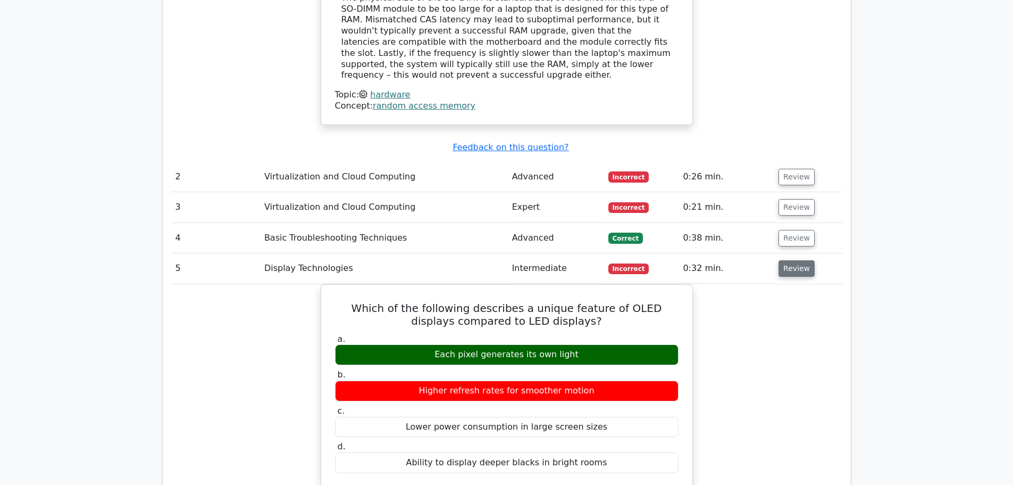
click at [799, 260] on button "Review" at bounding box center [797, 268] width 36 height 16
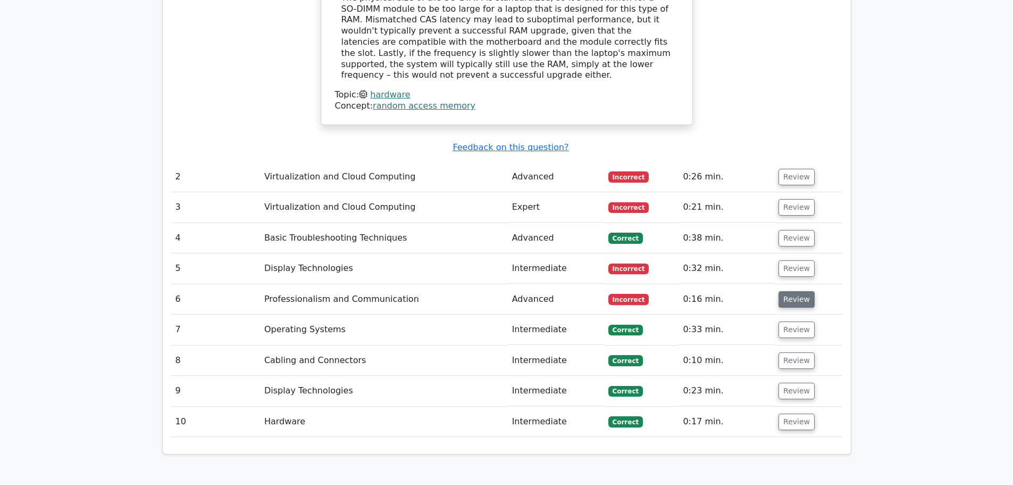
click at [801, 291] on button "Review" at bounding box center [797, 299] width 36 height 16
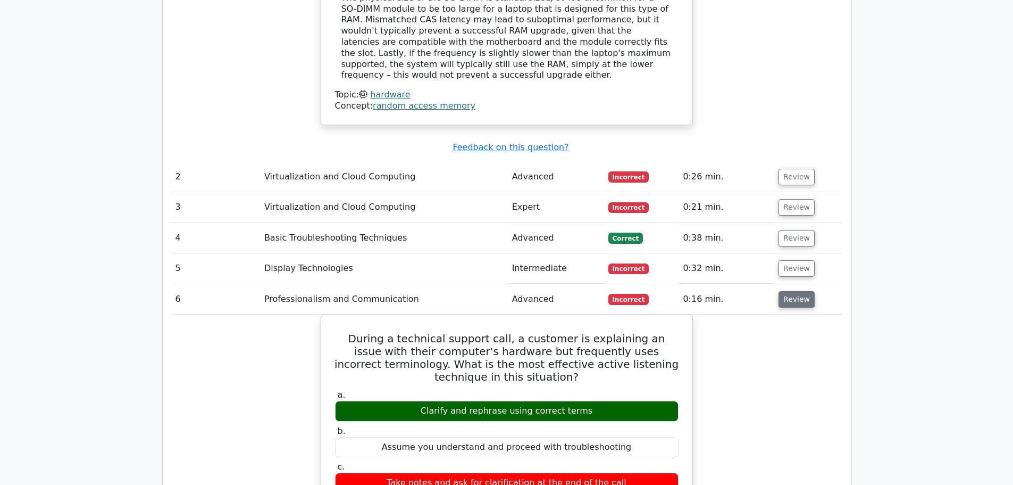
click at [797, 291] on button "Review" at bounding box center [797, 299] width 36 height 16
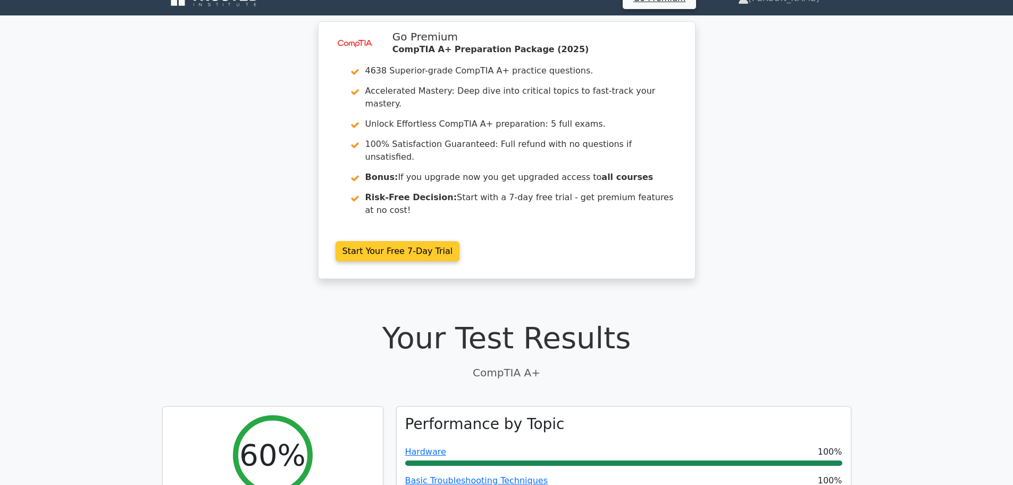
scroll to position [0, 0]
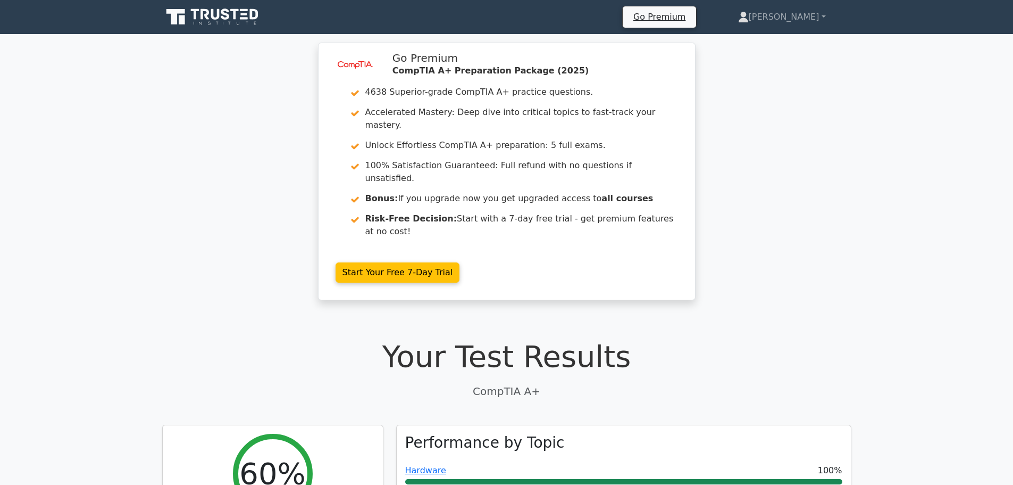
click at [203, 21] on icon at bounding box center [213, 17] width 102 height 20
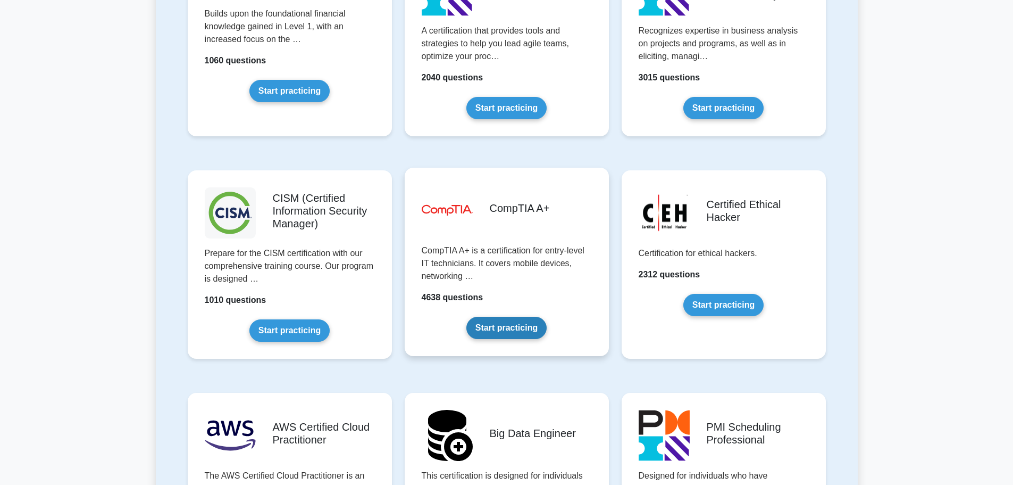
scroll to position [1436, 0]
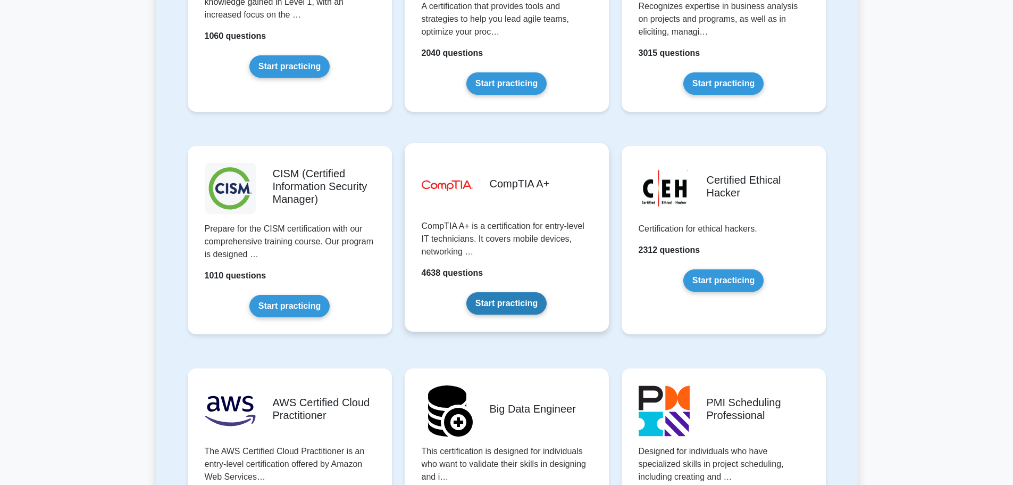
click at [489, 292] on link "Start practicing" at bounding box center [507, 303] width 80 height 22
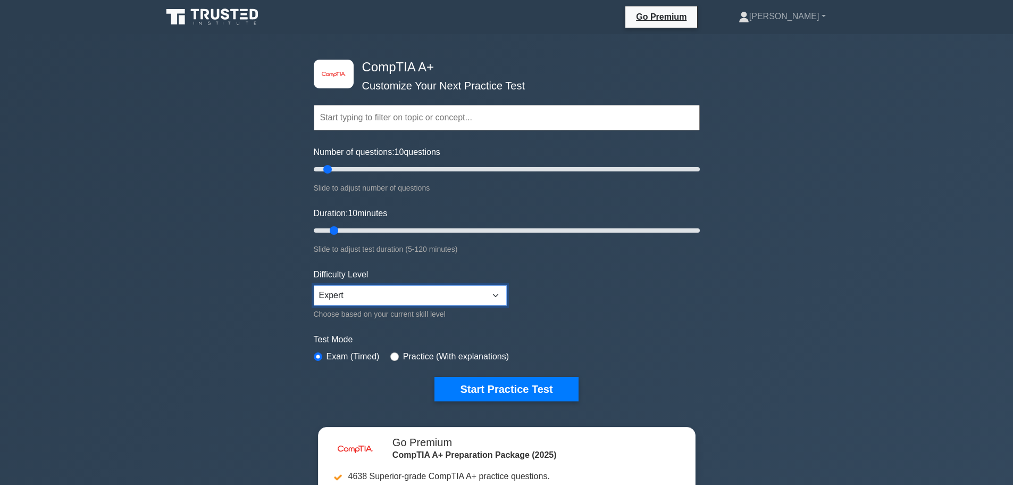
click at [469, 290] on select "Beginner Intermediate Expert" at bounding box center [410, 295] width 193 height 20
select select "intermediate"
click at [314, 285] on select "Beginner Intermediate Expert" at bounding box center [410, 295] width 193 height 20
click at [281, 318] on div "image/svg+xml CompTIA A+ Customize Your Next Practice Test Topics Hardware Oper…" at bounding box center [506, 347] width 1013 height 627
click at [157, 193] on div "image/svg+xml CompTIA A+ Customize Your Next Practice Test Topics Hardware Oper…" at bounding box center [506, 347] width 1013 height 627
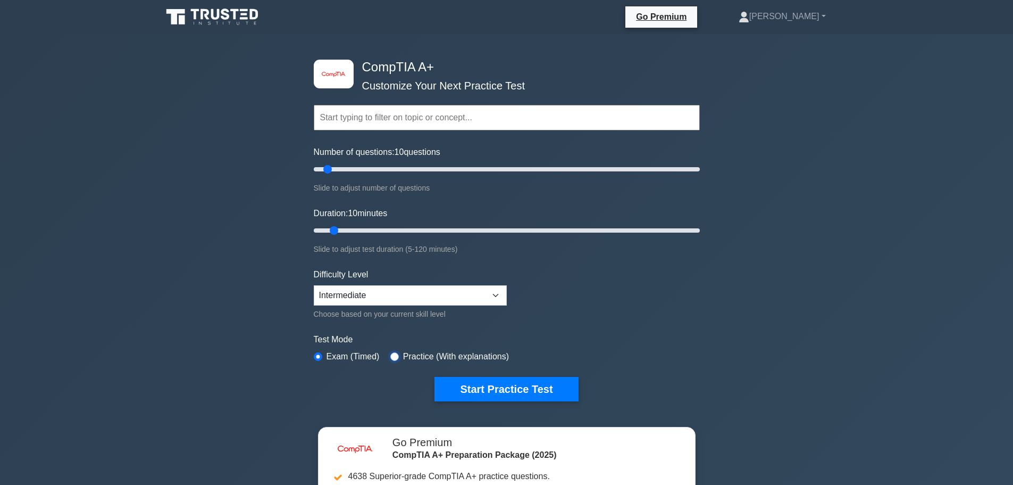
click at [393, 352] on input "radio" at bounding box center [394, 356] width 9 height 9
radio input "true"
click at [473, 386] on button "Start Practice Test" at bounding box center [507, 389] width 144 height 24
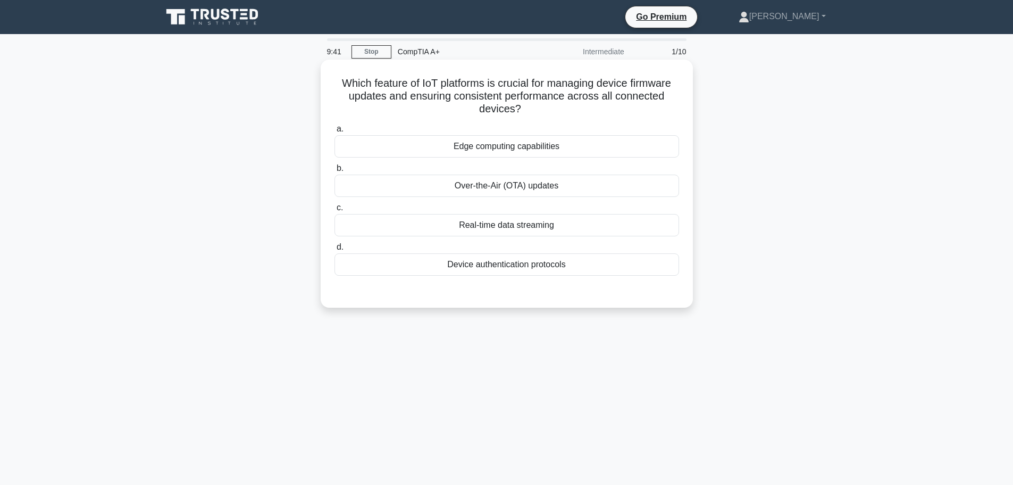
click at [395, 188] on div "Over-the-Air (OTA) updates" at bounding box center [507, 185] width 345 height 22
click at [335, 172] on input "b. Over-the-Air (OTA) updates" at bounding box center [335, 168] width 0 height 7
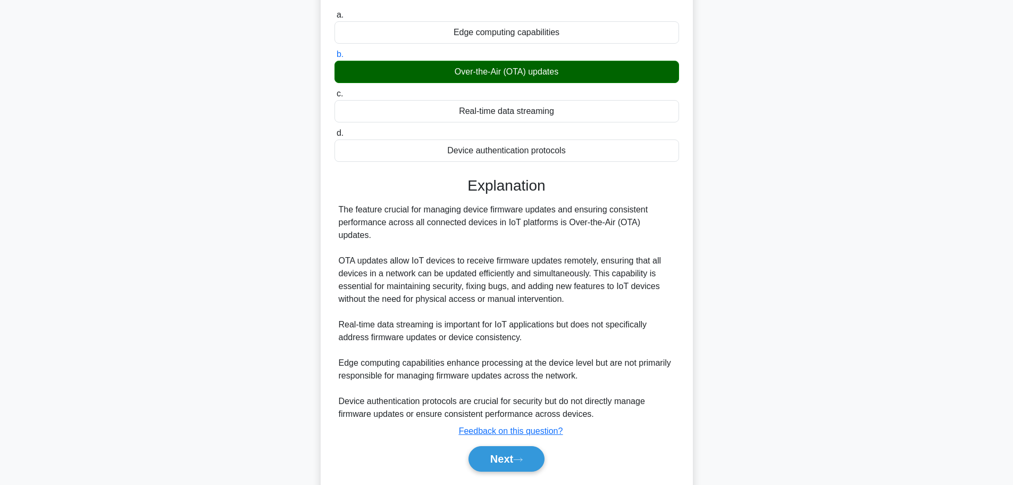
scroll to position [134, 0]
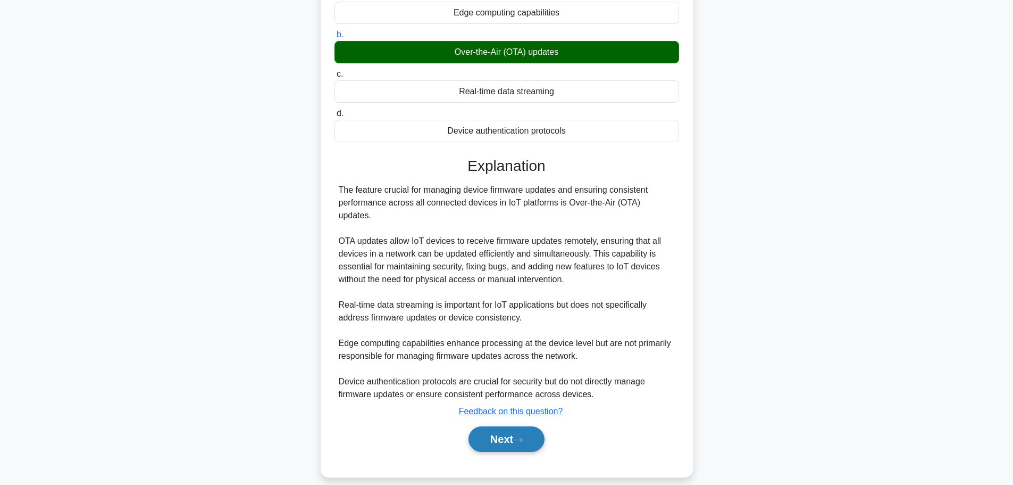
click at [487, 427] on button "Next" at bounding box center [507, 439] width 76 height 26
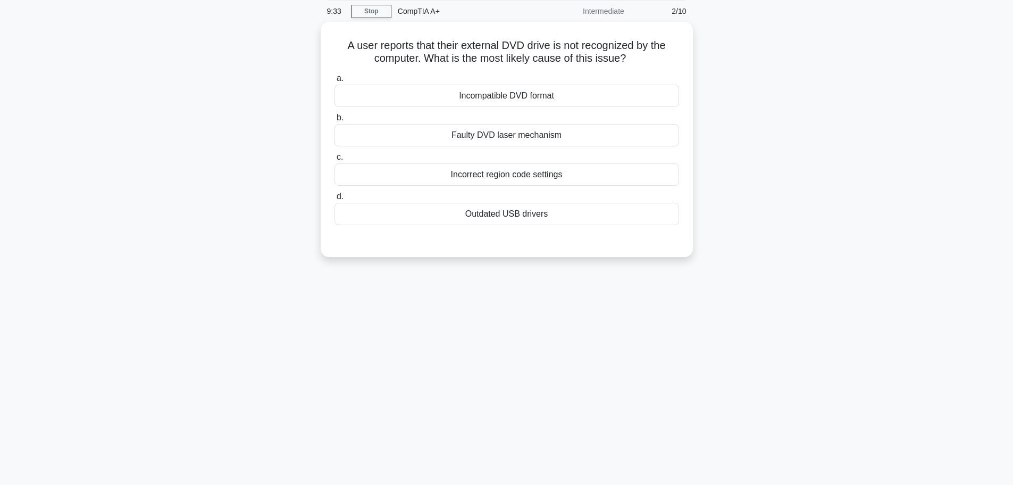
scroll to position [0, 0]
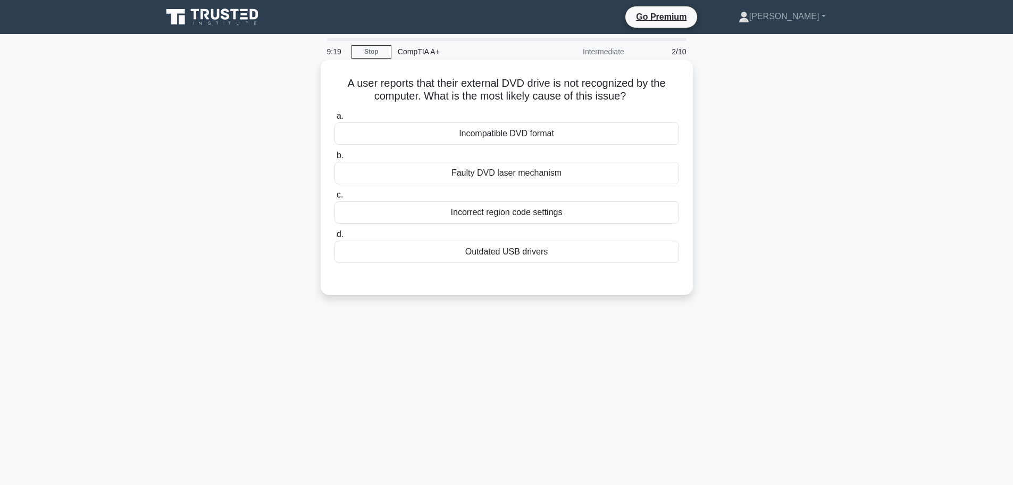
click at [421, 255] on div "Outdated USB drivers" at bounding box center [507, 251] width 345 height 22
click at [335, 238] on input "d. Outdated USB drivers" at bounding box center [335, 234] width 0 height 7
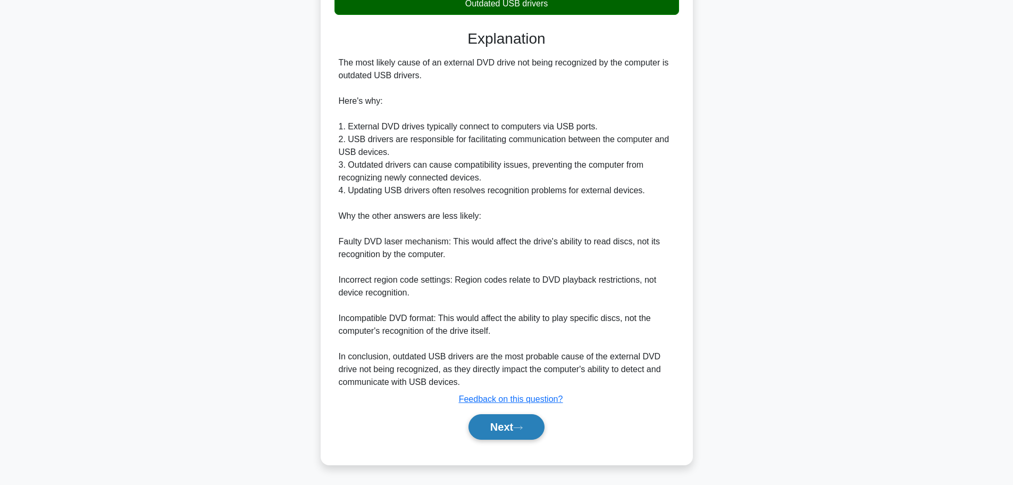
click at [508, 420] on button "Next" at bounding box center [507, 427] width 76 height 26
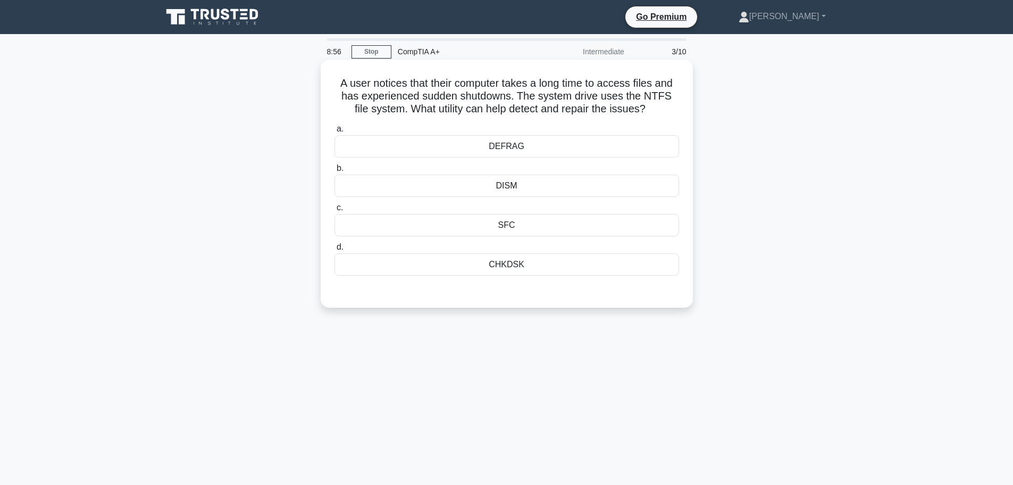
click at [409, 147] on div "DEFRAG" at bounding box center [507, 146] width 345 height 22
click at [335, 132] on input "a. DEFRAG" at bounding box center [335, 129] width 0 height 7
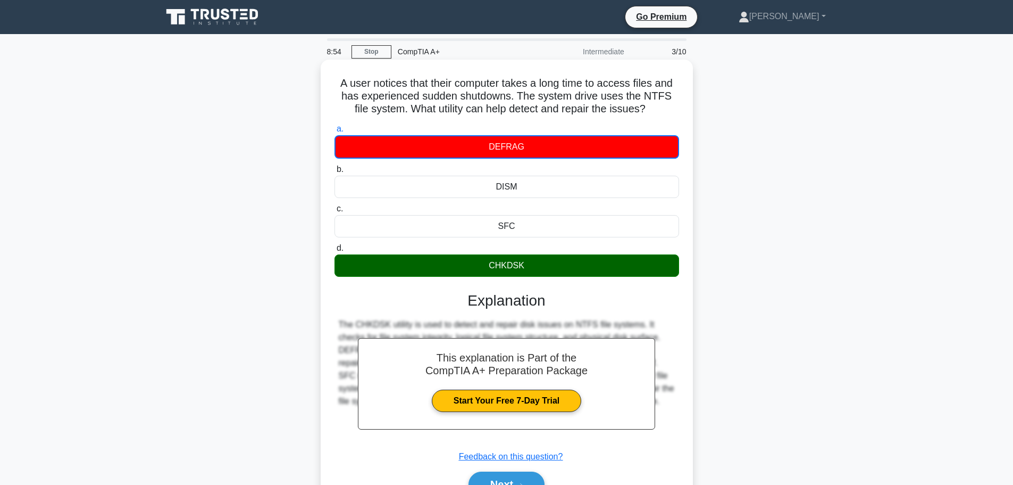
click at [517, 267] on div "CHKDSK" at bounding box center [507, 265] width 345 height 22
click at [335, 252] on input "d. CHKDSK" at bounding box center [335, 248] width 0 height 7
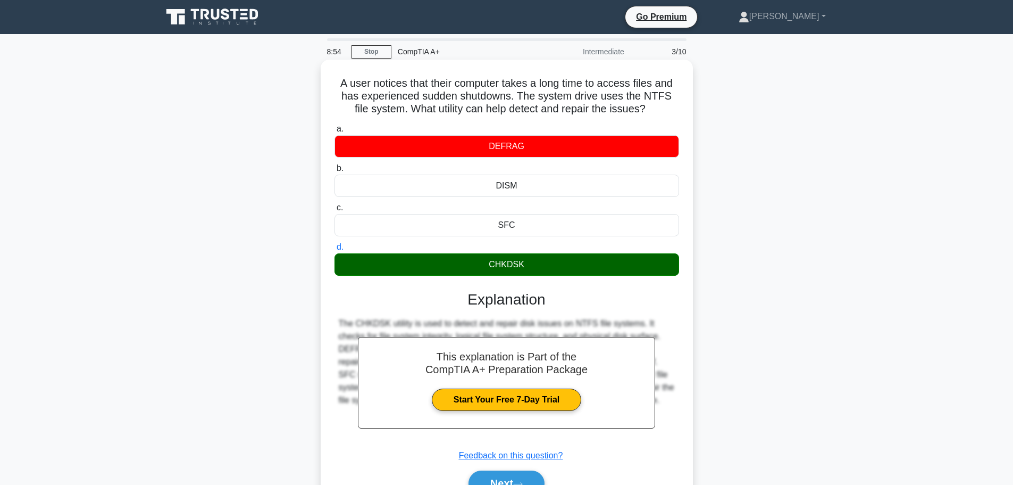
click at [517, 267] on div "CHKDSK" at bounding box center [507, 264] width 345 height 22
click at [335, 251] on input "d. CHKDSK" at bounding box center [335, 247] width 0 height 7
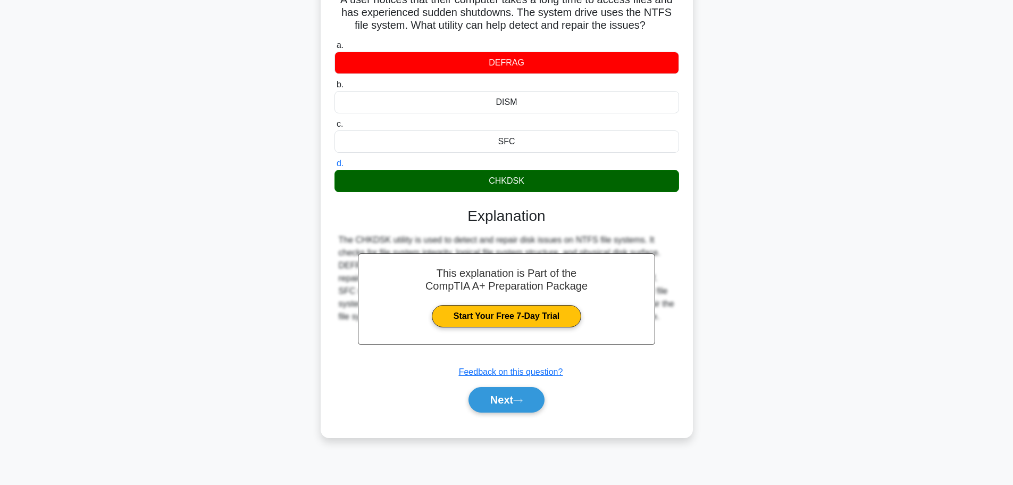
scroll to position [90, 0]
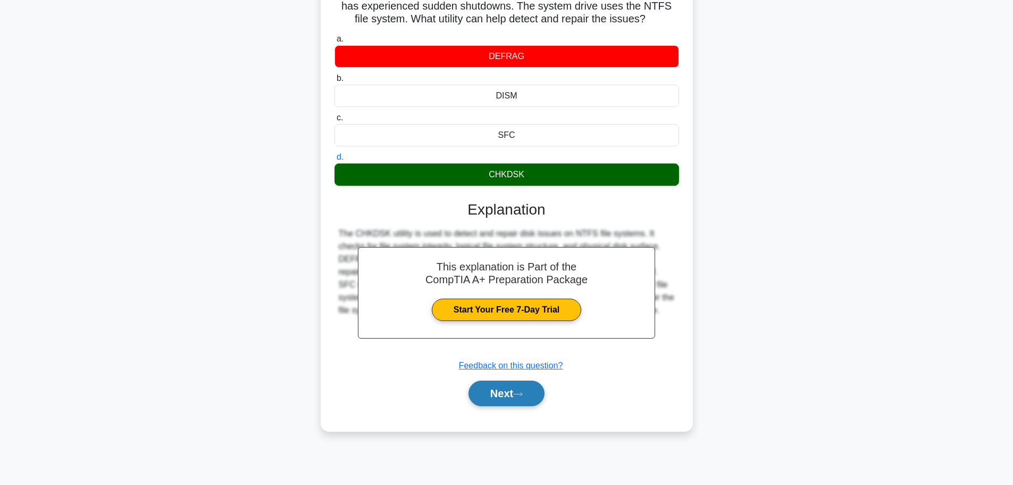
click at [526, 389] on button "Next" at bounding box center [507, 393] width 76 height 26
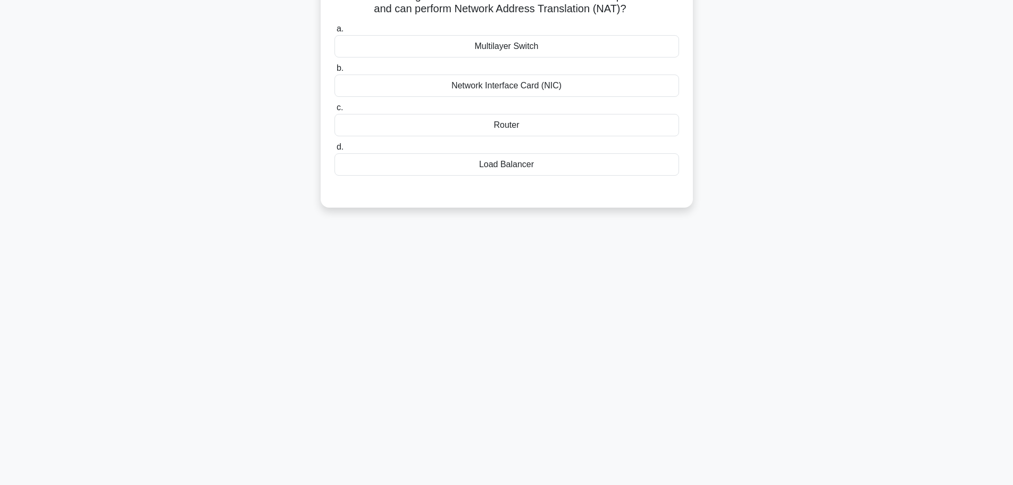
scroll to position [0, 0]
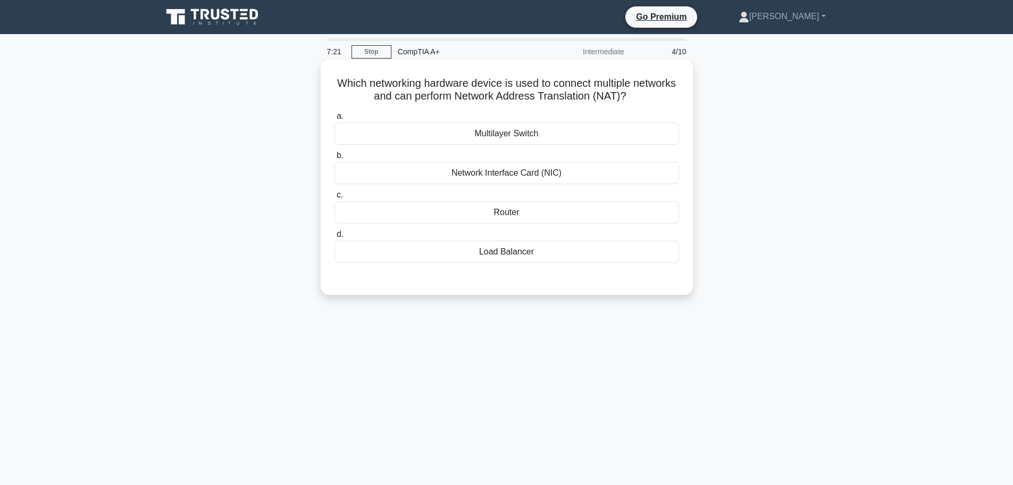
click at [406, 209] on div "Router" at bounding box center [507, 212] width 345 height 22
click at [335, 198] on input "c. Router" at bounding box center [335, 195] width 0 height 7
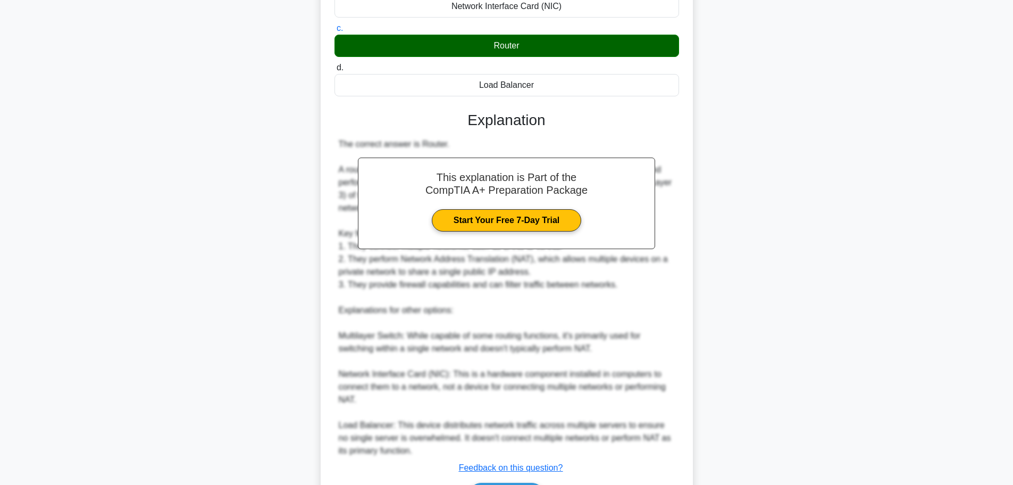
scroll to position [236, 0]
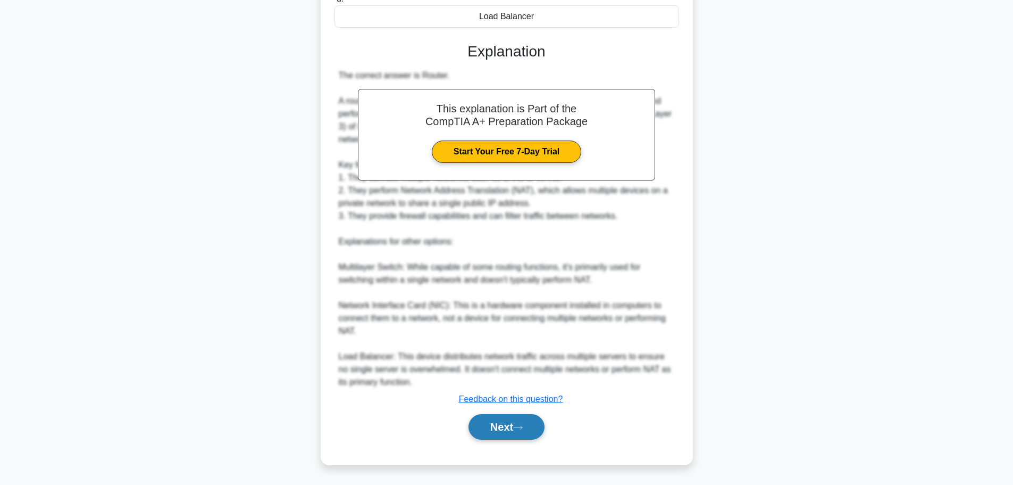
click at [505, 423] on button "Next" at bounding box center [507, 427] width 76 height 26
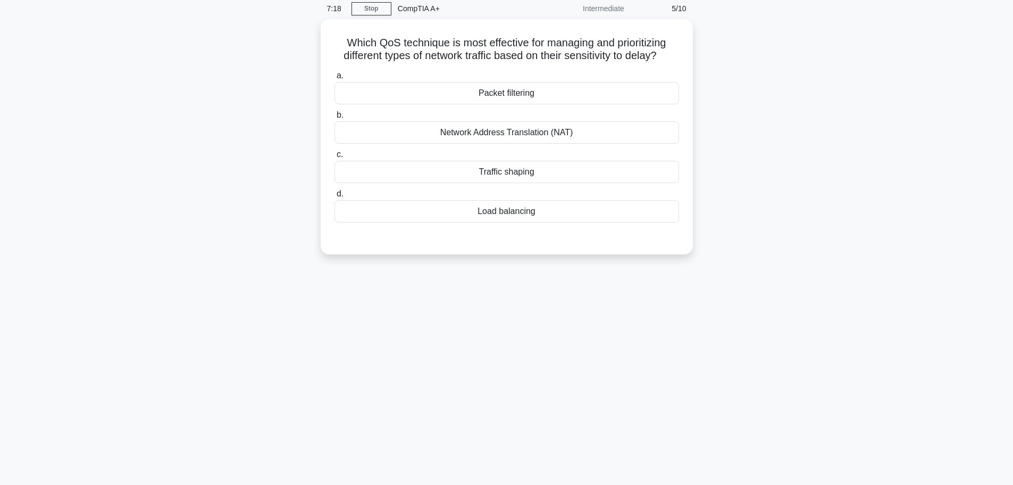
scroll to position [0, 0]
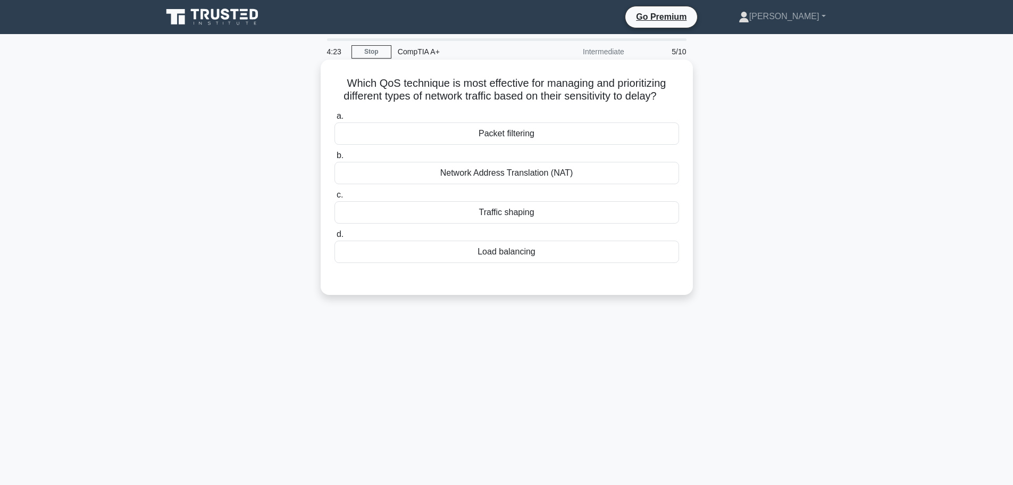
click at [480, 174] on div "Network Address Translation (NAT)" at bounding box center [507, 173] width 345 height 22
click at [335, 159] on input "b. Network Address Translation (NAT)" at bounding box center [335, 155] width 0 height 7
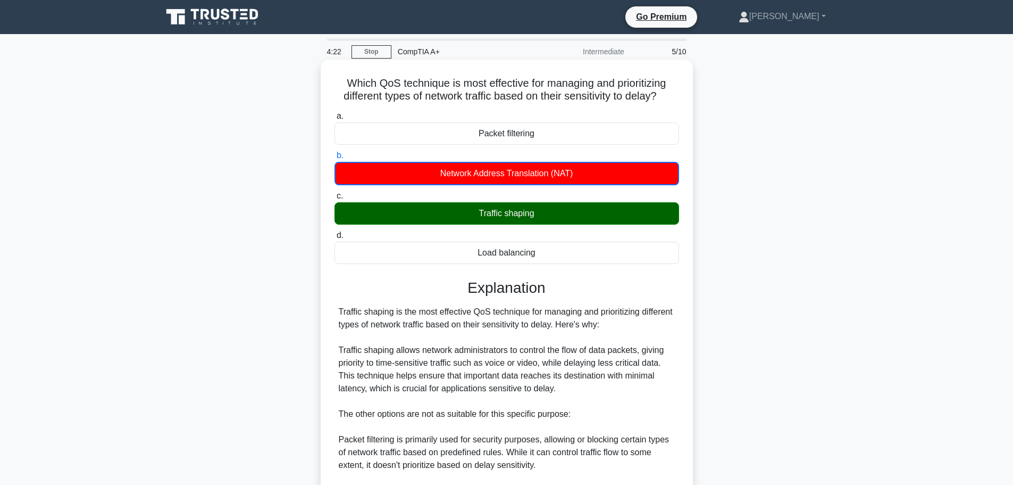
click at [442, 215] on div "Traffic shaping" at bounding box center [507, 213] width 345 height 22
click at [335, 200] on input "c. Traffic shaping" at bounding box center [335, 196] width 0 height 7
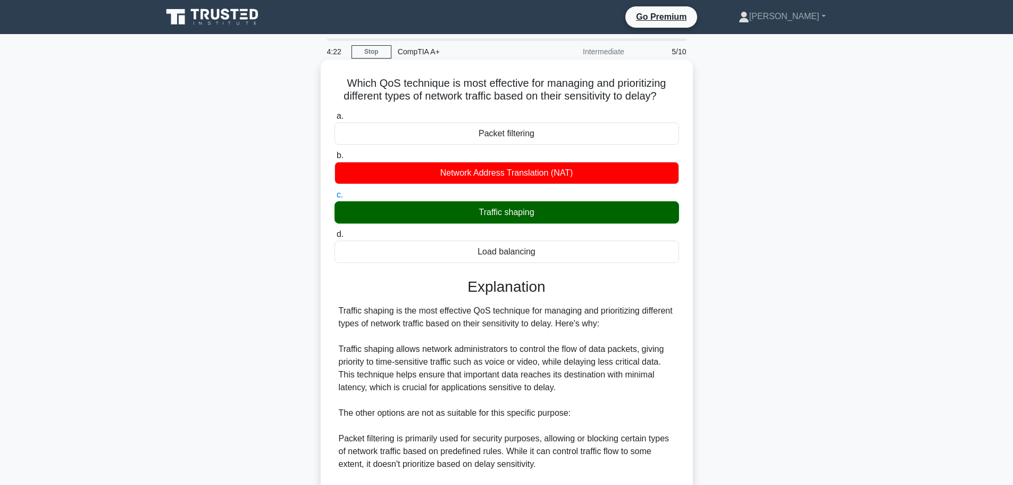
click at [443, 215] on div "Traffic shaping" at bounding box center [507, 212] width 345 height 22
click at [335, 198] on input "c. Traffic shaping" at bounding box center [335, 195] width 0 height 7
click at [444, 215] on div "Traffic shaping" at bounding box center [507, 212] width 345 height 22
click at [335, 198] on input "c. Traffic shaping" at bounding box center [335, 195] width 0 height 7
click at [444, 213] on div "Traffic shaping" at bounding box center [507, 212] width 345 height 22
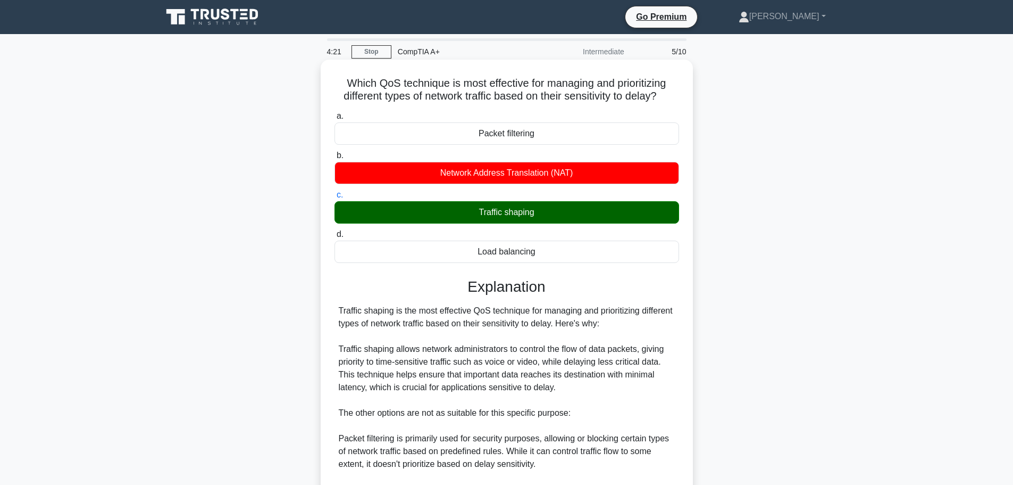
click at [335, 198] on input "c. Traffic shaping" at bounding box center [335, 195] width 0 height 7
click at [444, 213] on div "Traffic shaping" at bounding box center [507, 212] width 345 height 22
click at [335, 198] on input "c. Traffic shaping" at bounding box center [335, 195] width 0 height 7
click at [444, 213] on div "Traffic shaping" at bounding box center [507, 212] width 345 height 22
click at [335, 198] on input "c. Traffic shaping" at bounding box center [335, 195] width 0 height 7
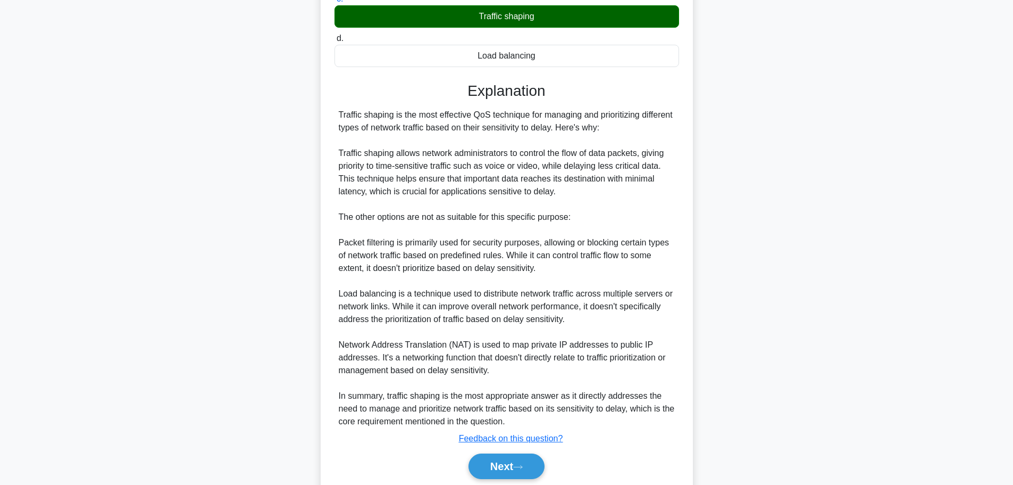
scroll to position [236, 0]
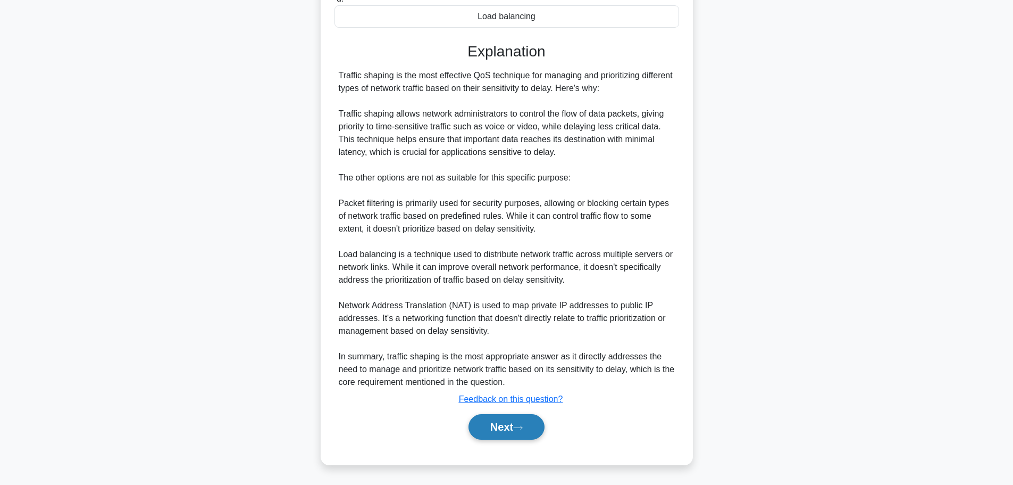
click at [502, 431] on button "Next" at bounding box center [507, 427] width 76 height 26
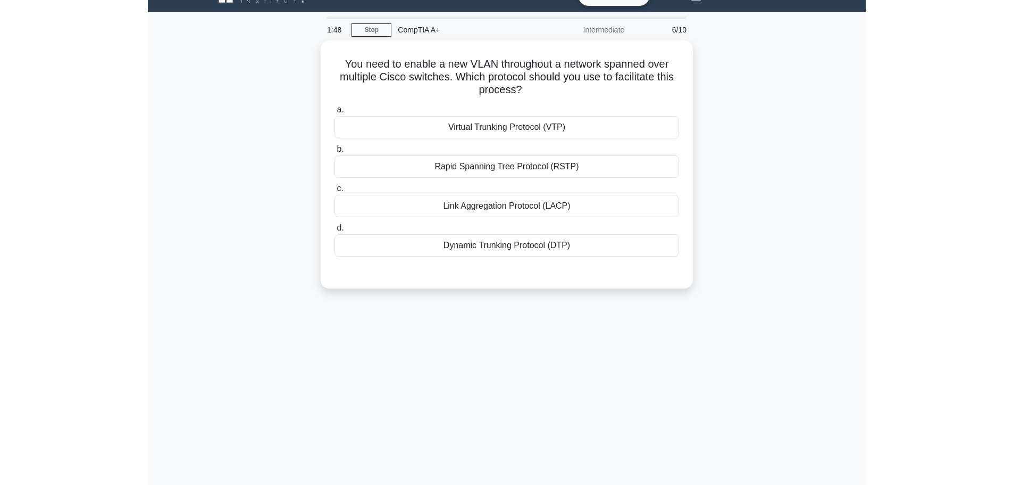
scroll to position [0, 0]
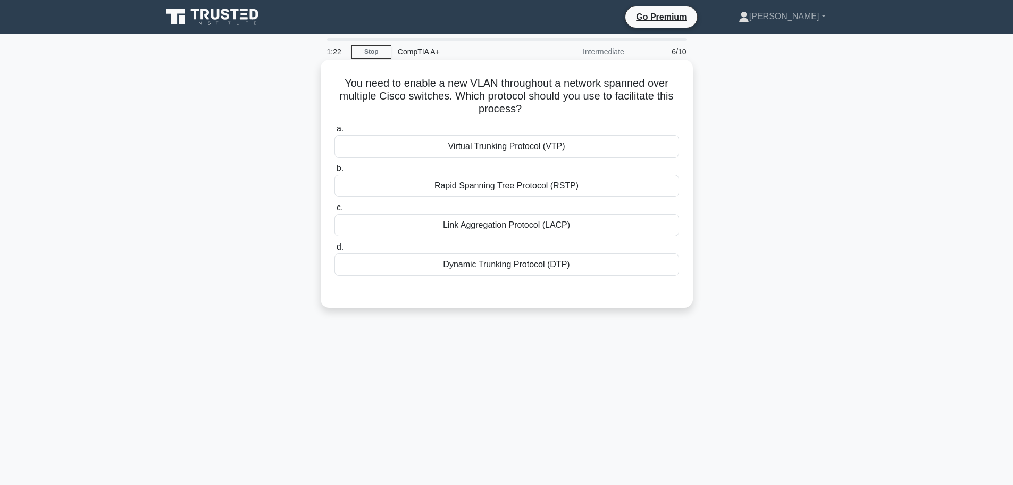
click at [395, 141] on div "Virtual Trunking Protocol (VTP)" at bounding box center [507, 146] width 345 height 22
click at [335, 132] on input "a. Virtual Trunking Protocol (VTP)" at bounding box center [335, 129] width 0 height 7
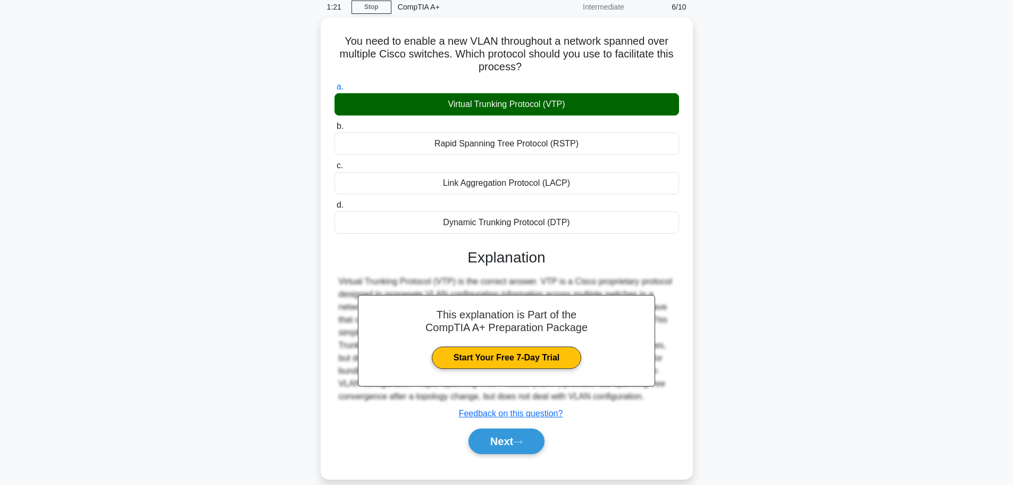
scroll to position [90, 0]
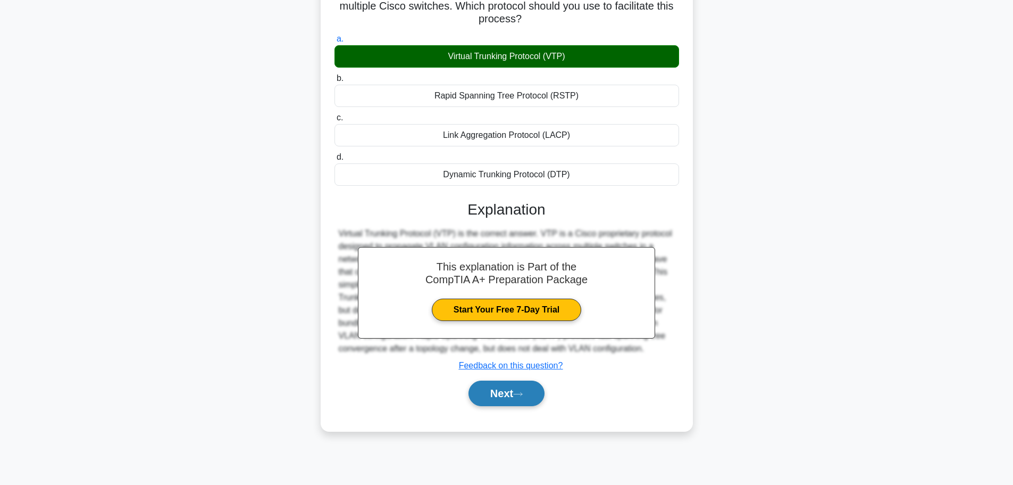
click at [511, 387] on button "Next" at bounding box center [507, 393] width 76 height 26
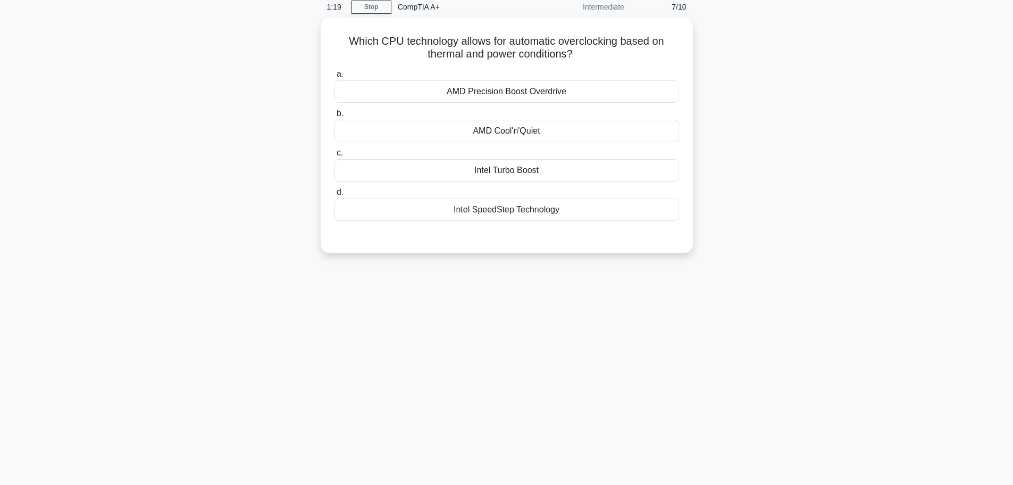
scroll to position [0, 0]
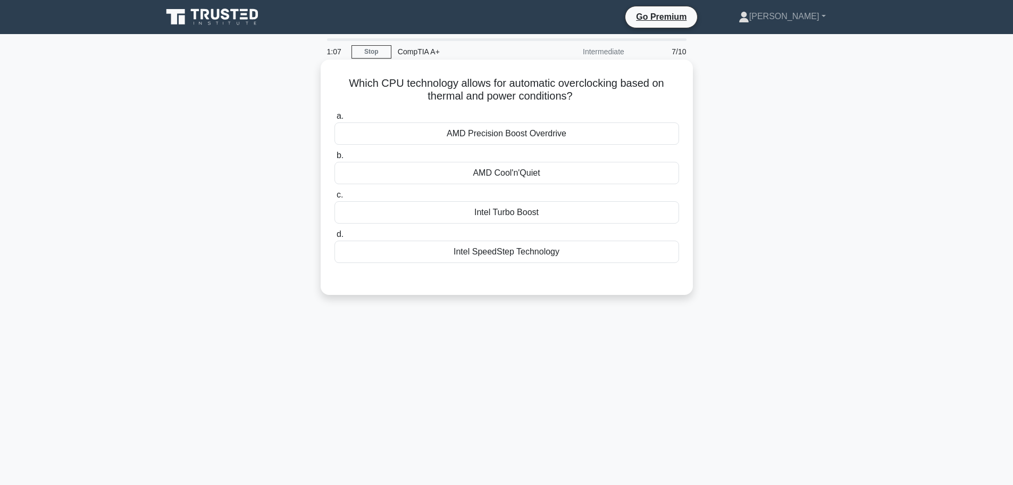
click at [410, 127] on div "AMD Precision Boost Overdrive" at bounding box center [507, 133] width 345 height 22
click at [335, 120] on input "a. AMD Precision Boost Overdrive" at bounding box center [335, 116] width 0 height 7
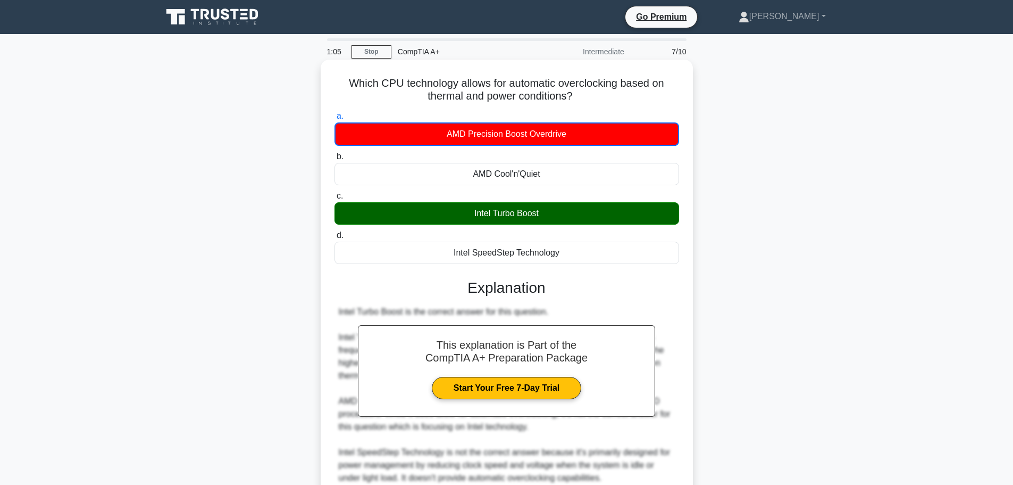
click at [422, 217] on div "Intel Turbo Boost" at bounding box center [507, 213] width 345 height 22
click at [335, 200] on input "c. Intel Turbo Boost" at bounding box center [335, 196] width 0 height 7
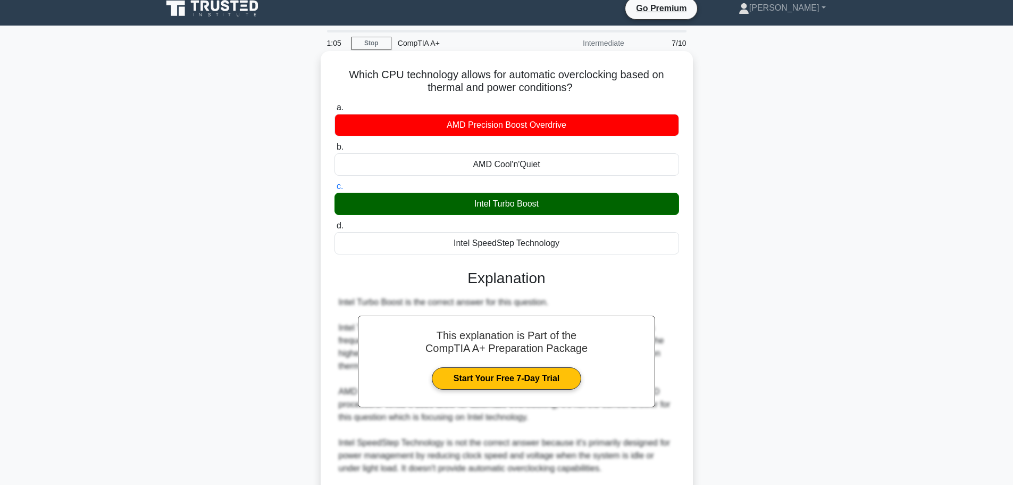
scroll to position [159, 0]
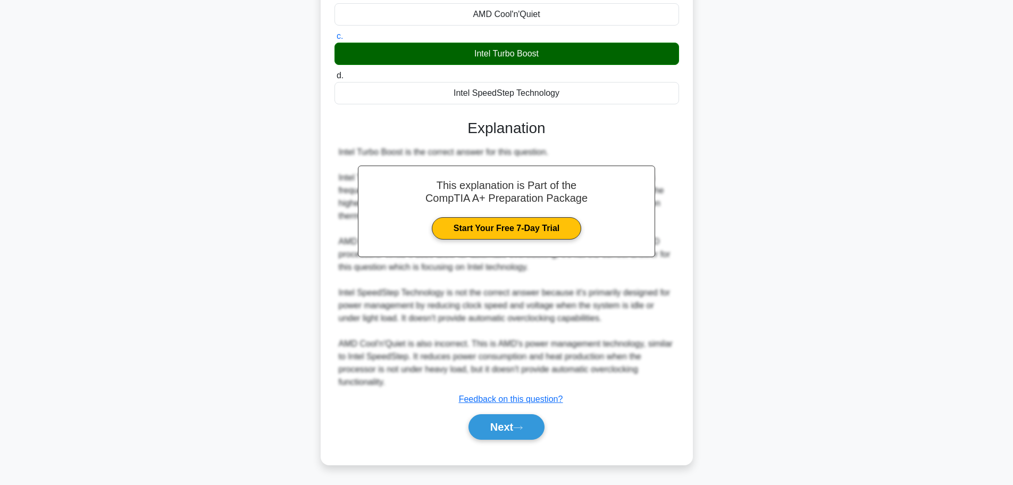
click at [508, 443] on div "Next" at bounding box center [507, 427] width 345 height 34
click at [509, 435] on button "Next" at bounding box center [507, 427] width 76 height 26
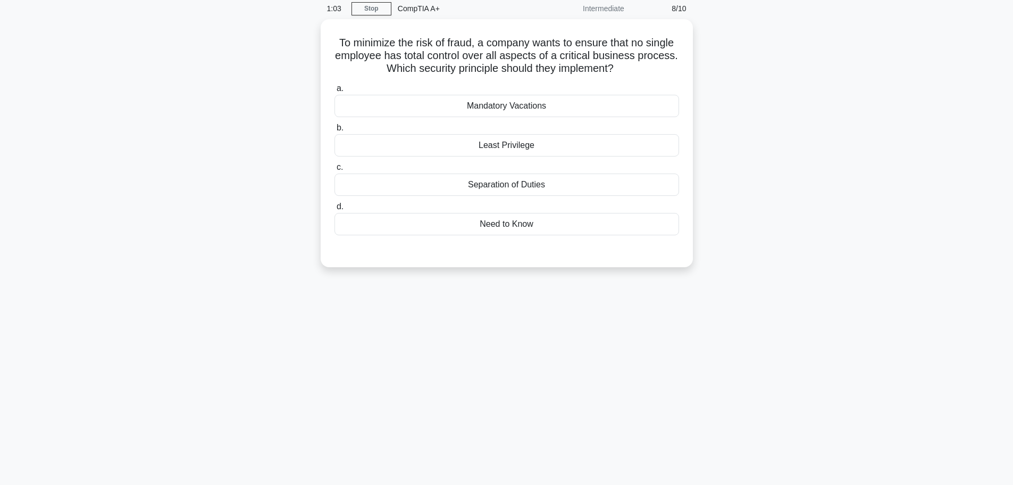
scroll to position [0, 0]
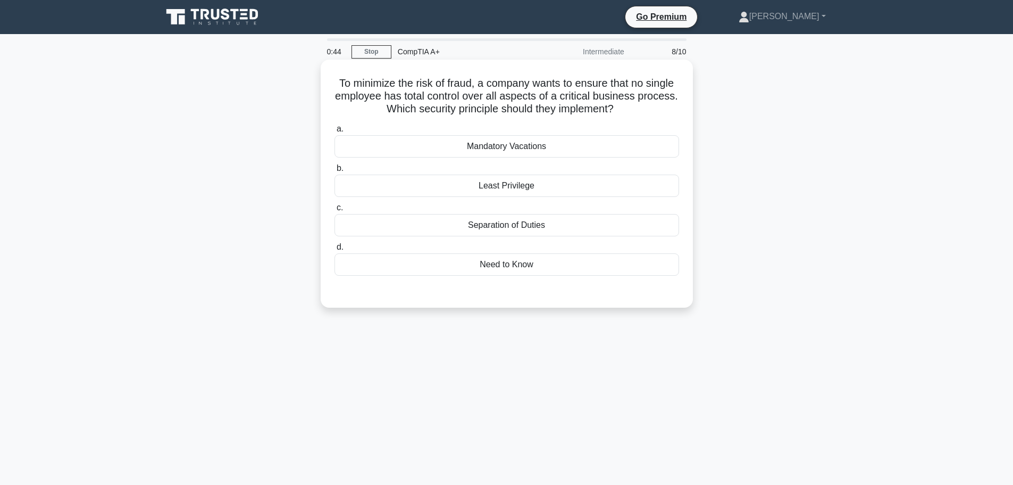
click at [452, 186] on div "Least Privilege" at bounding box center [507, 185] width 345 height 22
click at [335, 172] on input "b. Least Privilege" at bounding box center [335, 168] width 0 height 7
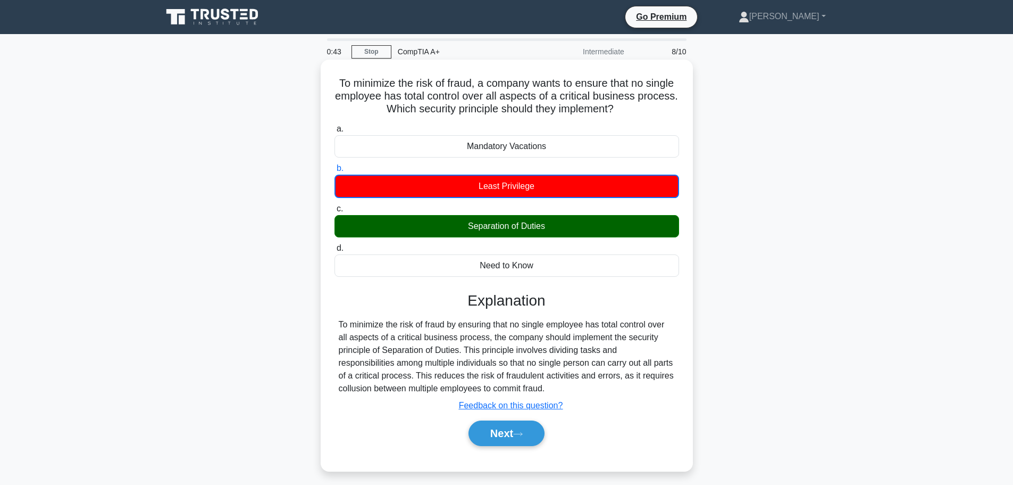
click at [464, 235] on div "Separation of Duties" at bounding box center [507, 226] width 345 height 22
click at [335, 212] on input "c. Separation of Duties" at bounding box center [335, 208] width 0 height 7
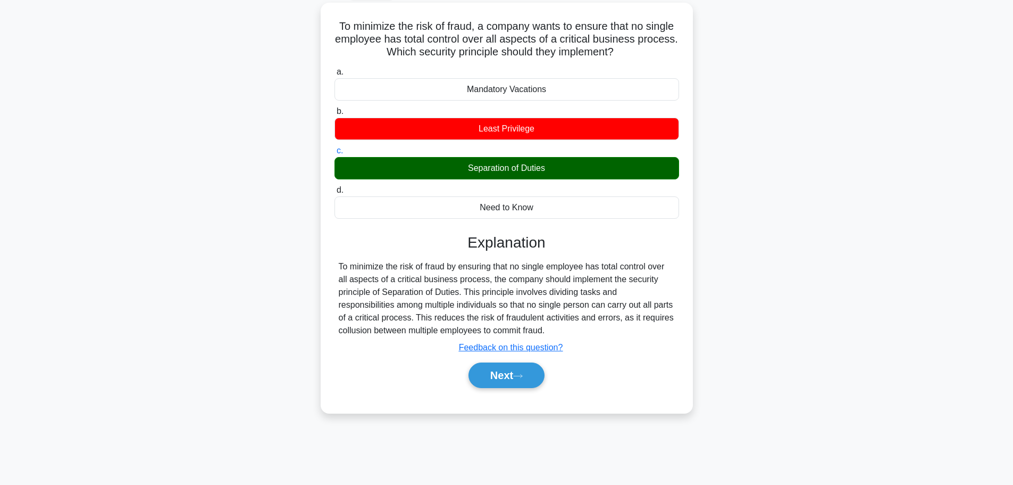
scroll to position [90, 0]
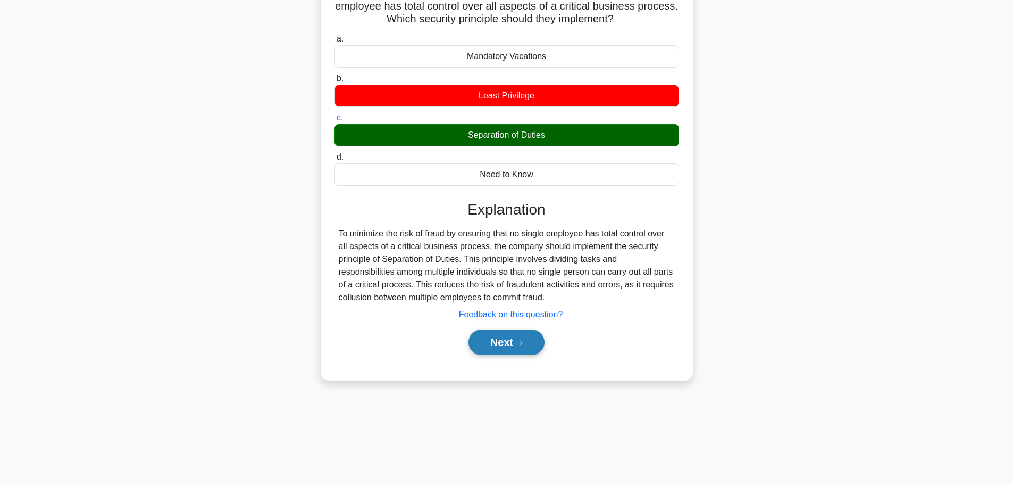
click at [497, 336] on button "Next" at bounding box center [507, 342] width 76 height 26
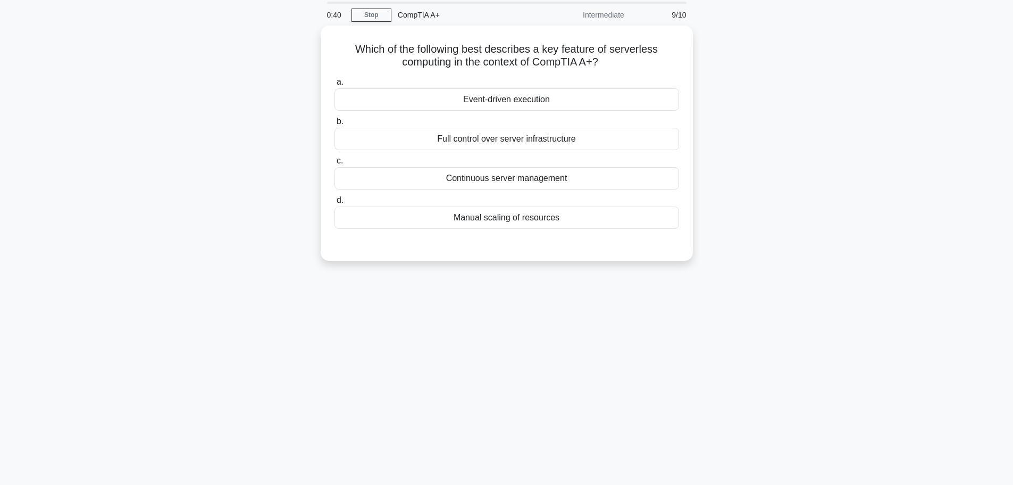
scroll to position [0, 0]
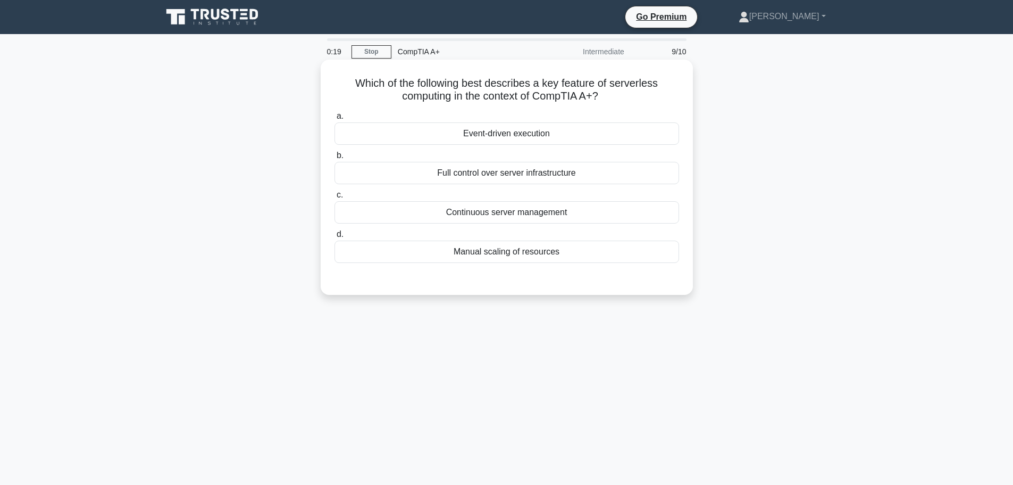
click at [422, 248] on div "Manual scaling of resources" at bounding box center [507, 251] width 345 height 22
click at [335, 238] on input "d. Manual scaling of resources" at bounding box center [335, 234] width 0 height 7
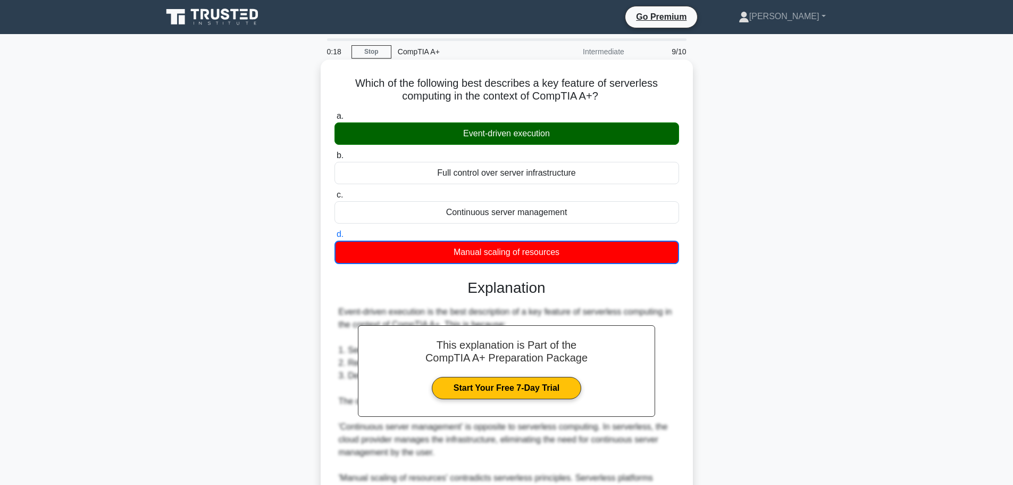
click at [423, 130] on div "Event-driven execution" at bounding box center [507, 133] width 345 height 22
click at [335, 120] on input "a. Event-driven execution" at bounding box center [335, 116] width 0 height 7
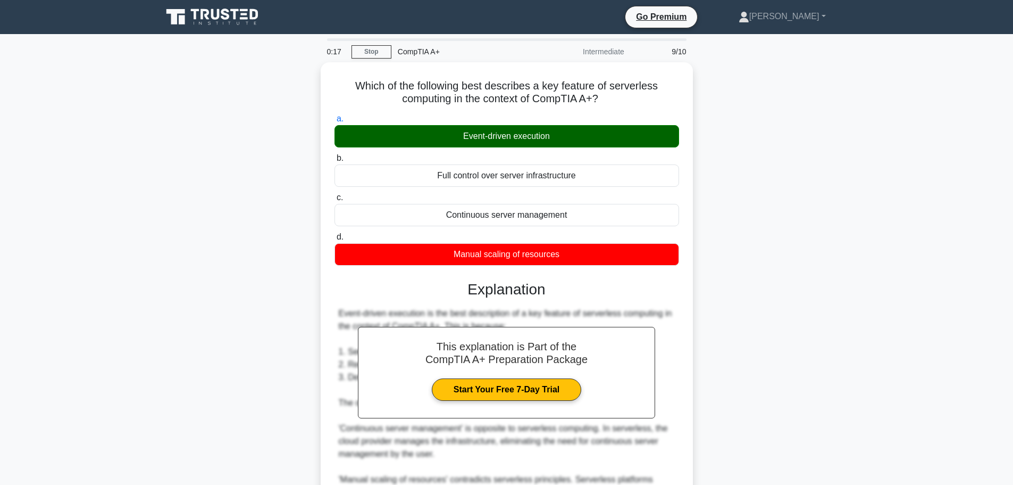
click at [217, 22] on icon at bounding box center [213, 17] width 102 height 20
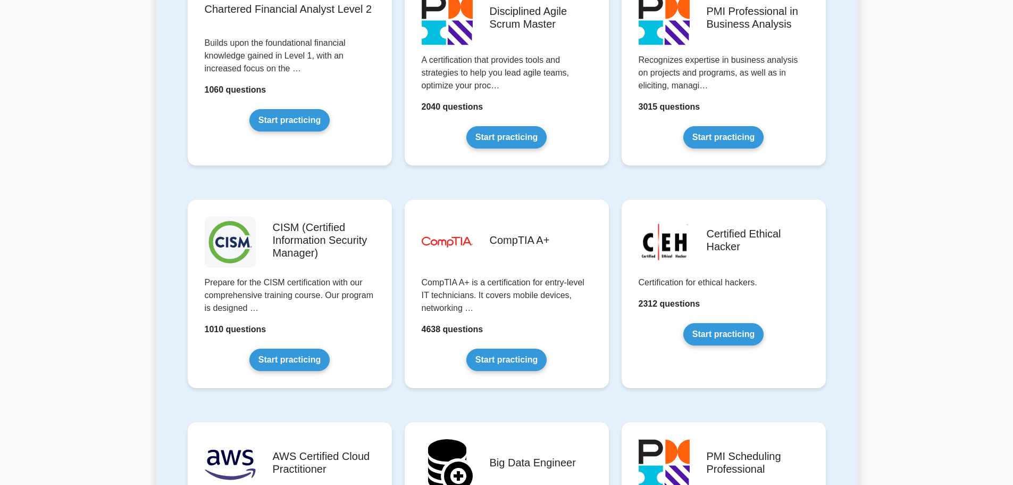
scroll to position [1383, 0]
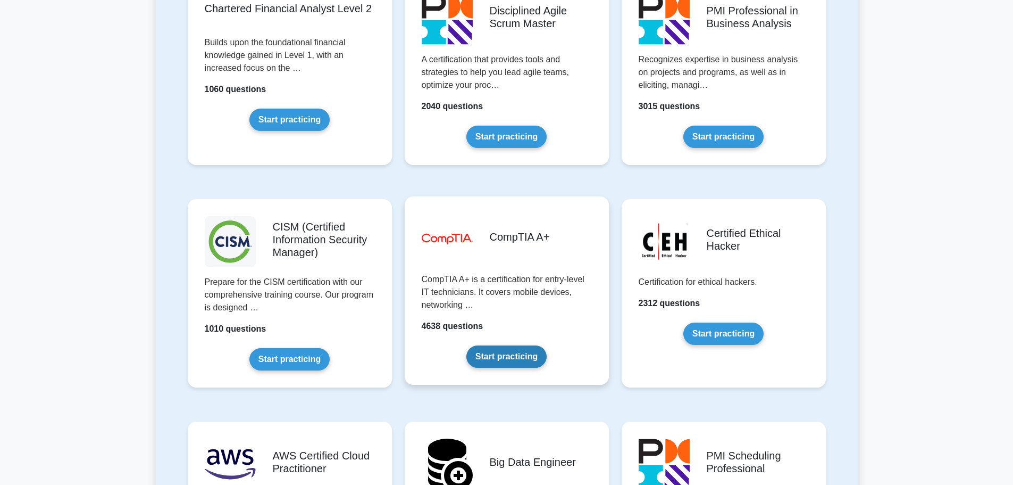
click at [481, 345] on link "Start practicing" at bounding box center [507, 356] width 80 height 22
